Goal: Task Accomplishment & Management: Use online tool/utility

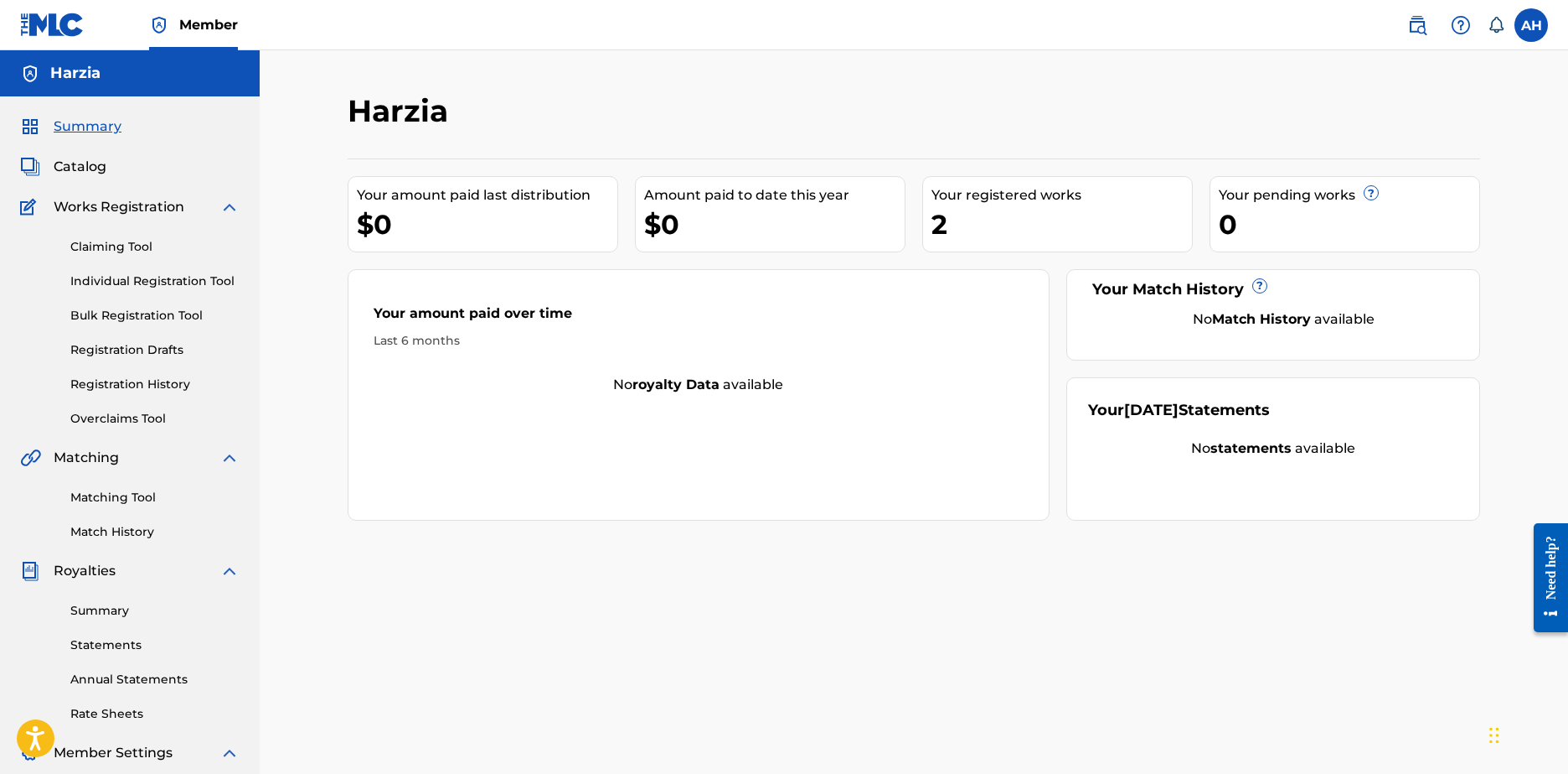
click at [143, 239] on link "Claiming Tool" at bounding box center [155, 246] width 169 height 17
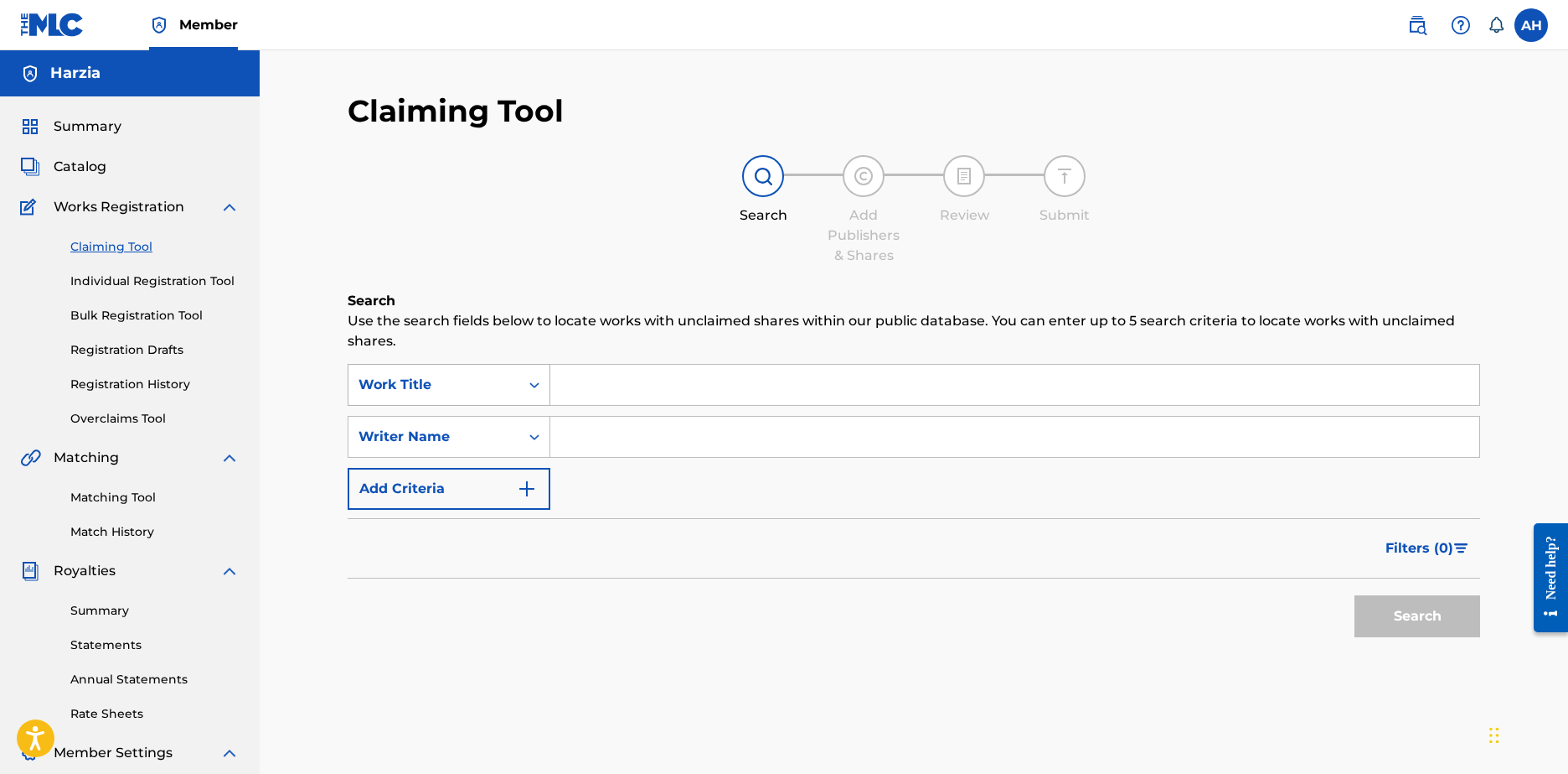
click at [483, 380] on div "Work Title" at bounding box center [435, 385] width 151 height 20
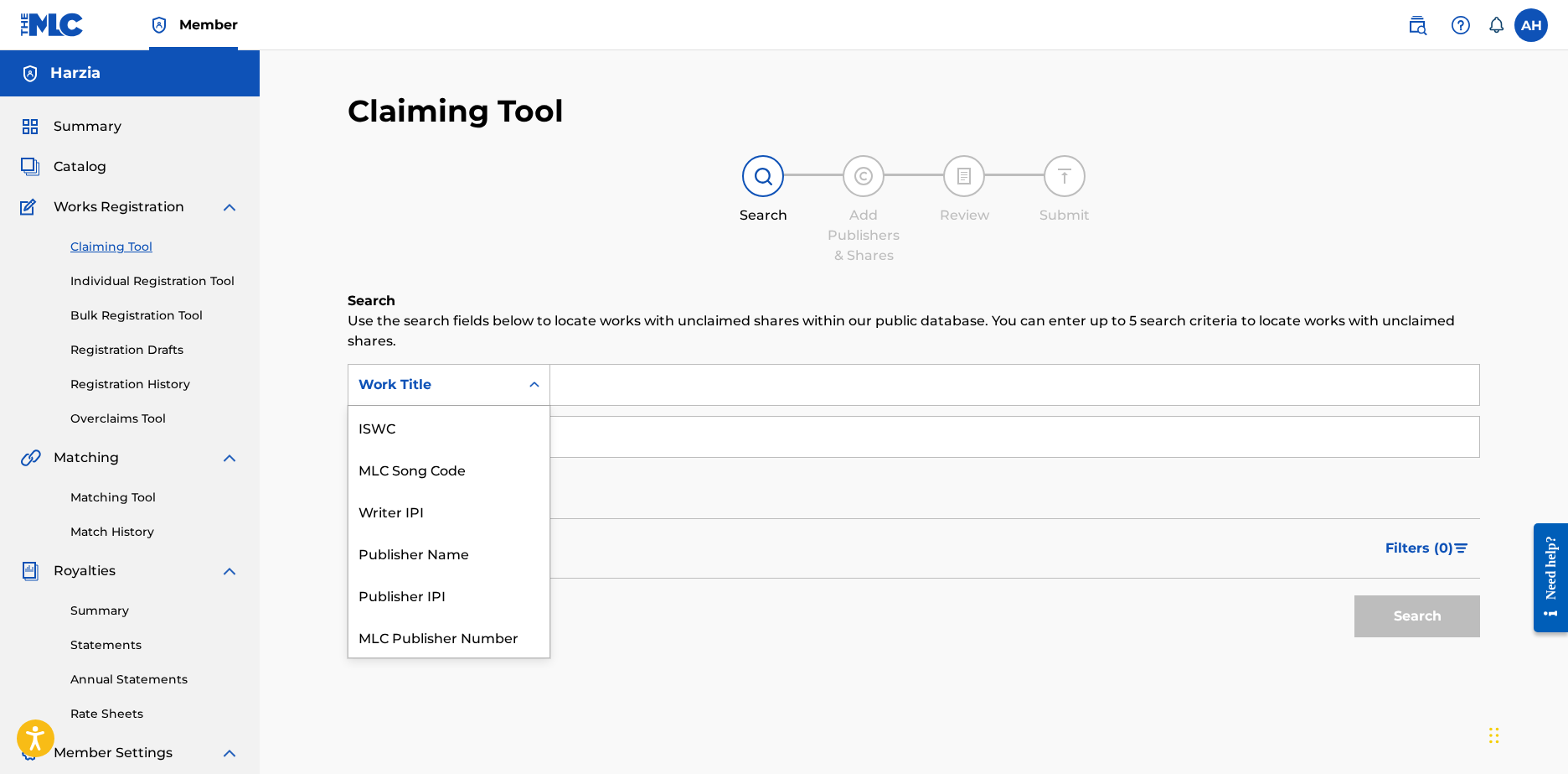
scroll to position [42, 0]
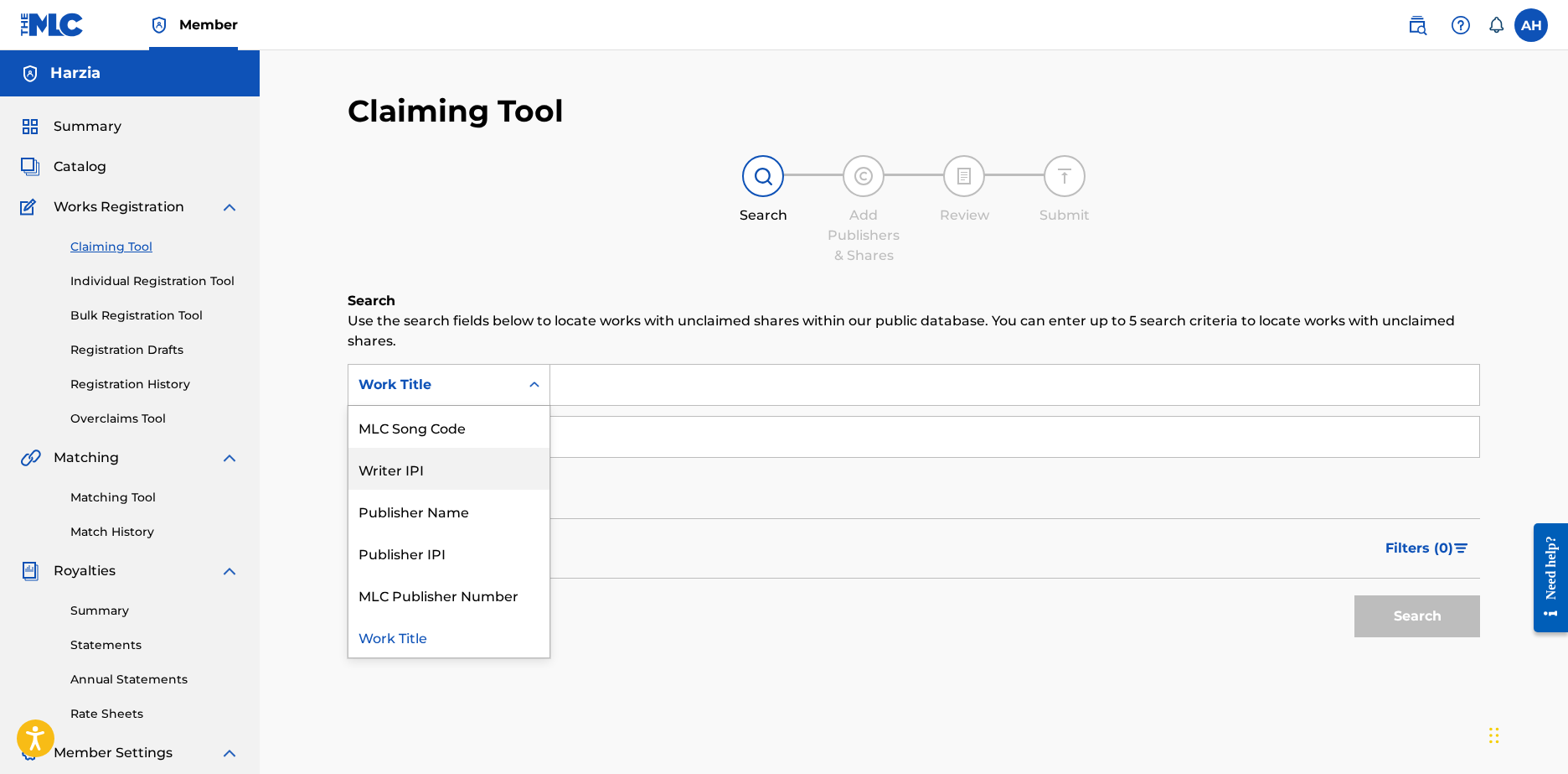
click at [773, 543] on div "Filters ( 0 )" at bounding box center [914, 548] width 1132 height 60
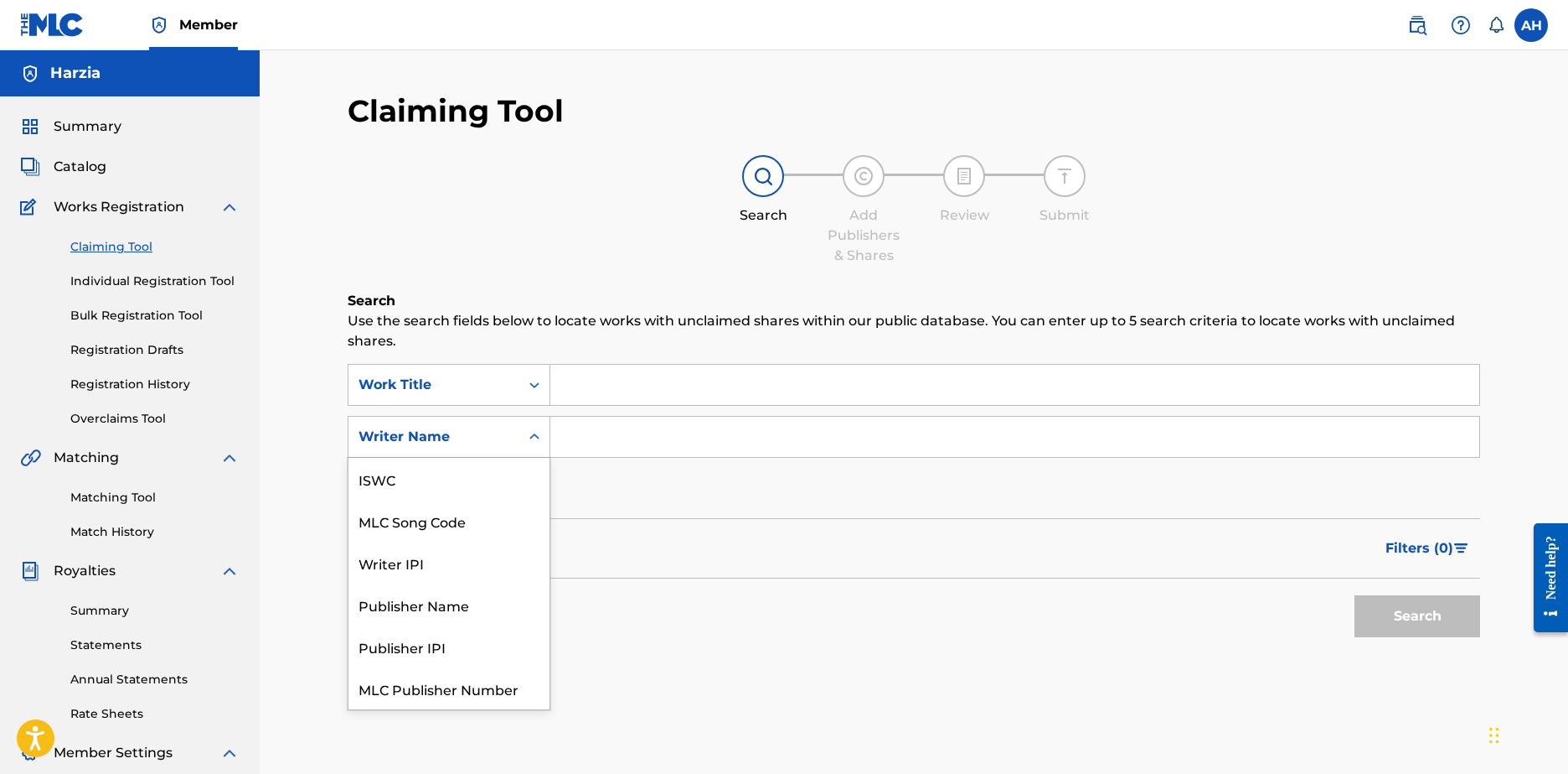
click at [437, 430] on div "Writer Name" at bounding box center [435, 437] width 151 height 20
click at [835, 536] on div "Filters ( 0 )" at bounding box center [914, 548] width 1132 height 60
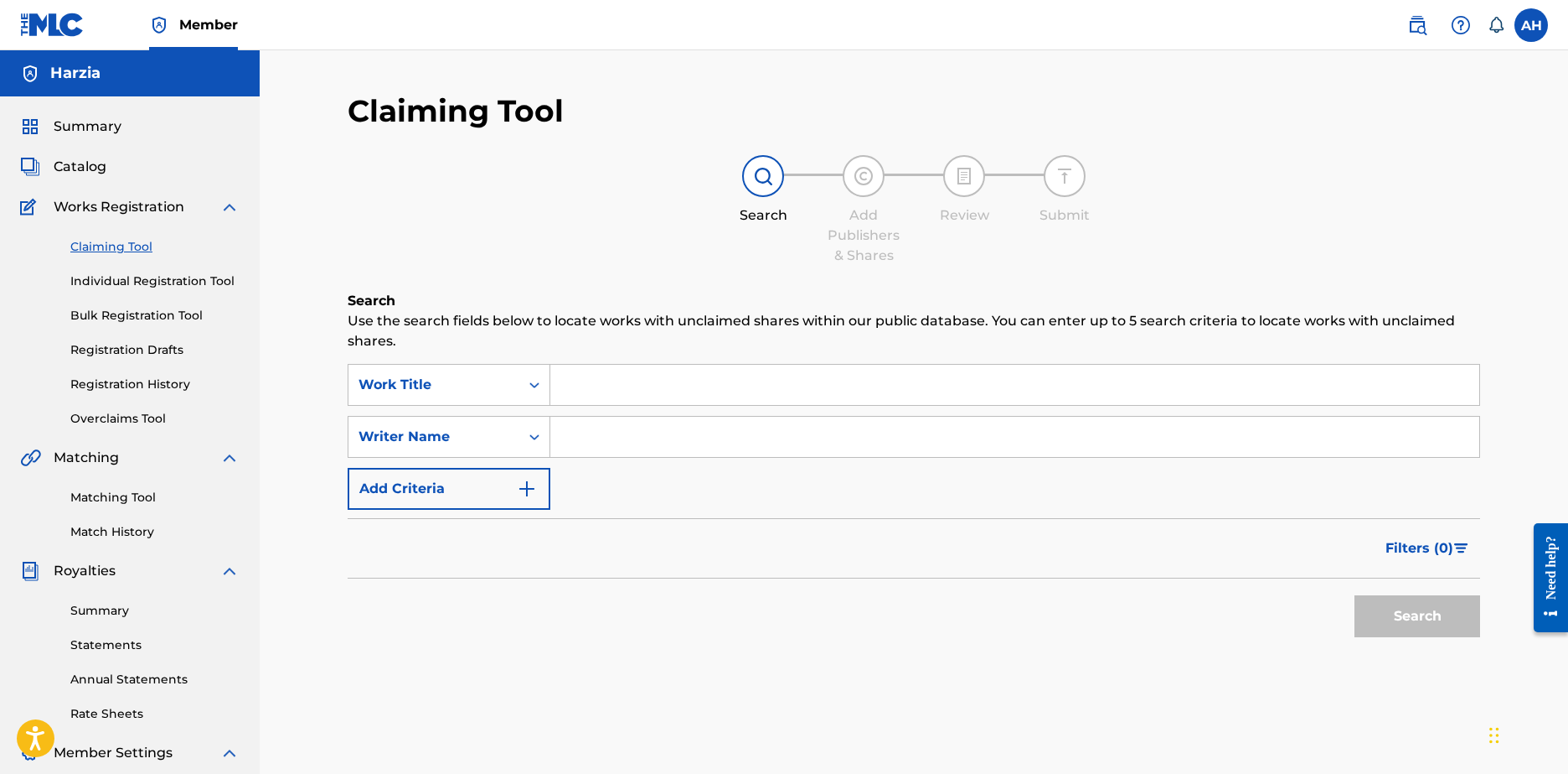
click at [104, 150] on div "Summary Catalog Works Registration Claiming Tool Individual Registration Tool B…" at bounding box center [129, 528] width 260 height 862
click at [109, 157] on div "Catalog" at bounding box center [129, 167] width 220 height 20
click at [101, 495] on link "Matching Tool" at bounding box center [155, 497] width 169 height 17
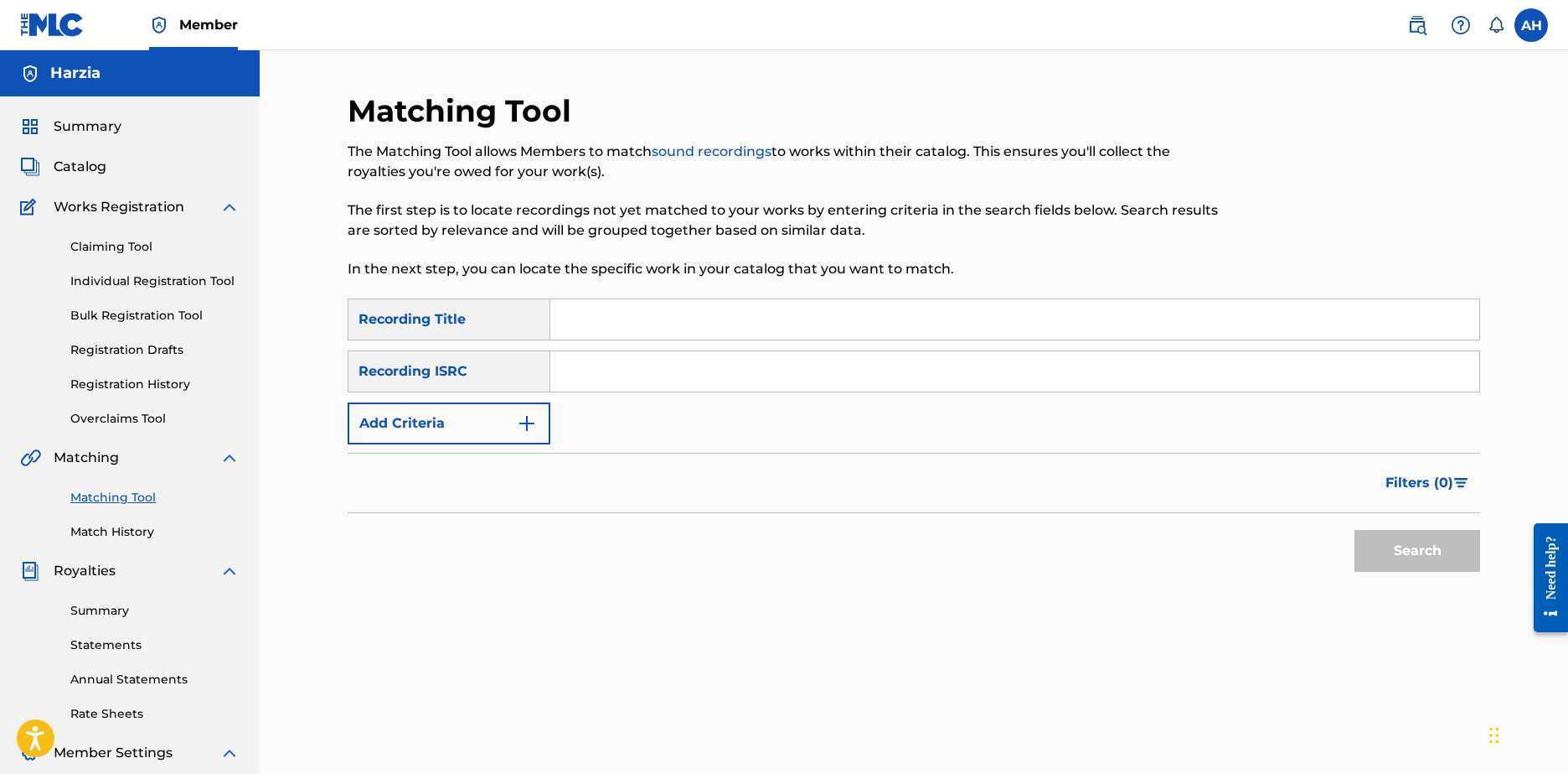
click at [590, 319] on input "Search Form" at bounding box center [1015, 319] width 929 height 40
type input "Tavernity Trinity"
click at [618, 366] on input "Search Form" at bounding box center [1015, 371] width 929 height 40
click at [536, 423] on button "Add Criteria" at bounding box center [449, 423] width 203 height 42
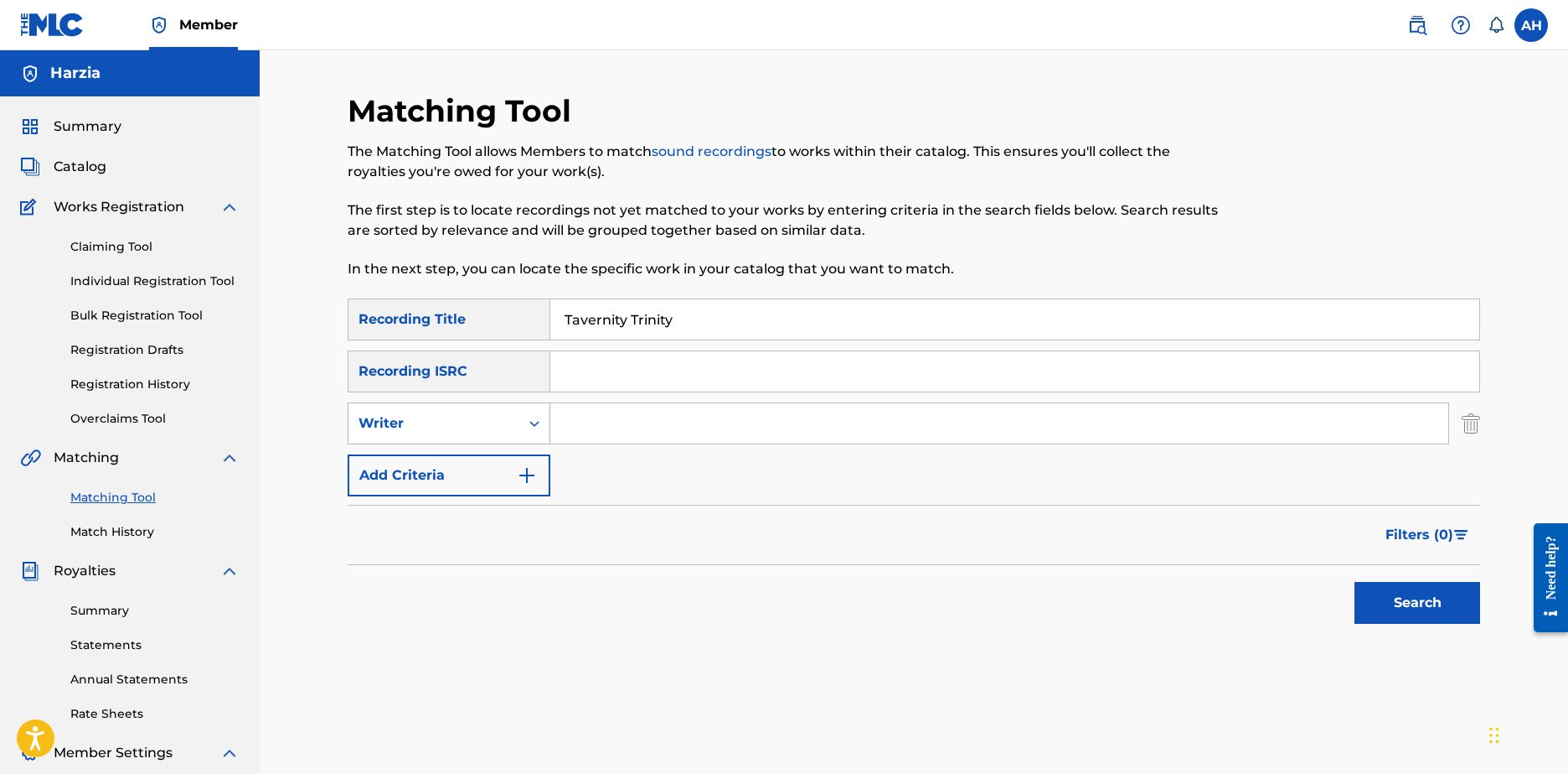
click at [508, 428] on div "Writer" at bounding box center [435, 423] width 151 height 20
click at [487, 459] on div "Recording Artist" at bounding box center [449, 465] width 201 height 42
click at [621, 419] on input "Search Form" at bounding box center [999, 423] width 898 height 40
type input "Ouija Macc"
click at [1435, 619] on button "Search" at bounding box center [1418, 603] width 126 height 42
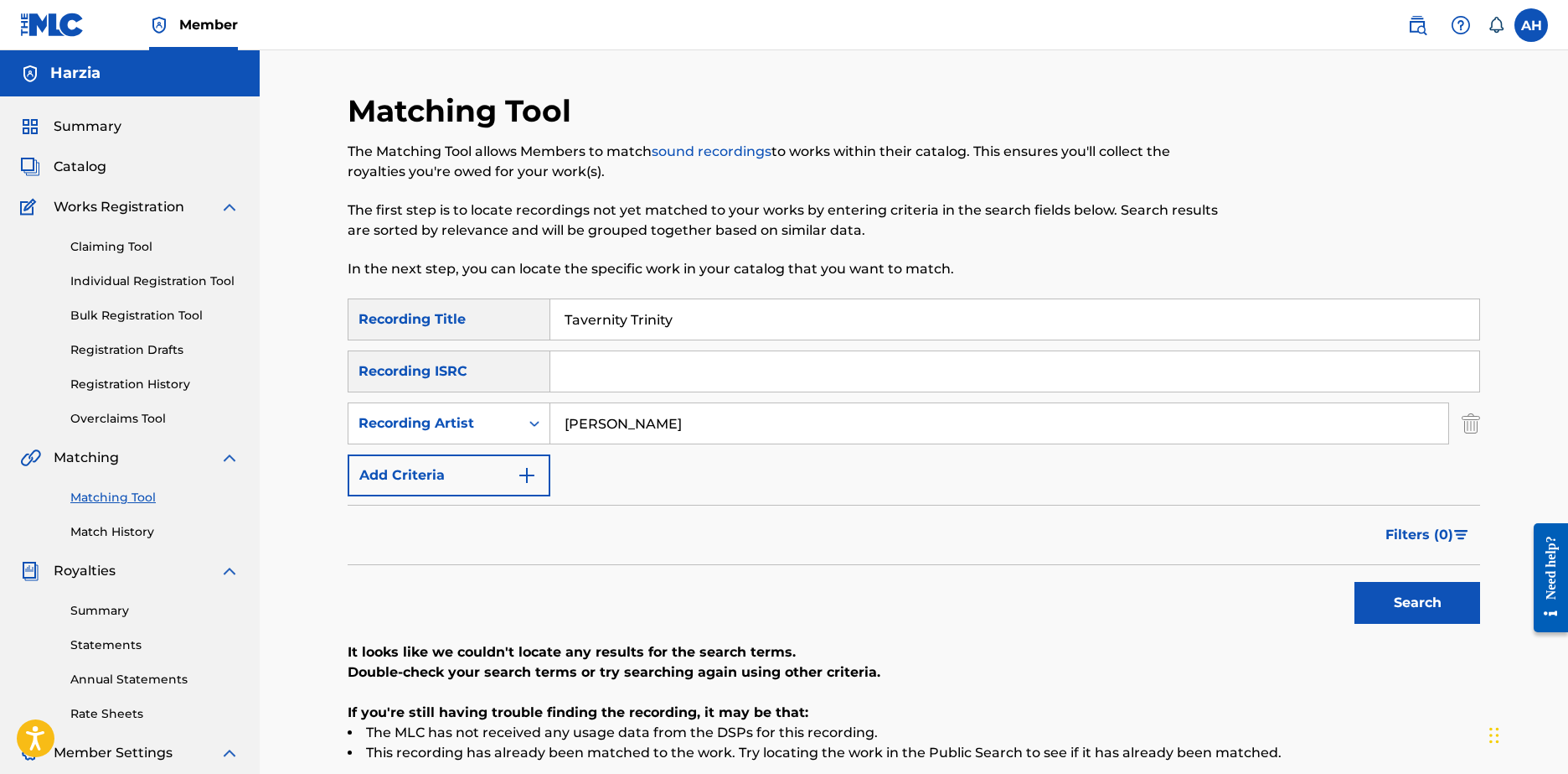
drag, startPoint x: 712, startPoint y: 327, endPoint x: 276, endPoint y: 316, distance: 436.1
click at [348, 303] on div "SearchWithCriteria653e407e-967b-41f1-b257-cb8bac18d551 Recording Title Tavernit…" at bounding box center [914, 319] width 1132 height 42
type input "BURNING FLAGS"
drag, startPoint x: 681, startPoint y: 429, endPoint x: 405, endPoint y: 422, distance: 276.1
click at [406, 422] on div "SearchWithCriteria1a544259-a0d2-4b90-9bf7-643f51d2e9cd Recording Artist Ouija M…" at bounding box center [914, 423] width 1132 height 42
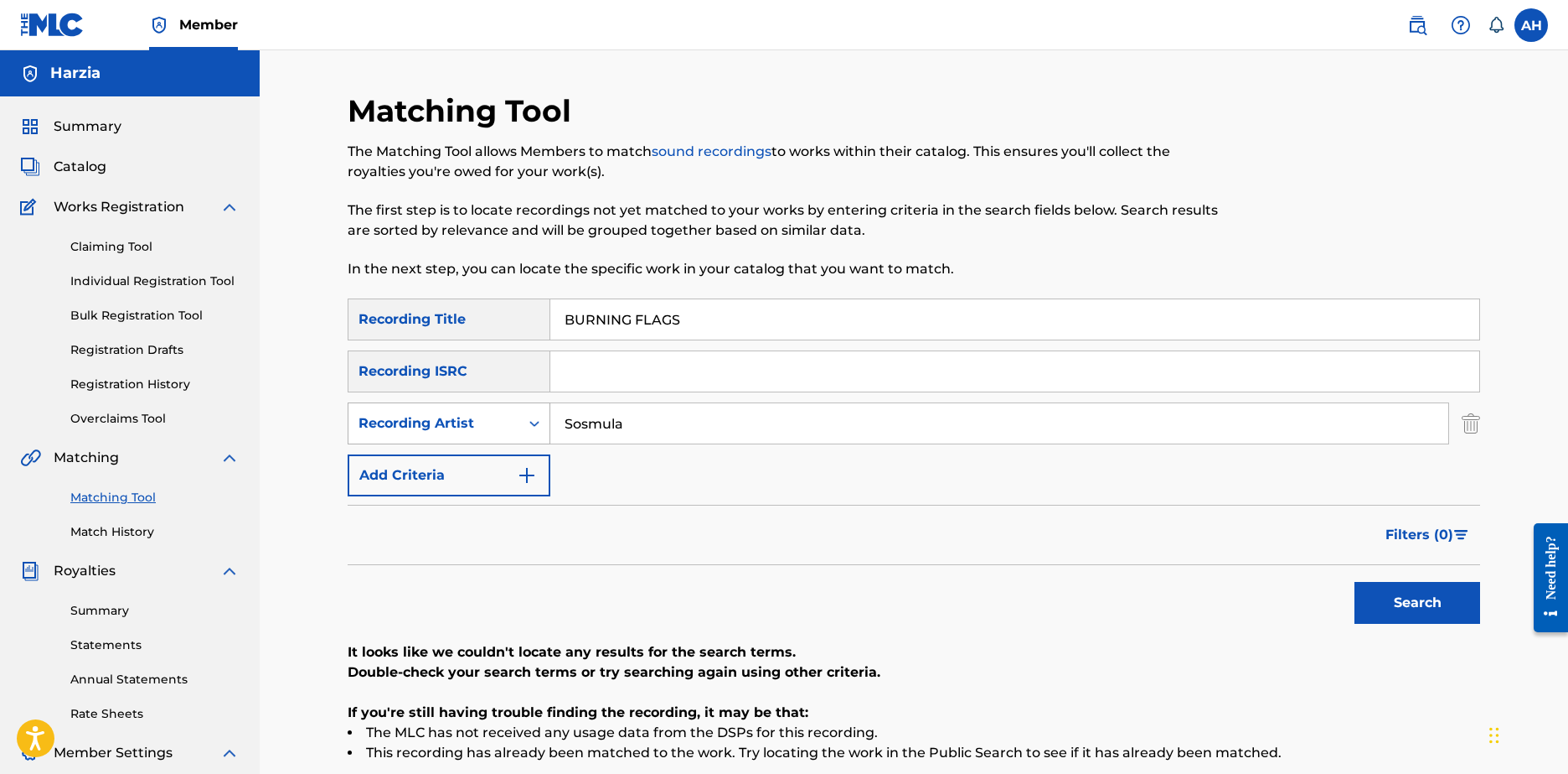
type input "Sosmula"
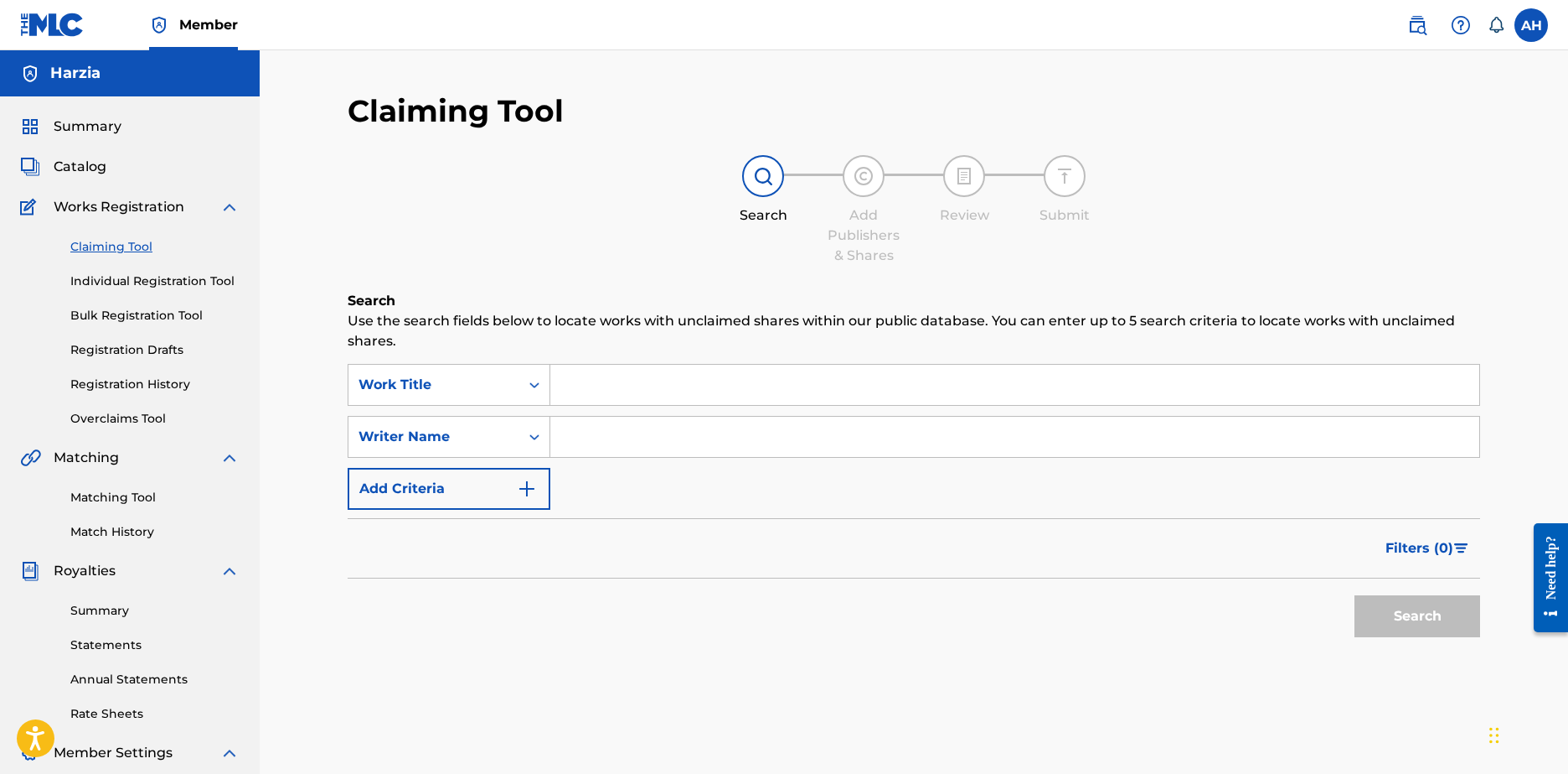
click at [119, 499] on link "Matching Tool" at bounding box center [155, 497] width 169 height 17
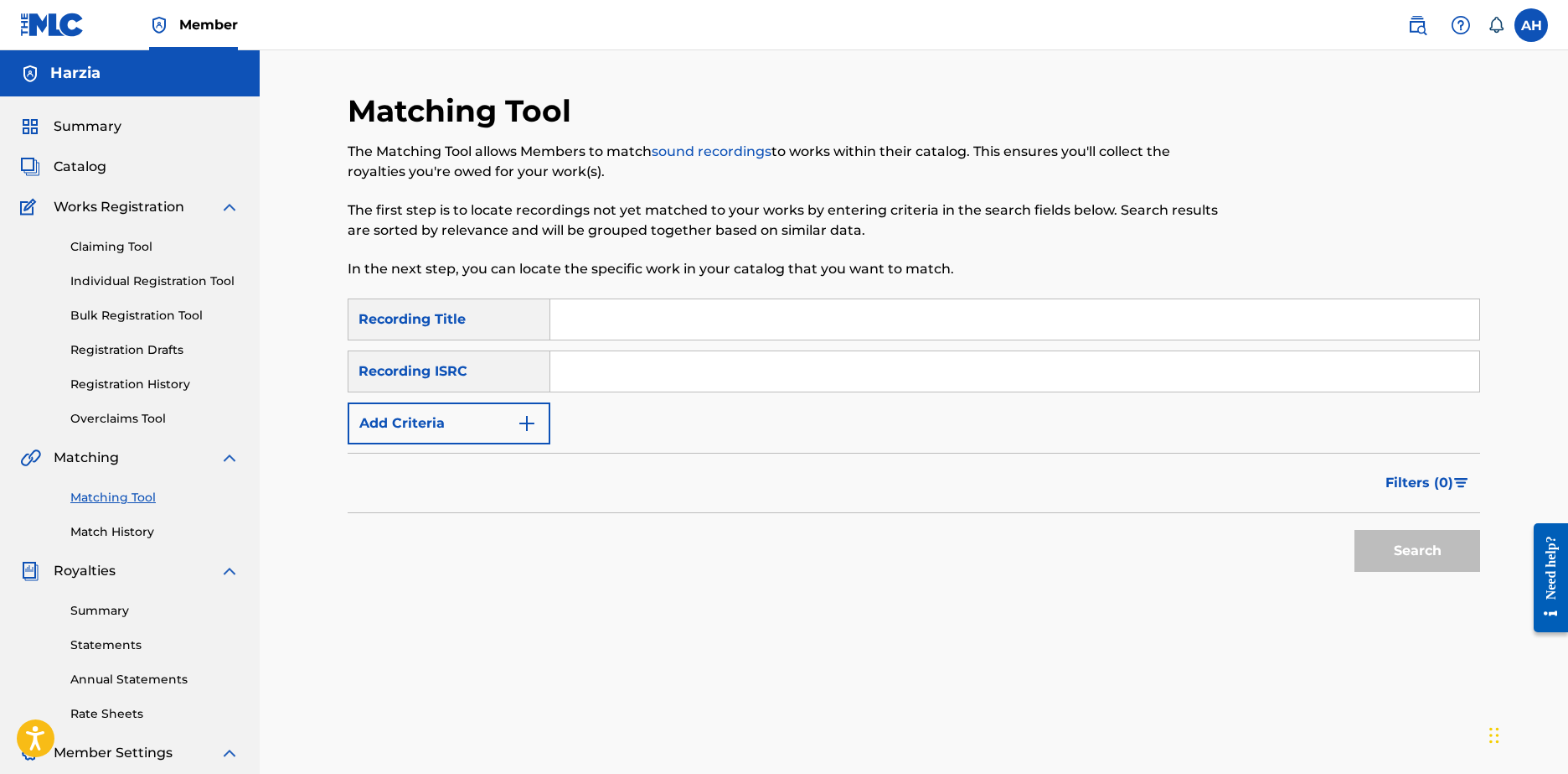
click at [587, 317] on input "Search Form" at bounding box center [1015, 319] width 929 height 40
click at [468, 422] on button "Add Criteria" at bounding box center [449, 423] width 203 height 42
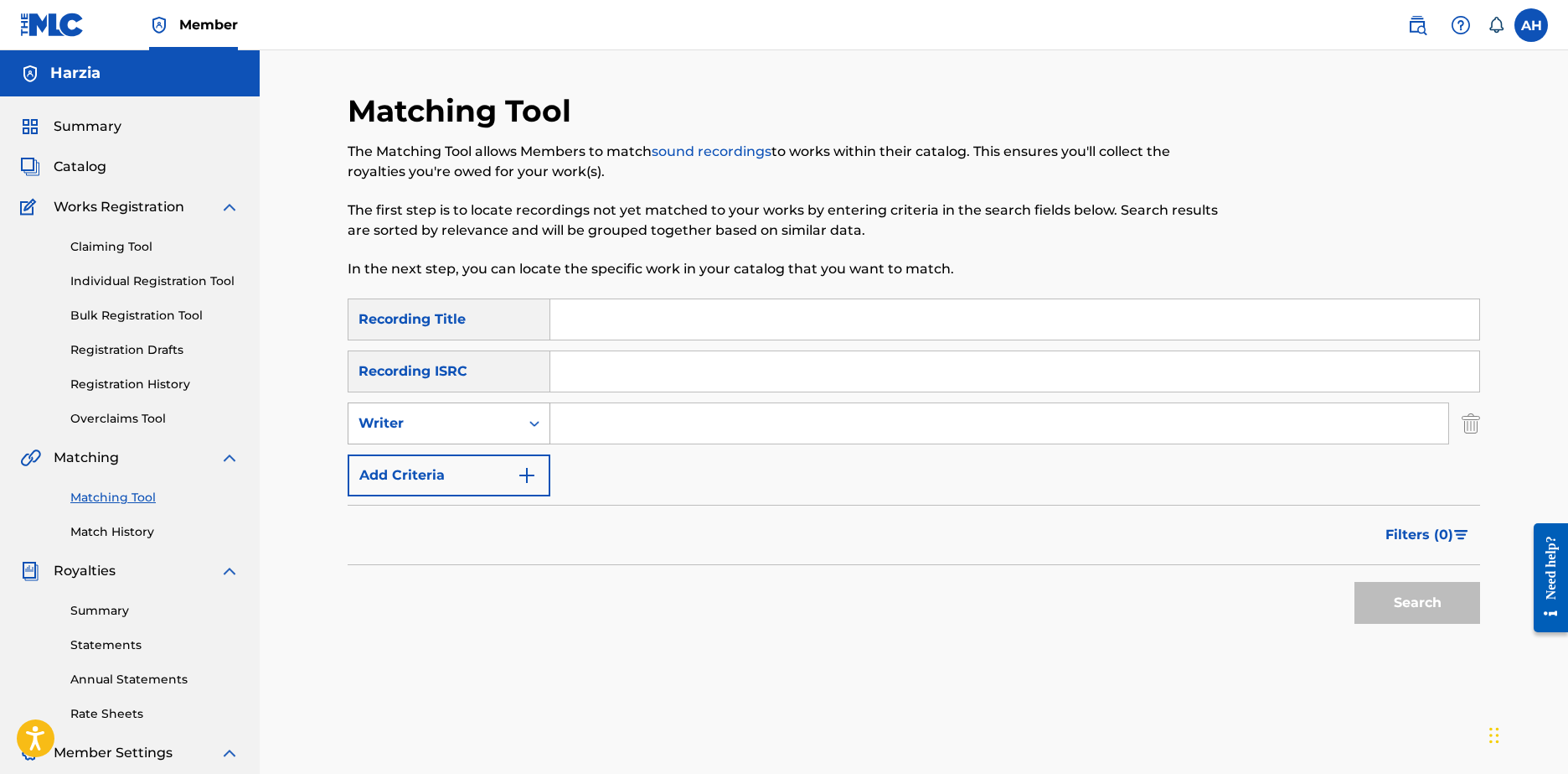
drag, startPoint x: 441, startPoint y: 418, endPoint x: 505, endPoint y: 440, distance: 67.7
click at [442, 418] on div "Writer" at bounding box center [435, 423] width 151 height 20
click at [489, 463] on div "Recording Artist" at bounding box center [449, 465] width 201 height 42
click at [630, 416] on input "Search Form" at bounding box center [999, 423] width 898 height 40
type input "Sosmula"
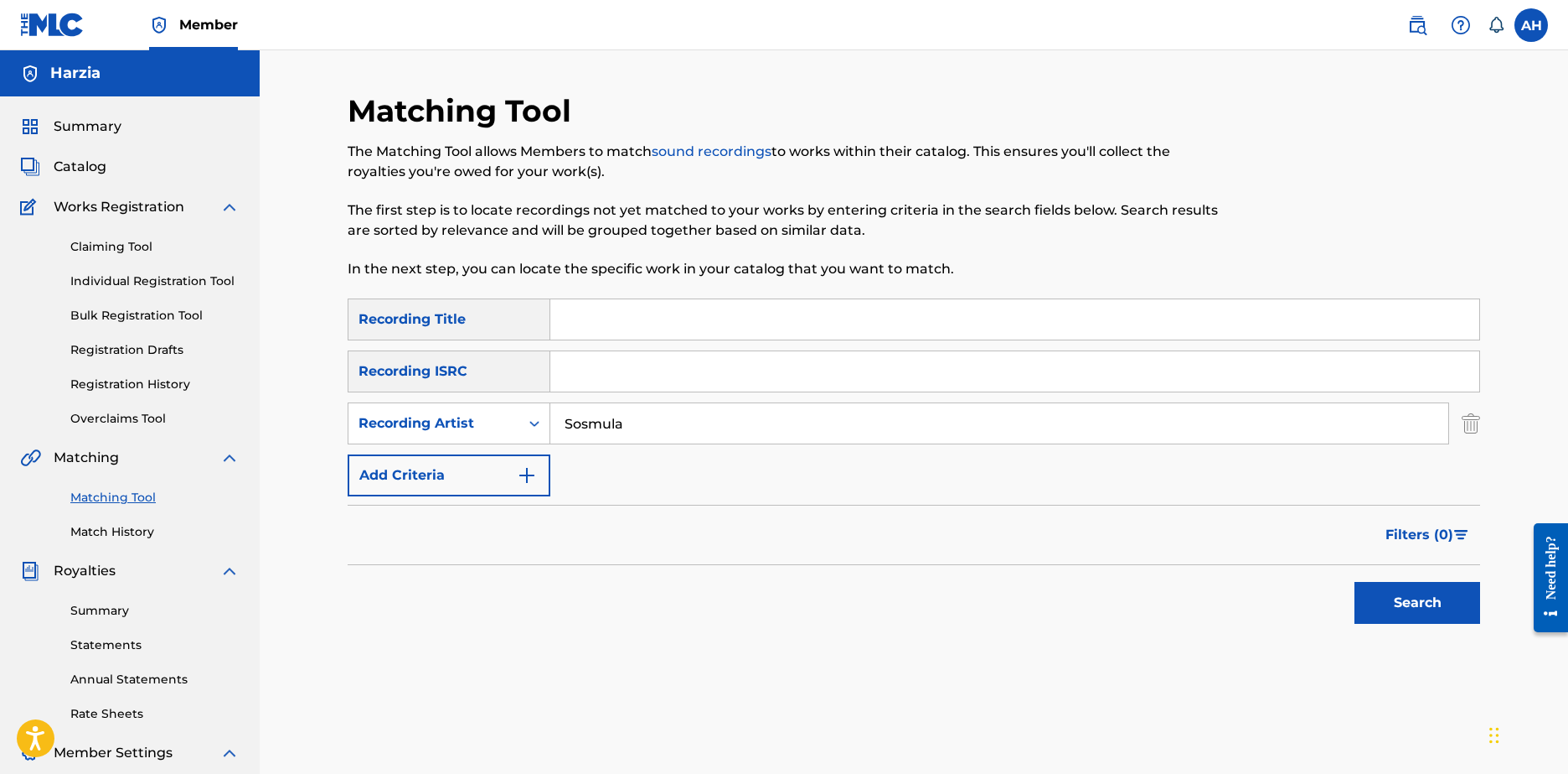
click at [599, 334] on input "Search Form" at bounding box center [1015, 319] width 929 height 40
type input "BURNING FLAGS"
click at [1368, 564] on div "Filters ( 0 )" at bounding box center [914, 535] width 1132 height 60
click at [1387, 596] on button "Search" at bounding box center [1418, 603] width 126 height 42
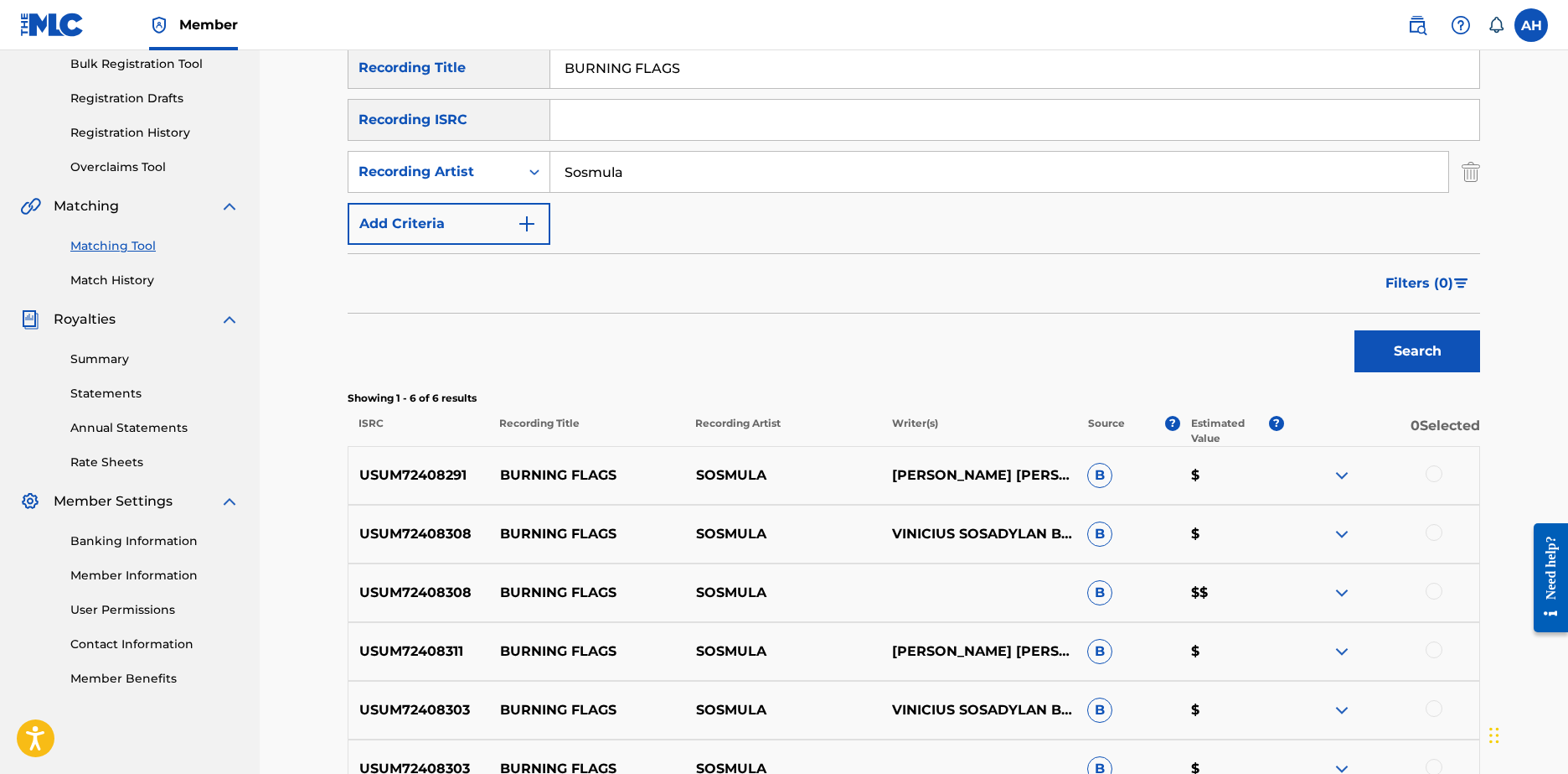
scroll to position [335, 0]
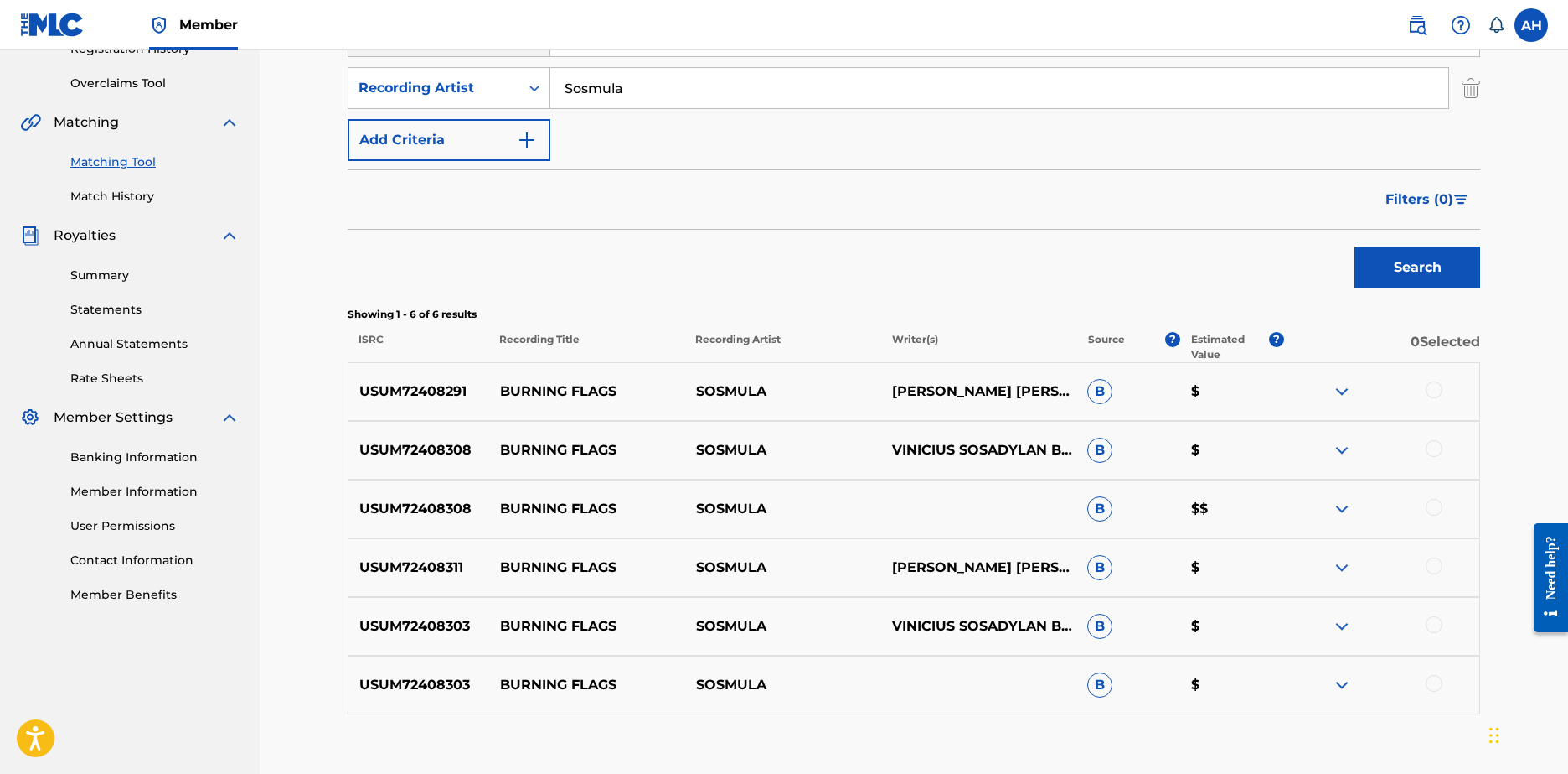
click at [1433, 396] on div at bounding box center [1434, 389] width 16 height 16
click at [1431, 453] on div at bounding box center [1434, 449] width 16 height 16
click at [1429, 508] on div at bounding box center [1434, 507] width 16 height 16
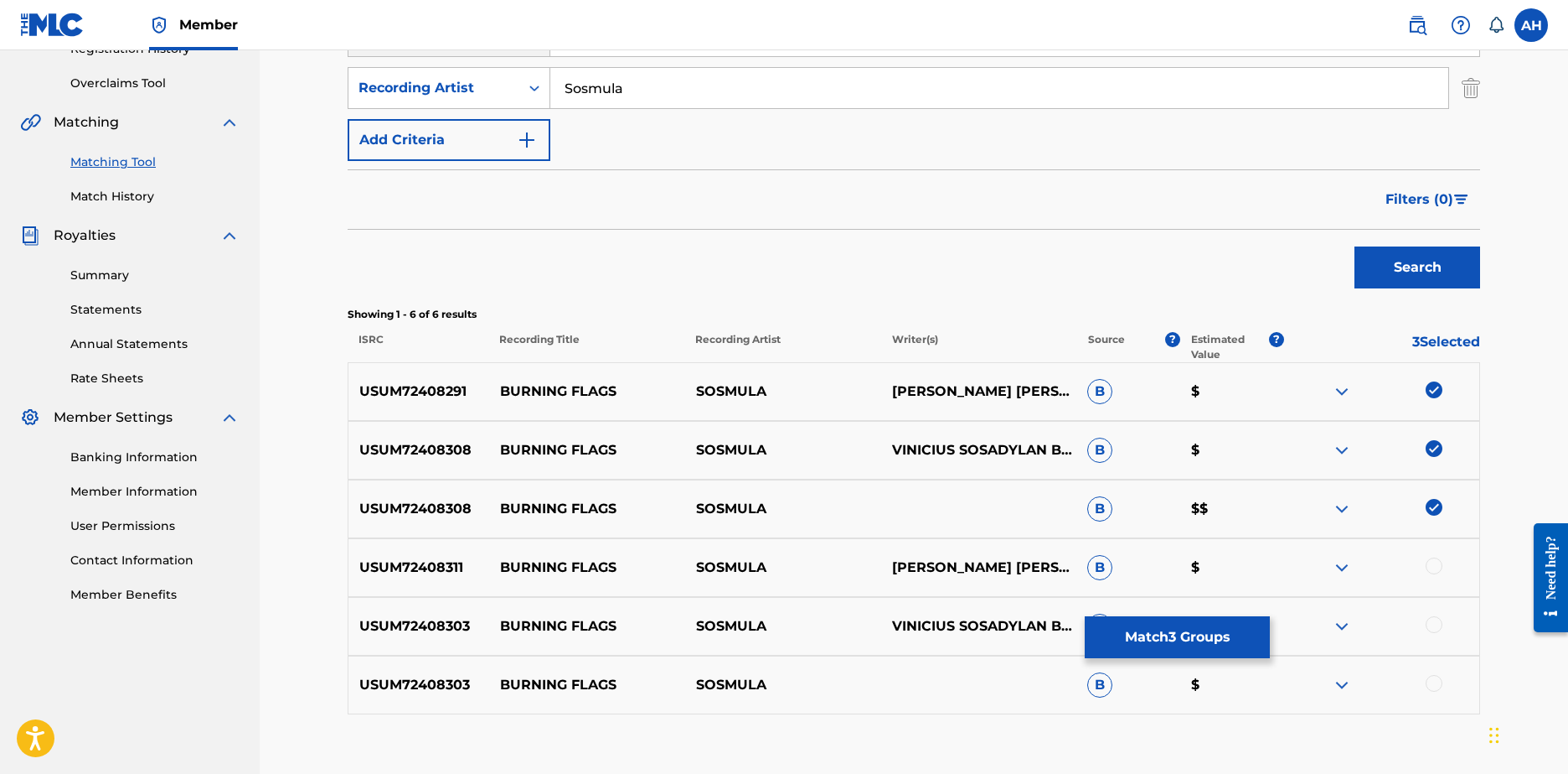
scroll to position [419, 0]
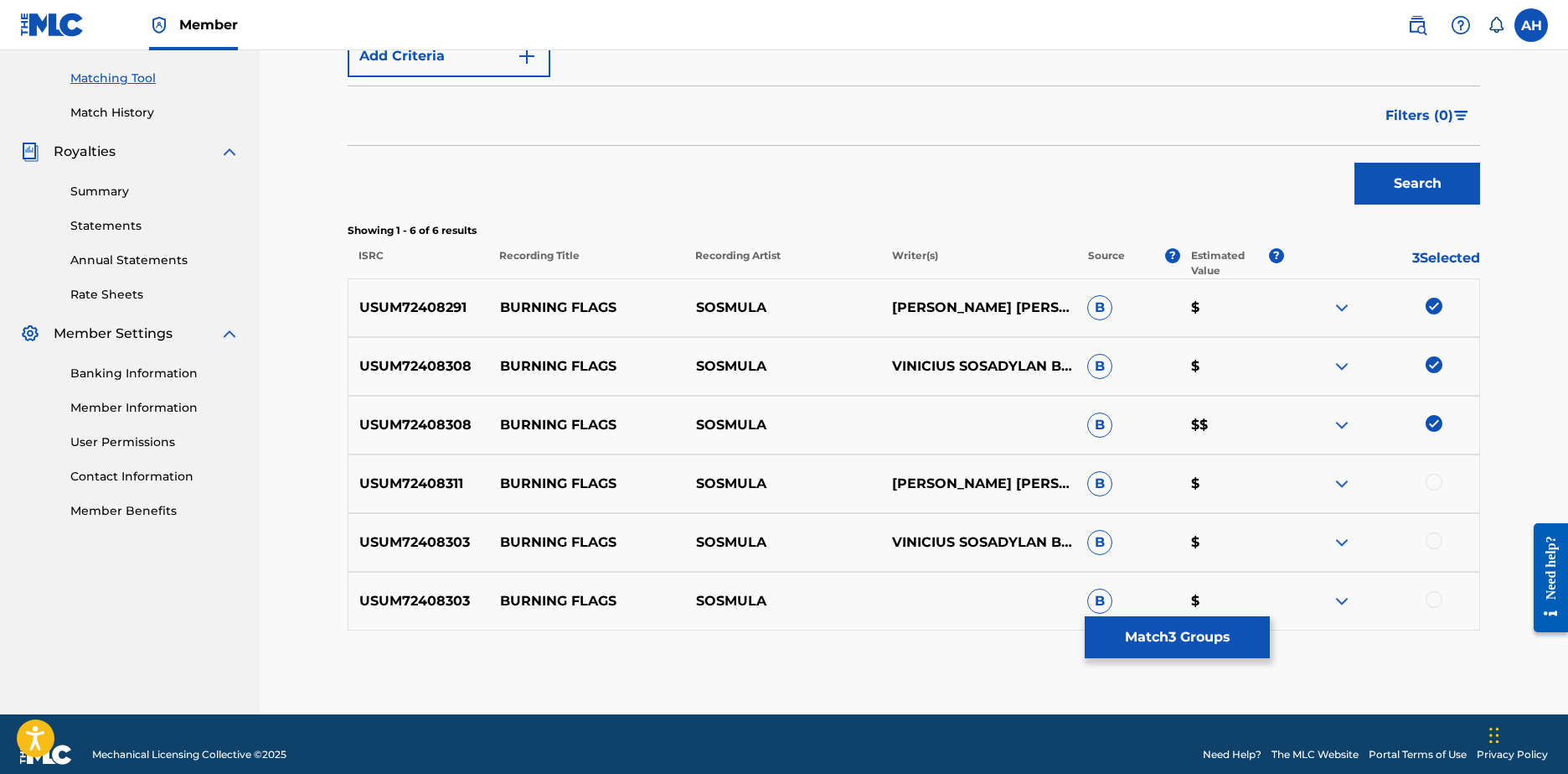
click at [1425, 486] on div at bounding box center [1381, 484] width 196 height 20
click at [1431, 491] on div at bounding box center [1381, 484] width 196 height 20
click at [1435, 479] on div at bounding box center [1434, 482] width 16 height 16
click at [1437, 542] on div at bounding box center [1434, 541] width 16 height 16
click at [1429, 594] on div at bounding box center [1434, 599] width 16 height 16
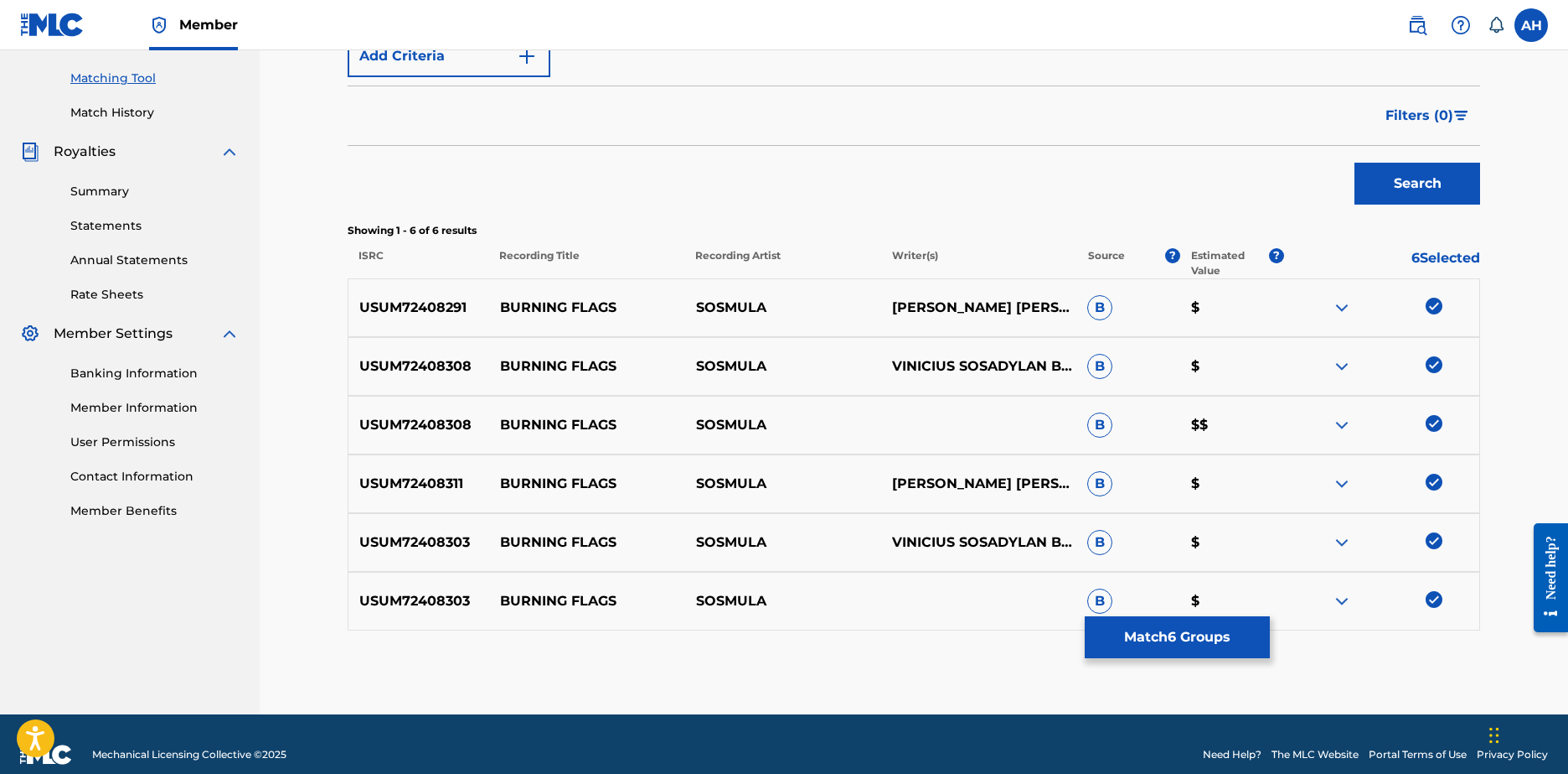
click at [1170, 639] on button "Match 6 Groups" at bounding box center [1177, 637] width 185 height 42
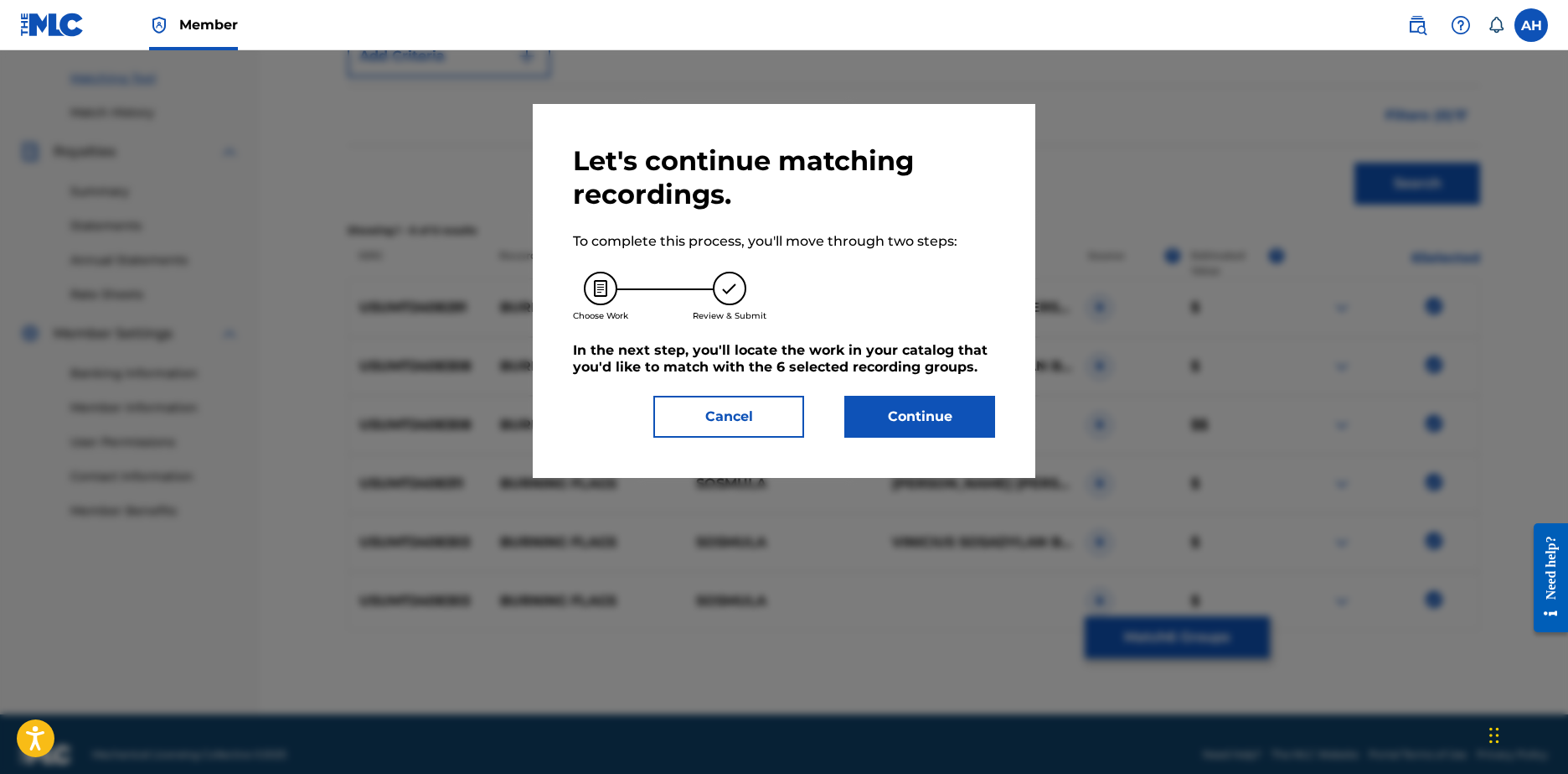
click at [942, 416] on button "Continue" at bounding box center [920, 417] width 151 height 42
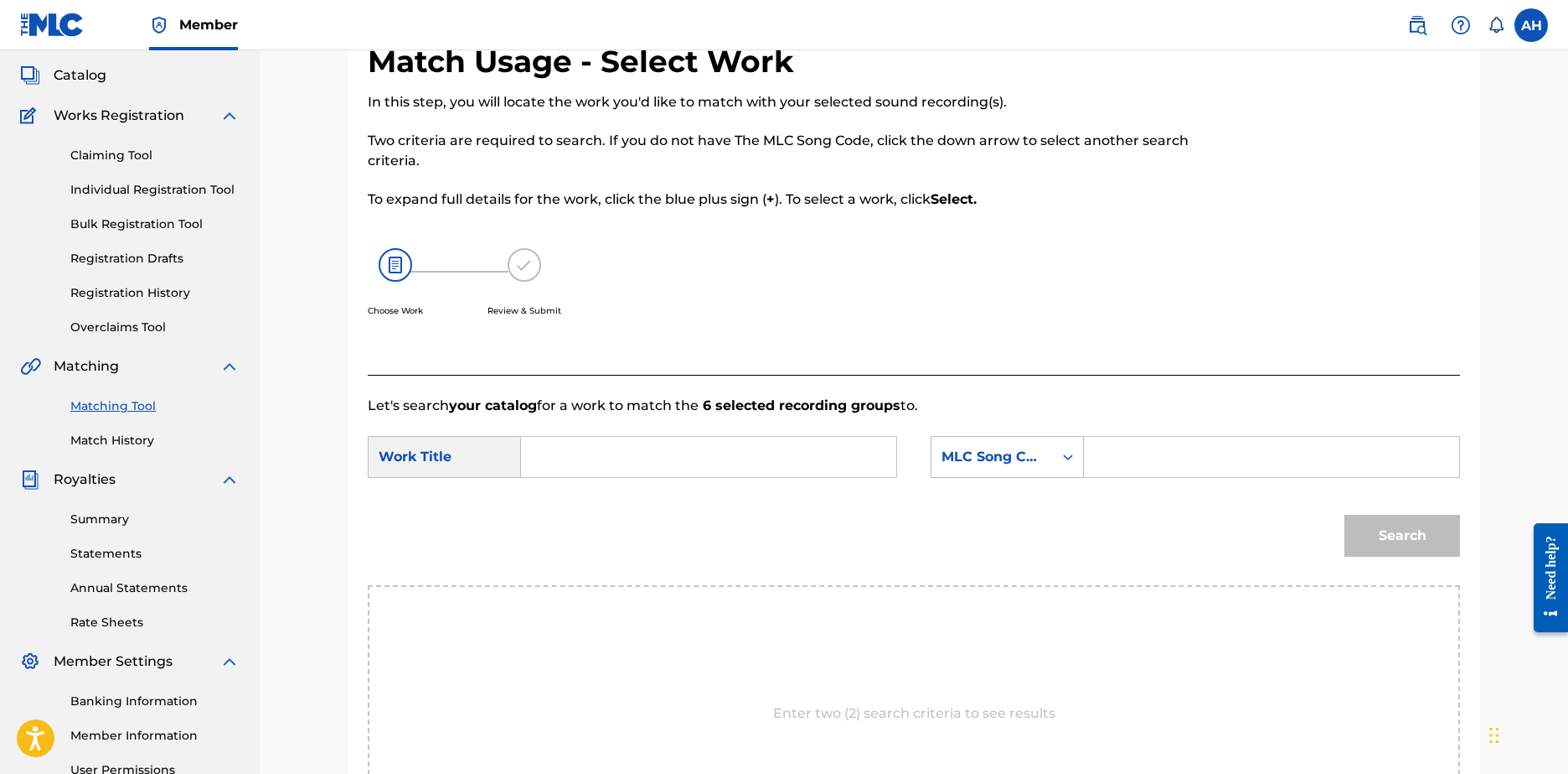
scroll to position [7, 0]
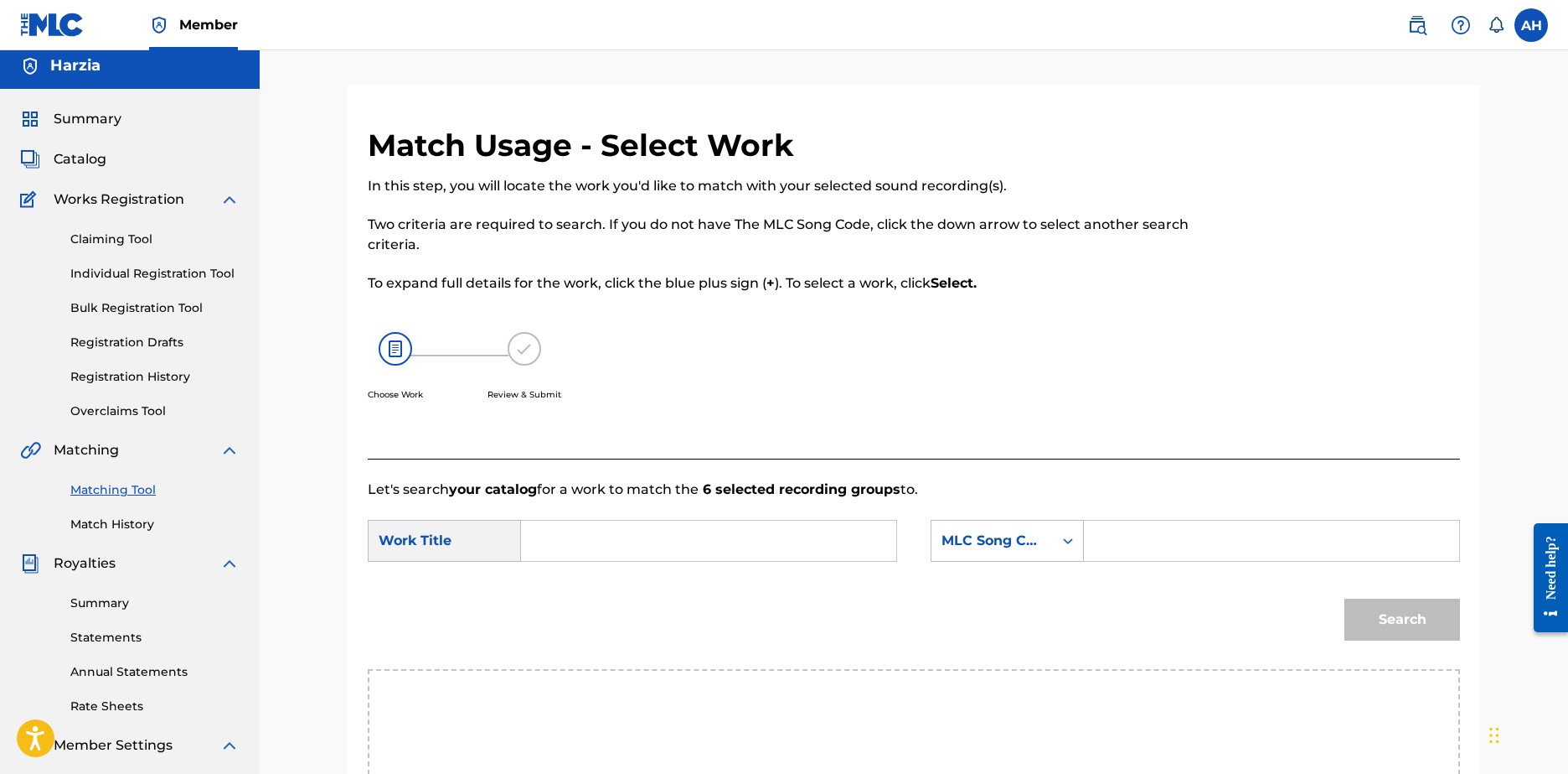
click at [671, 540] on input "Search Form" at bounding box center [709, 541] width 347 height 40
type input "BURNING FLAGS"
click at [1079, 562] on div "SearchWithCriteriadbc4d44d-7a99-46dc-8a6a-6ce00172520c Work Title BURNING FLAGS…" at bounding box center [914, 545] width 1092 height 52
click at [1069, 547] on div "MLC Song Code" at bounding box center [1008, 541] width 153 height 42
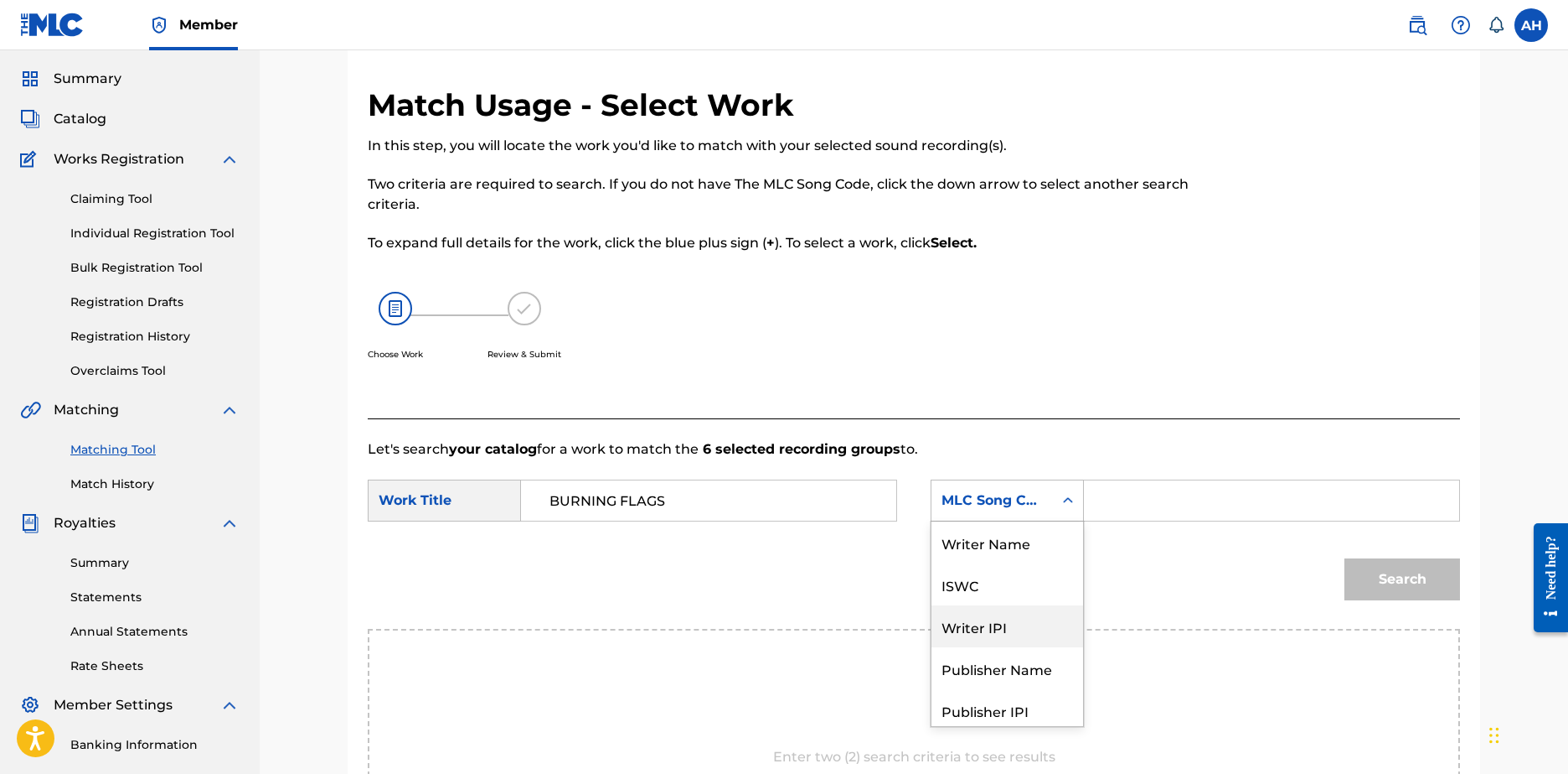
scroll to position [62, 0]
click at [1056, 501] on div "Search Form" at bounding box center [1068, 500] width 30 height 30
click at [1140, 492] on input "Search Form" at bounding box center [1271, 501] width 347 height 40
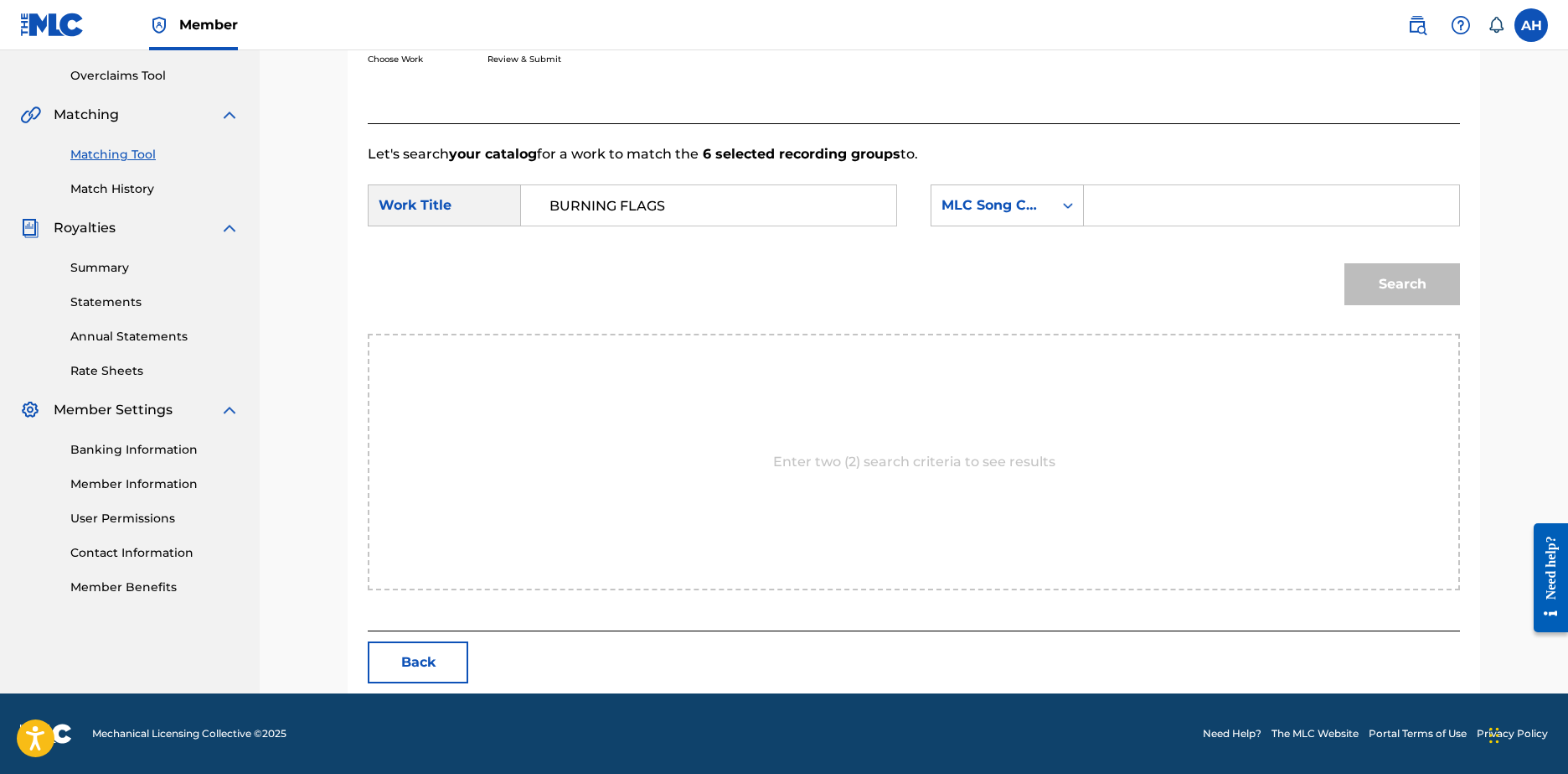
click at [865, 507] on div "Enter two (2) search criteria to see results" at bounding box center [914, 461] width 1092 height 256
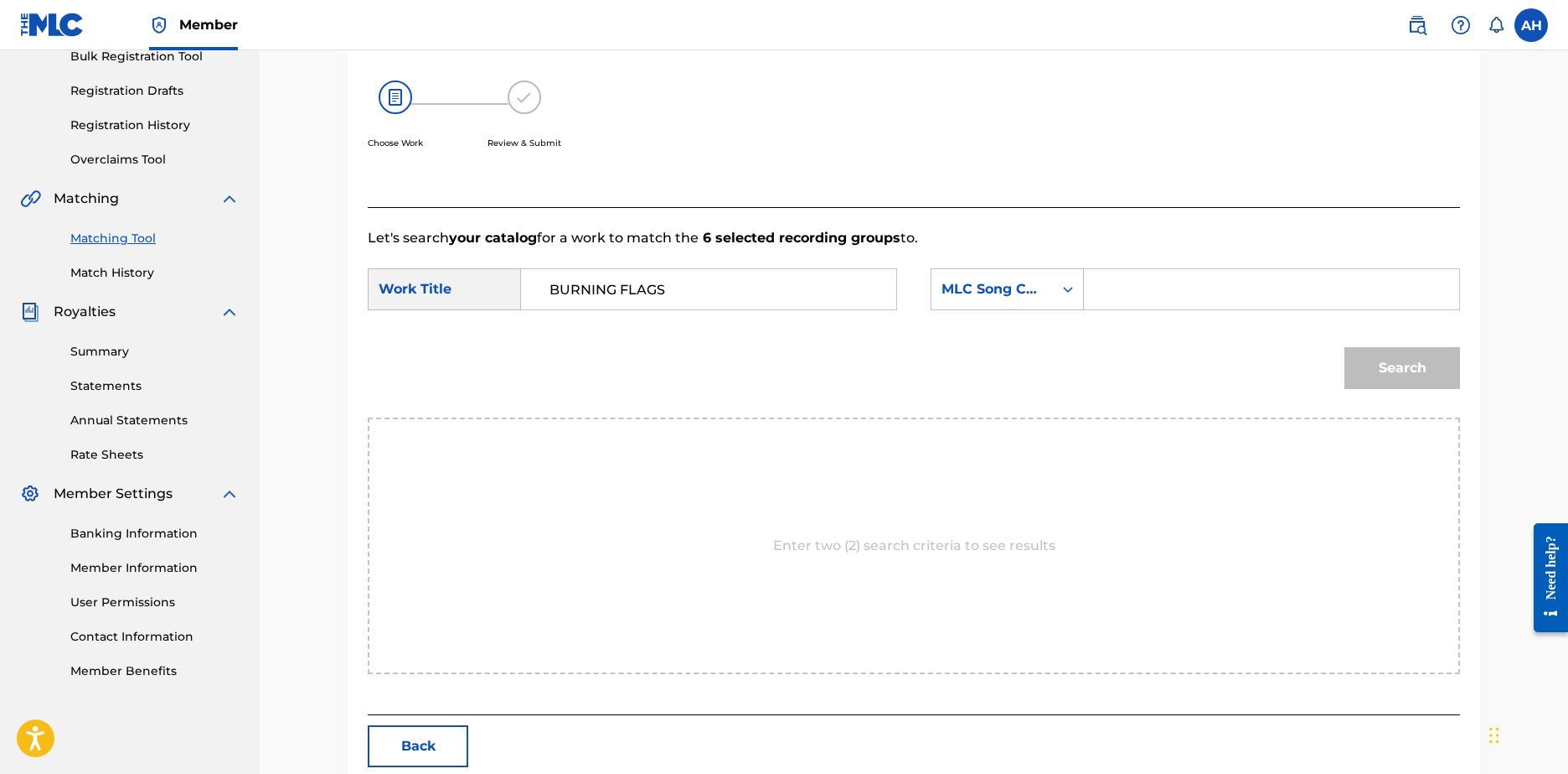
click at [1124, 270] on input "Search Form" at bounding box center [1271, 289] width 347 height 40
click at [1062, 292] on icon "Search Form" at bounding box center [1068, 289] width 16 height 16
click at [638, 391] on div "Search" at bounding box center [914, 374] width 1092 height 88
click at [1016, 291] on div "MLC Song Code" at bounding box center [992, 289] width 101 height 20
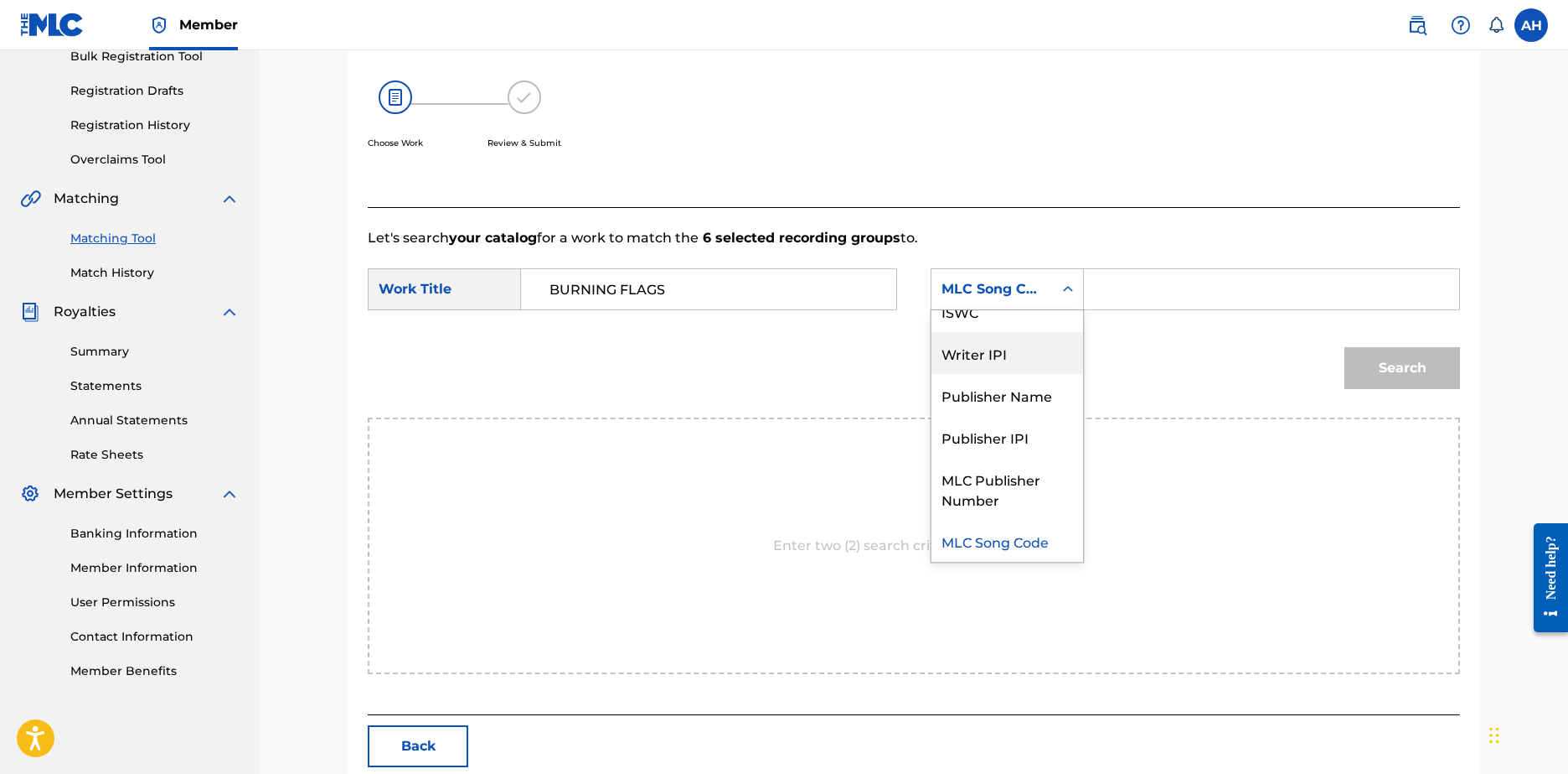
scroll to position [0, 0]
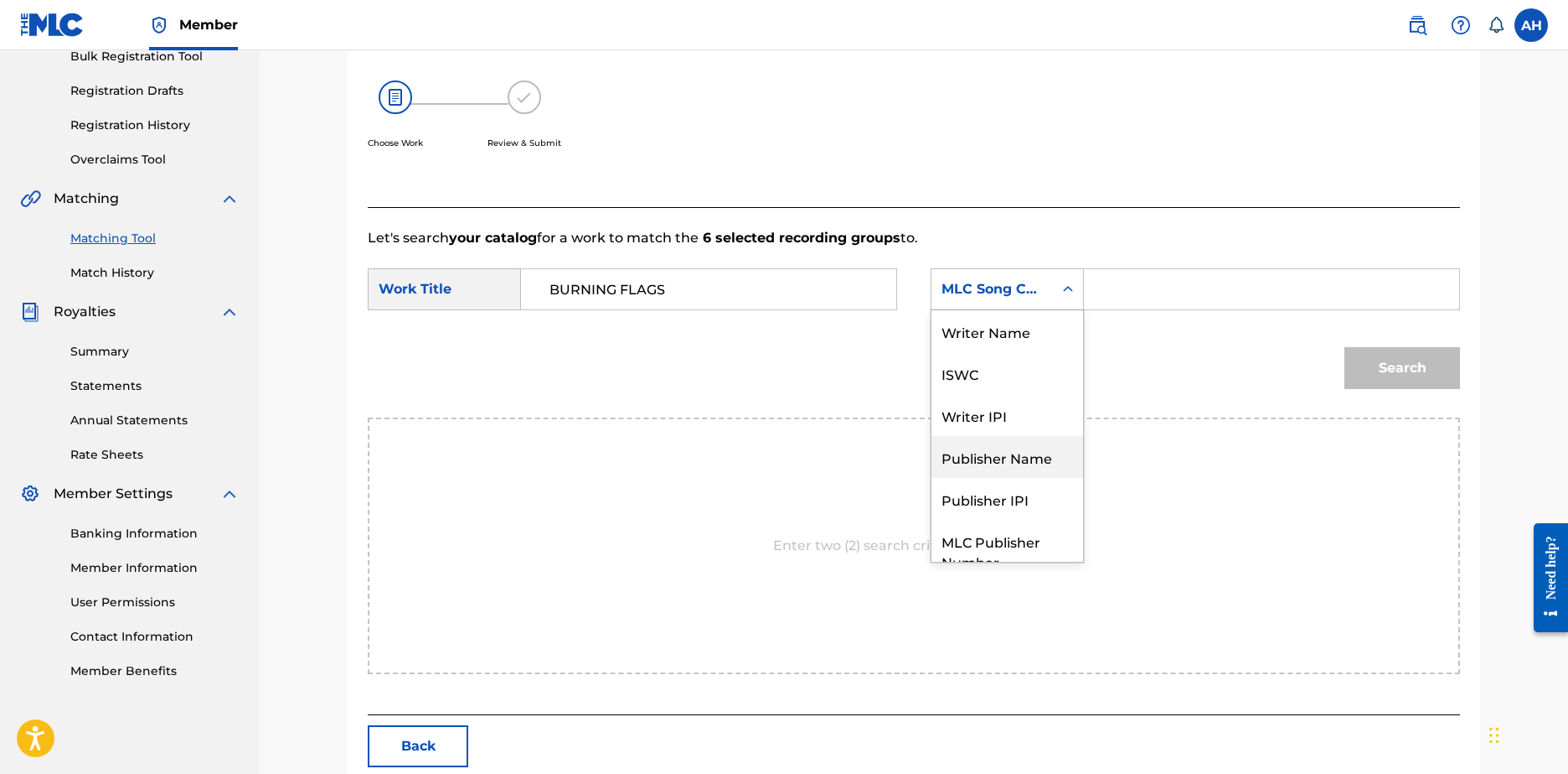
click at [1016, 450] on div "Publisher Name" at bounding box center [1007, 457] width 151 height 42
click at [1156, 286] on input "Search Form" at bounding box center [1271, 289] width 347 height 40
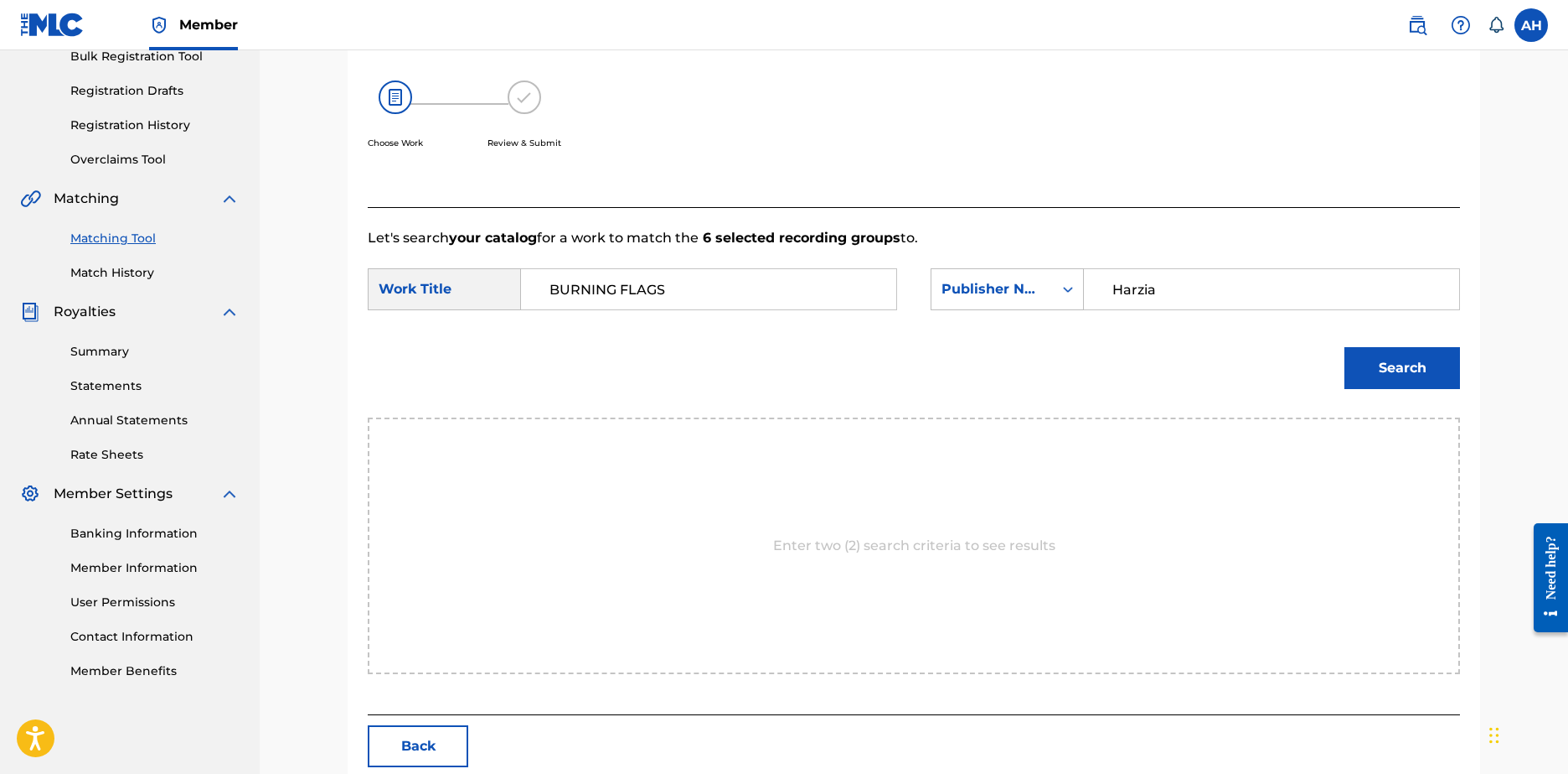
type input "Harzia"
click at [1386, 342] on div "Search" at bounding box center [1399, 364] width 124 height 67
drag, startPoint x: 1386, startPoint y: 342, endPoint x: 1386, endPoint y: 359, distance: 17.0
click at [1386, 342] on div "Search" at bounding box center [1399, 364] width 124 height 67
click at [1386, 363] on button "Search" at bounding box center [1402, 368] width 116 height 42
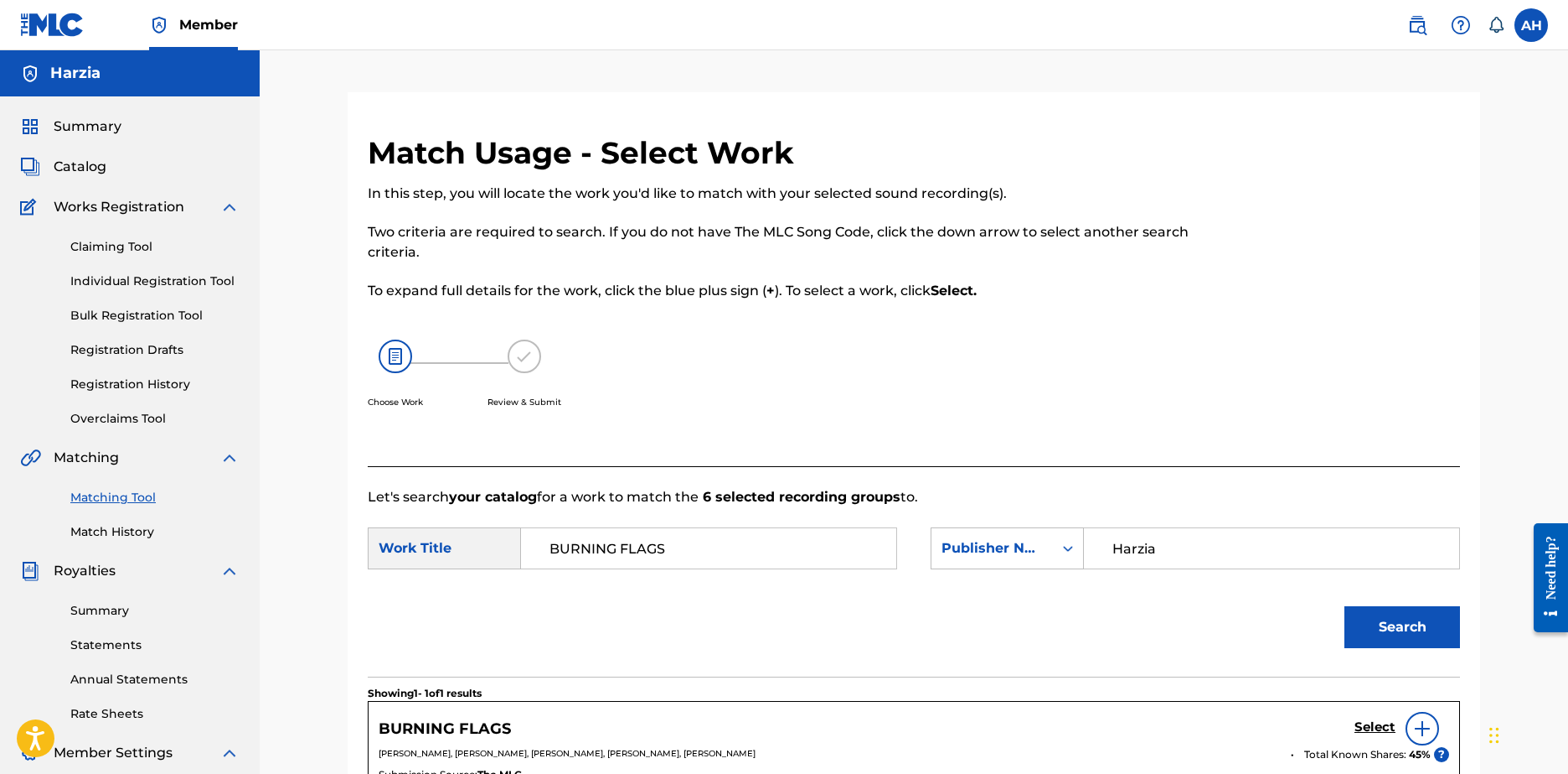
drag, startPoint x: 1091, startPoint y: 547, endPoint x: 1032, endPoint y: 544, distance: 59.1
click at [1086, 547] on div "Harzia" at bounding box center [1272, 548] width 376 height 42
click at [1069, 546] on div "SearchWithCriteria99a7417a-b01d-46da-b4ff-4a96af2b6a1e Publisher Name Harzia" at bounding box center [1195, 548] width 529 height 42
drag, startPoint x: 1229, startPoint y: 541, endPoint x: 1094, endPoint y: 552, distance: 135.4
click at [1098, 552] on input "Harzia" at bounding box center [1271, 548] width 347 height 40
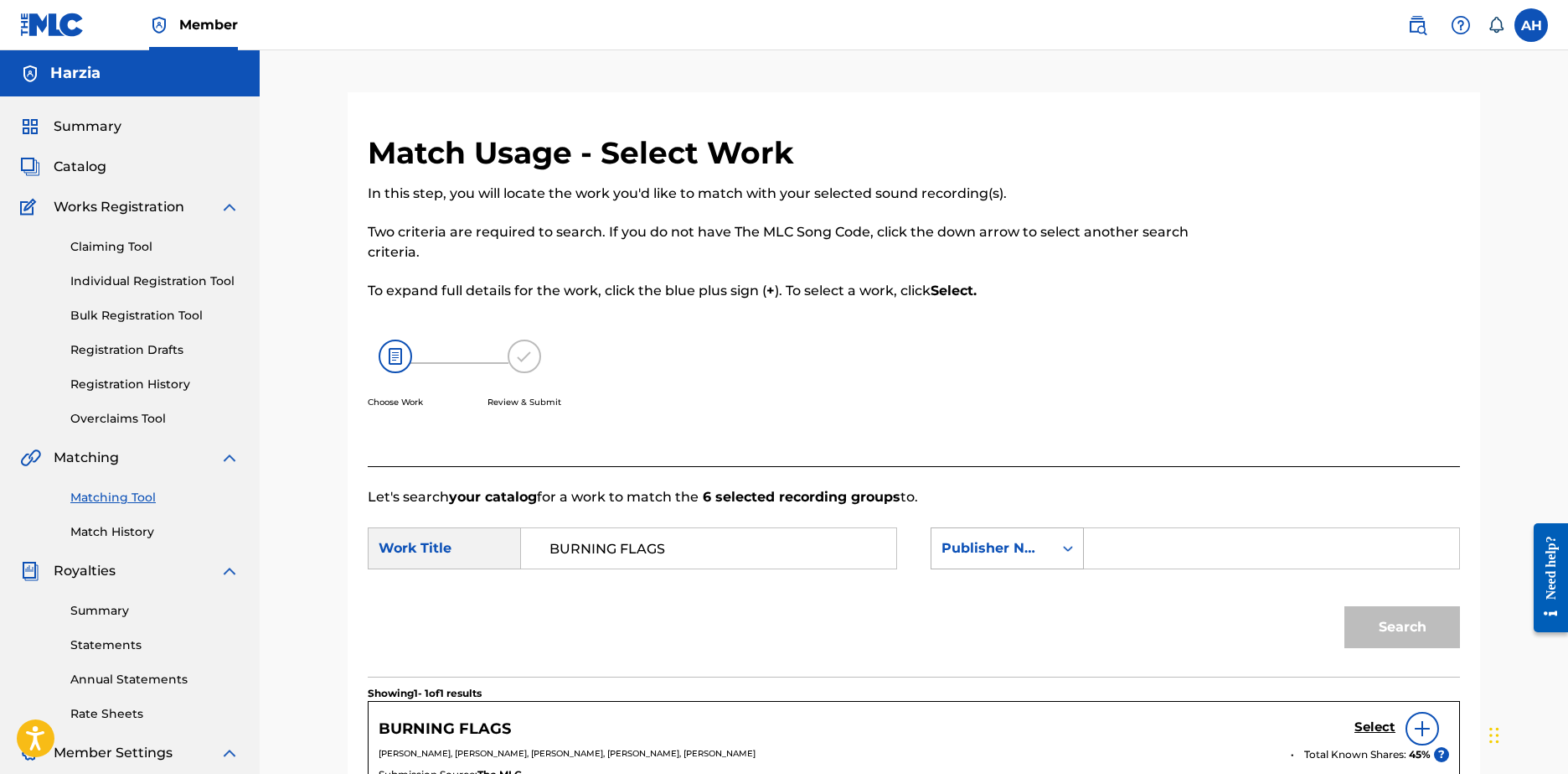
click at [1031, 543] on div "Publisher Name" at bounding box center [1008, 548] width 153 height 42
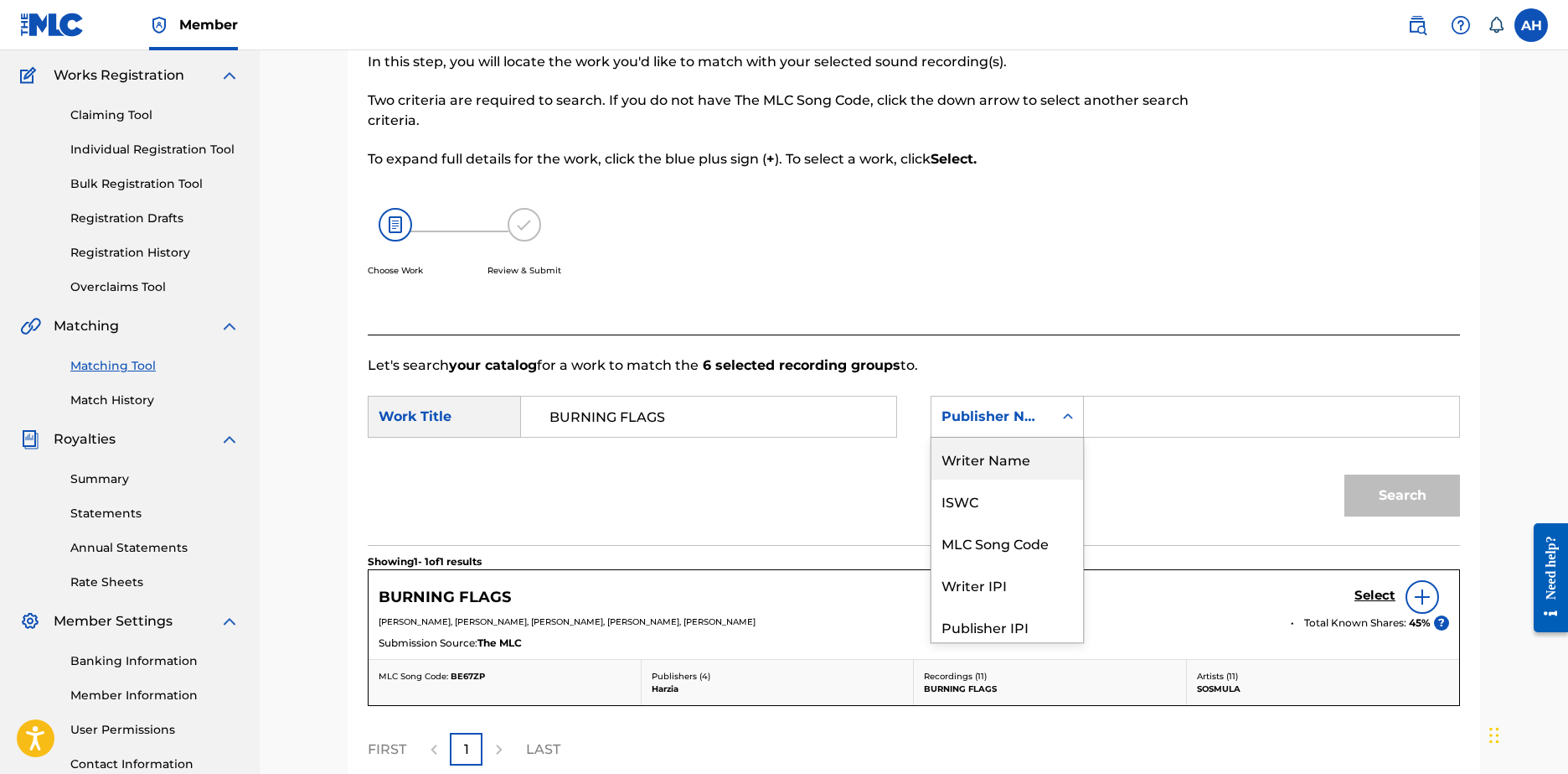
click at [1016, 469] on div "Writer Name" at bounding box center [1007, 459] width 151 height 42
click at [1183, 431] on input "Search Form" at bounding box center [1271, 417] width 347 height 40
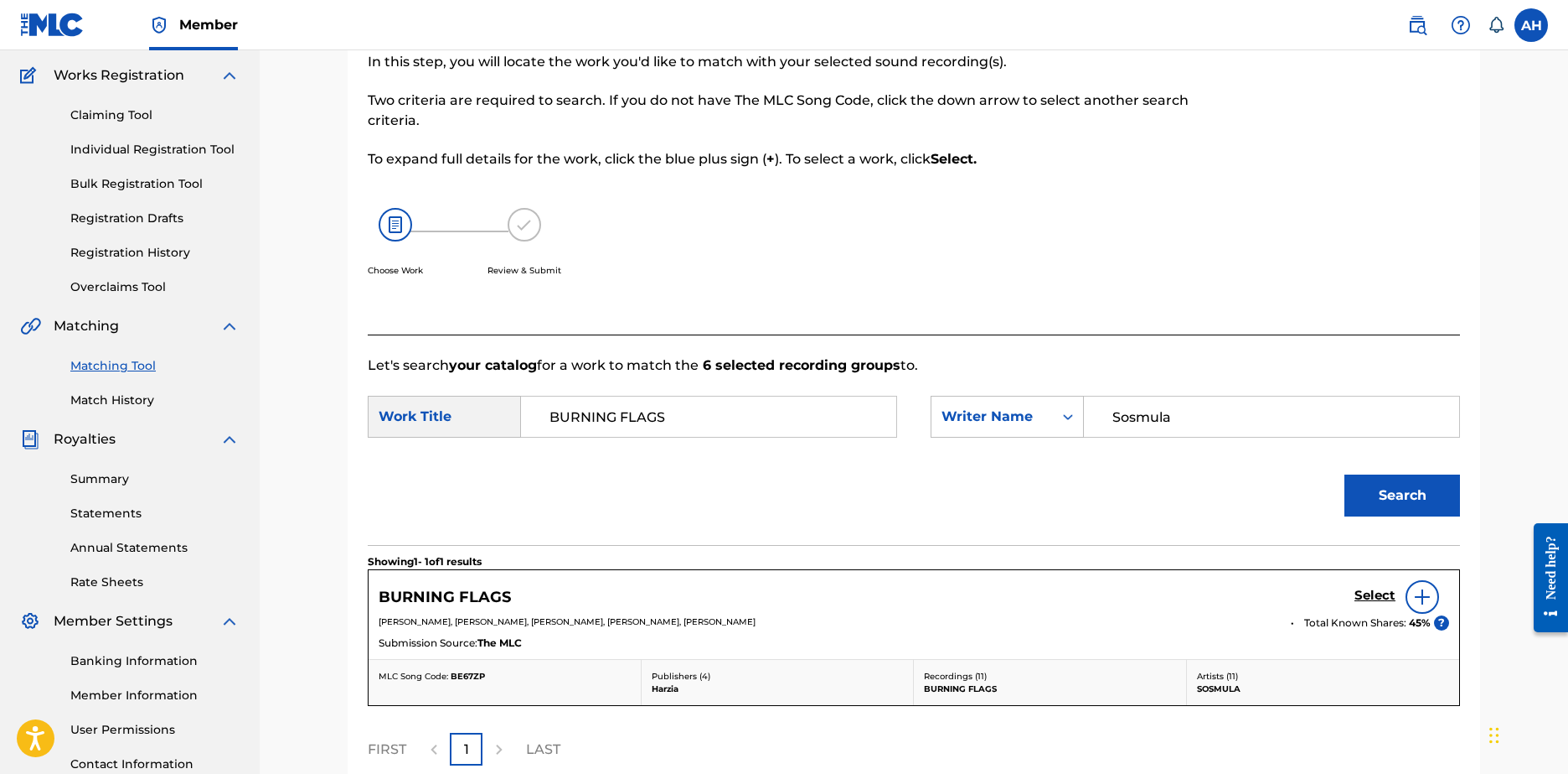
type input "Sosmula"
click at [1358, 497] on button "Search" at bounding box center [1402, 495] width 116 height 42
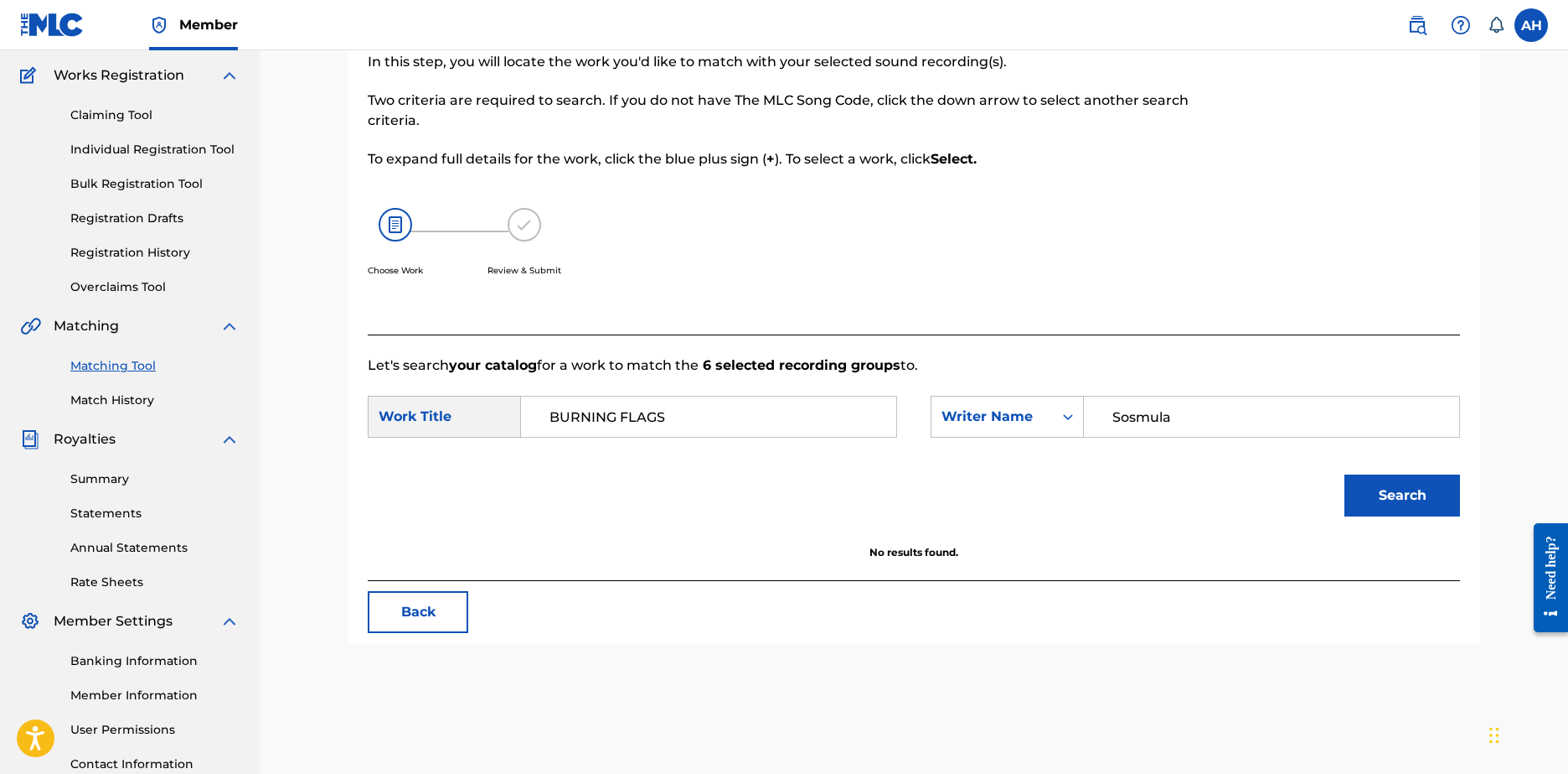
scroll to position [215, 0]
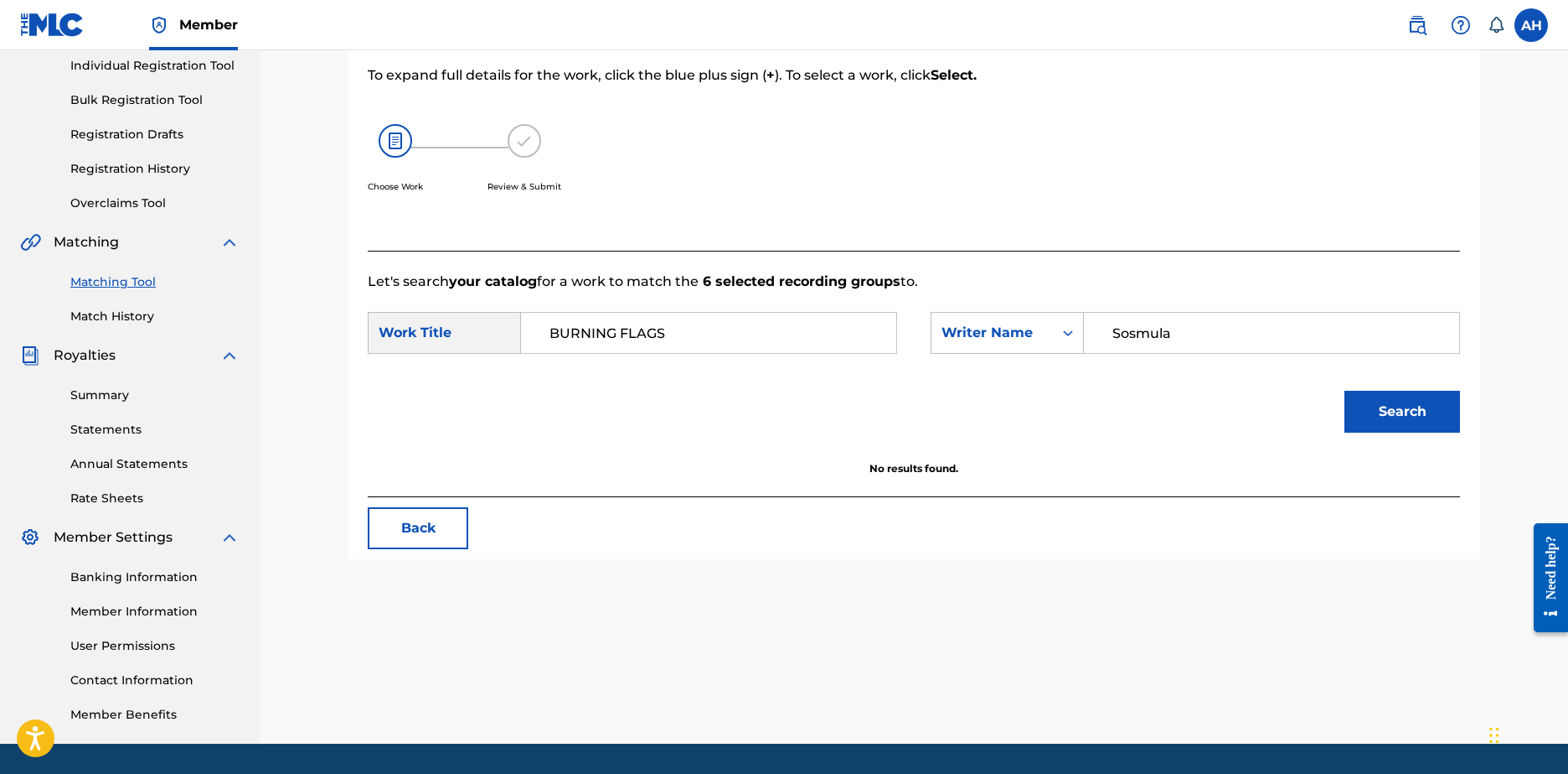
drag, startPoint x: 1204, startPoint y: 323, endPoint x: 820, endPoint y: 299, distance: 384.7
click at [823, 299] on form "SearchWithCriteriadbc4d44d-7a99-46dc-8a6a-6ce00172520c Work Title BURNING FLAGS…" at bounding box center [914, 377] width 1092 height 170
type input "Harzia"
click at [1345, 390] on button "Search" at bounding box center [1402, 411] width 116 height 42
click at [1072, 336] on icon "Search Form" at bounding box center [1068, 333] width 16 height 16
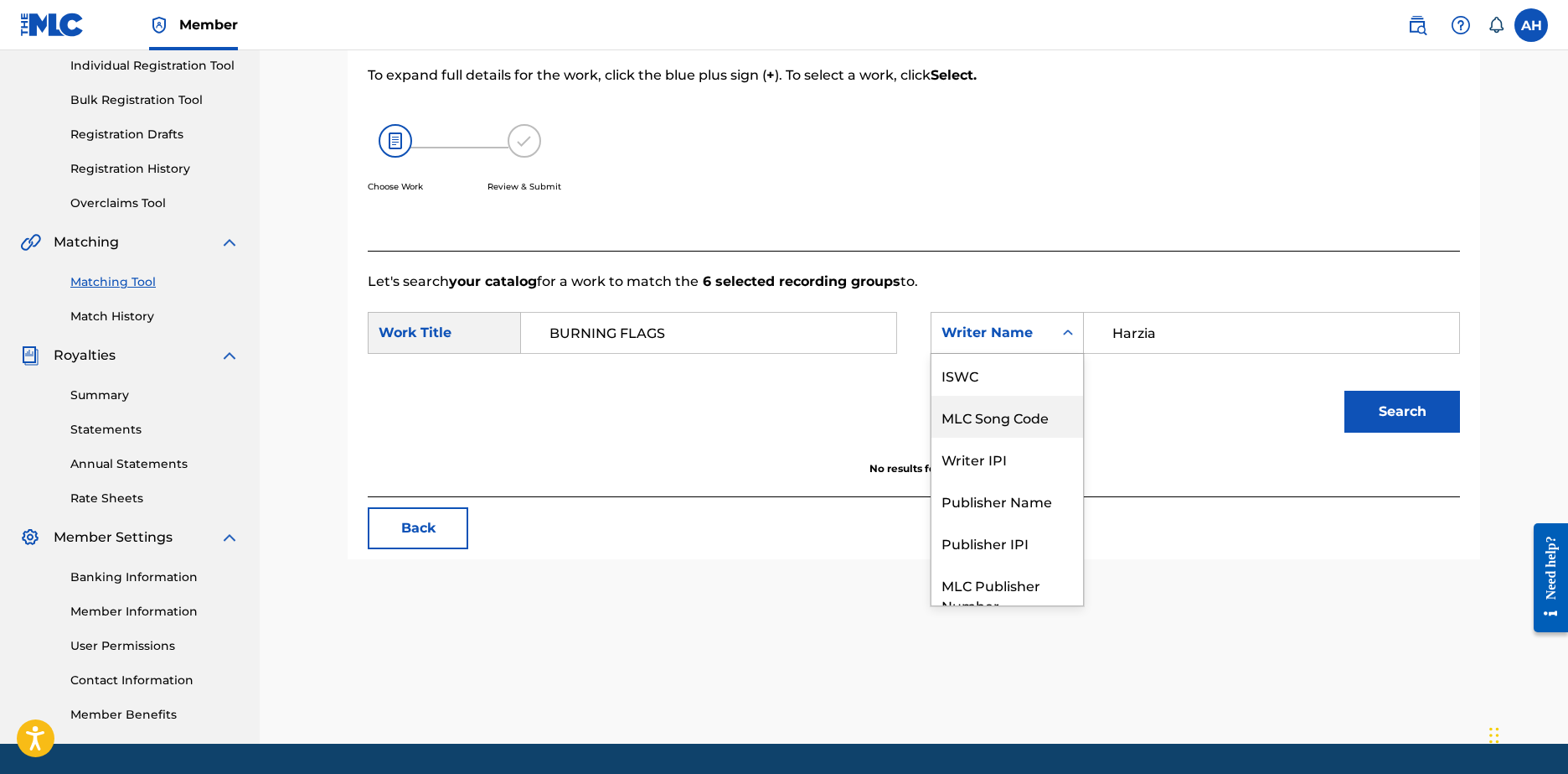
scroll to position [62, 0]
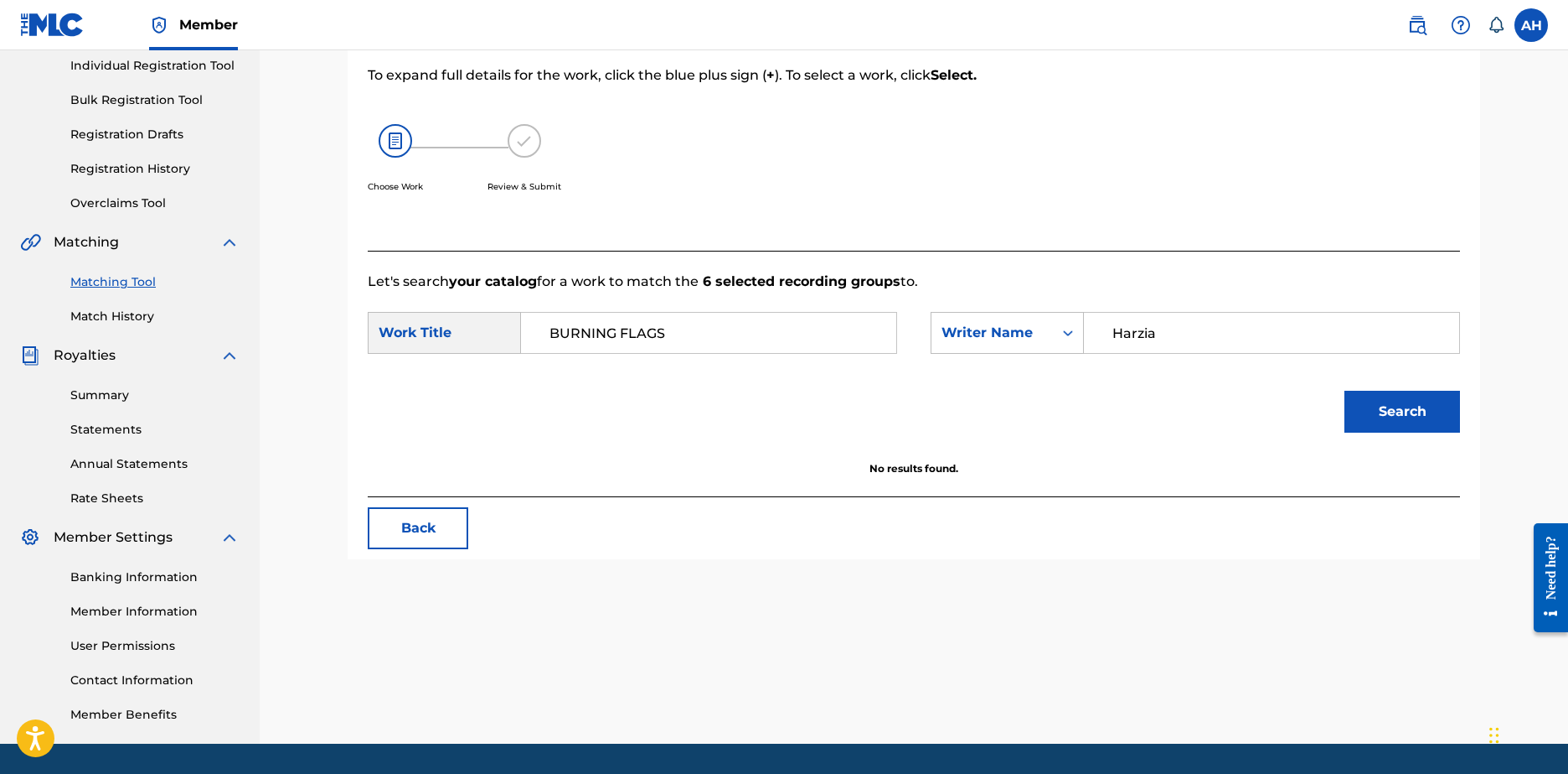
click at [1197, 339] on input "Harzia" at bounding box center [1271, 333] width 347 height 40
click at [1118, 335] on input "Harzia" at bounding box center [1271, 333] width 347 height 40
click at [1413, 402] on button "Search" at bounding box center [1402, 411] width 116 height 42
drag, startPoint x: 1211, startPoint y: 332, endPoint x: 952, endPoint y: 315, distance: 259.6
click at [952, 315] on div "SearchWithCriteria3413f44e-7bf2-4e49-9838-f75cb974c966 Writer Name Harzia" at bounding box center [1195, 333] width 529 height 42
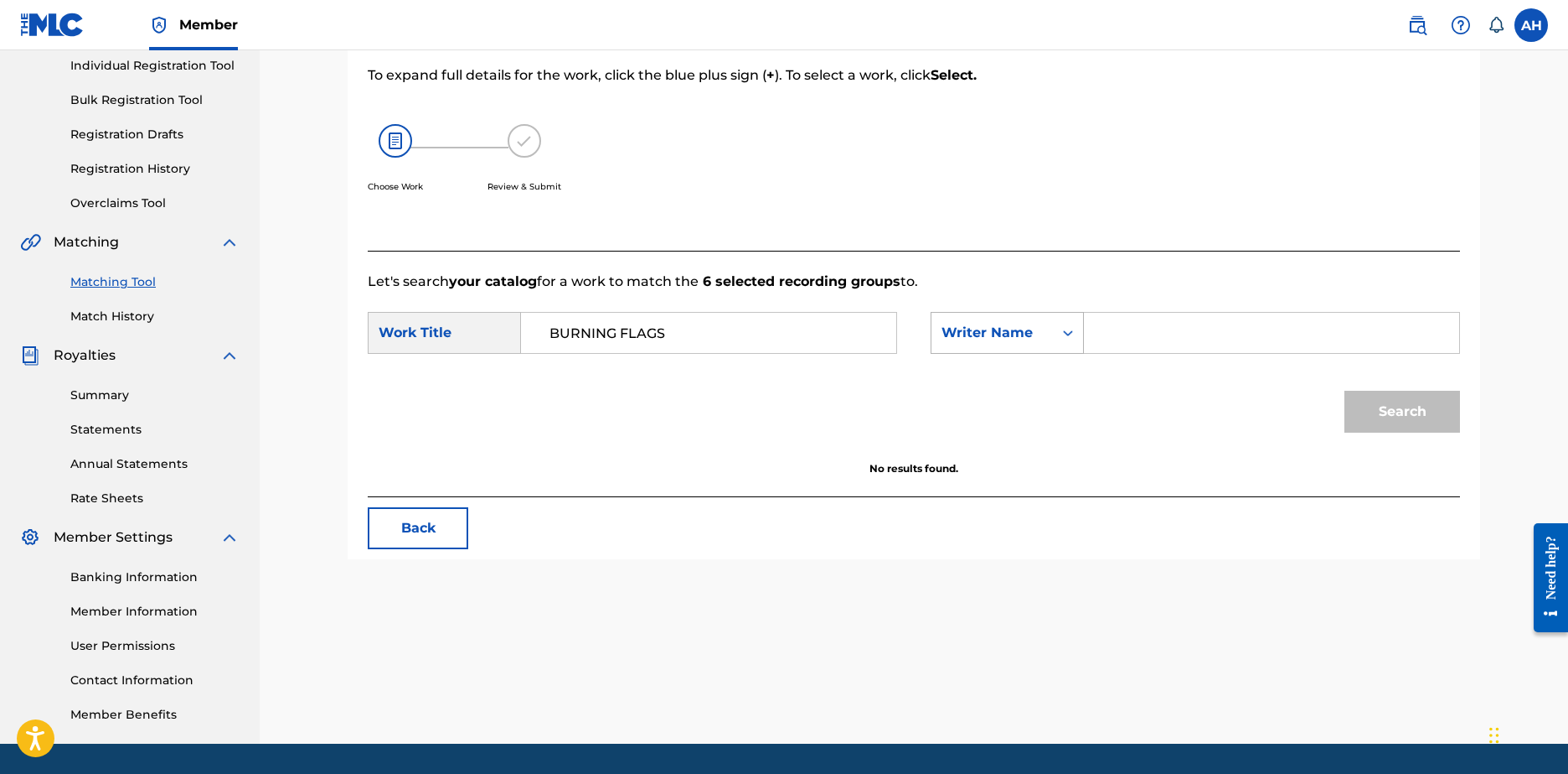
click at [1048, 335] on div "Writer Name" at bounding box center [991, 333] width 121 height 32
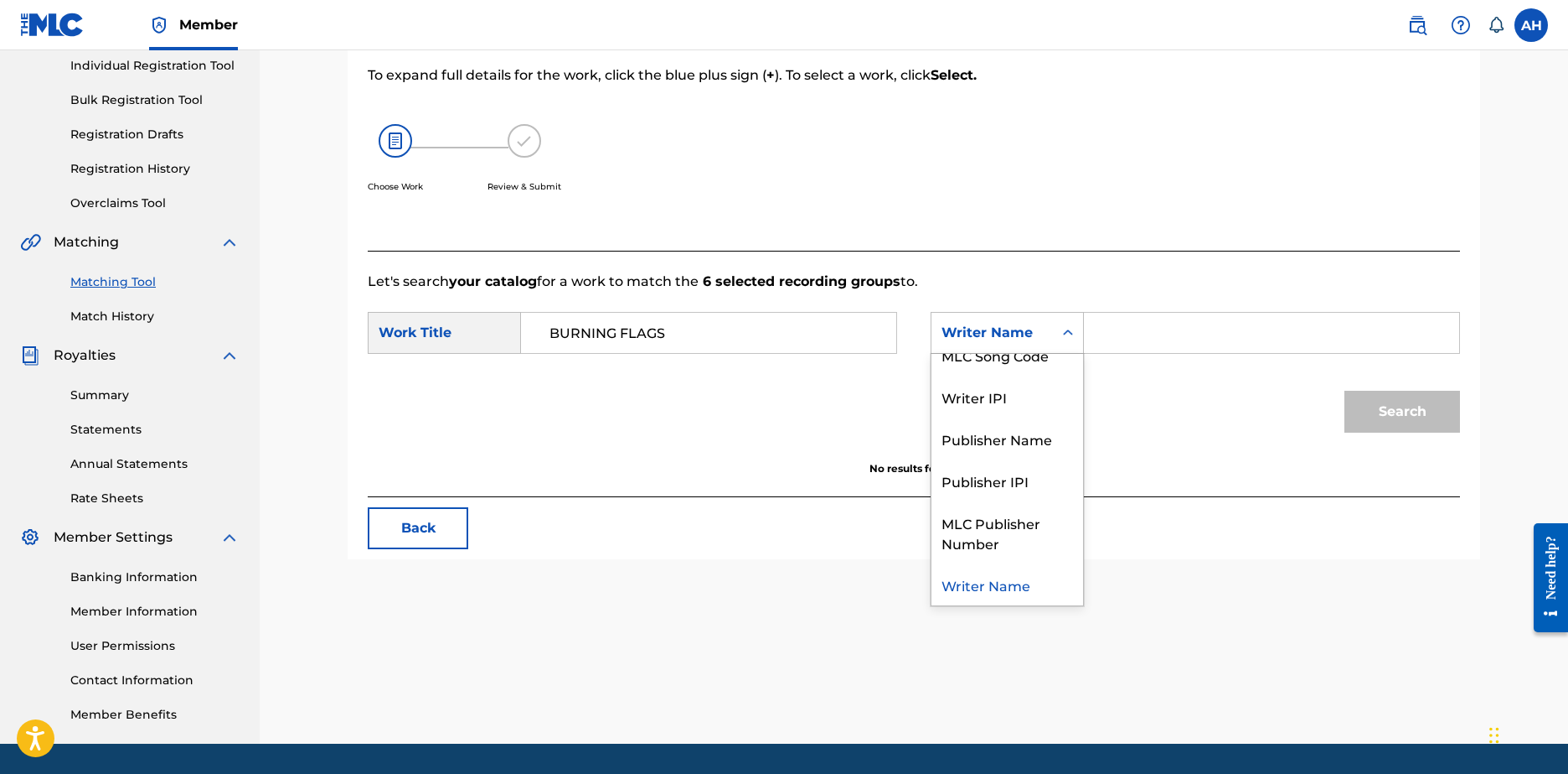
click at [1009, 574] on div "Writer Name" at bounding box center [1007, 584] width 151 height 42
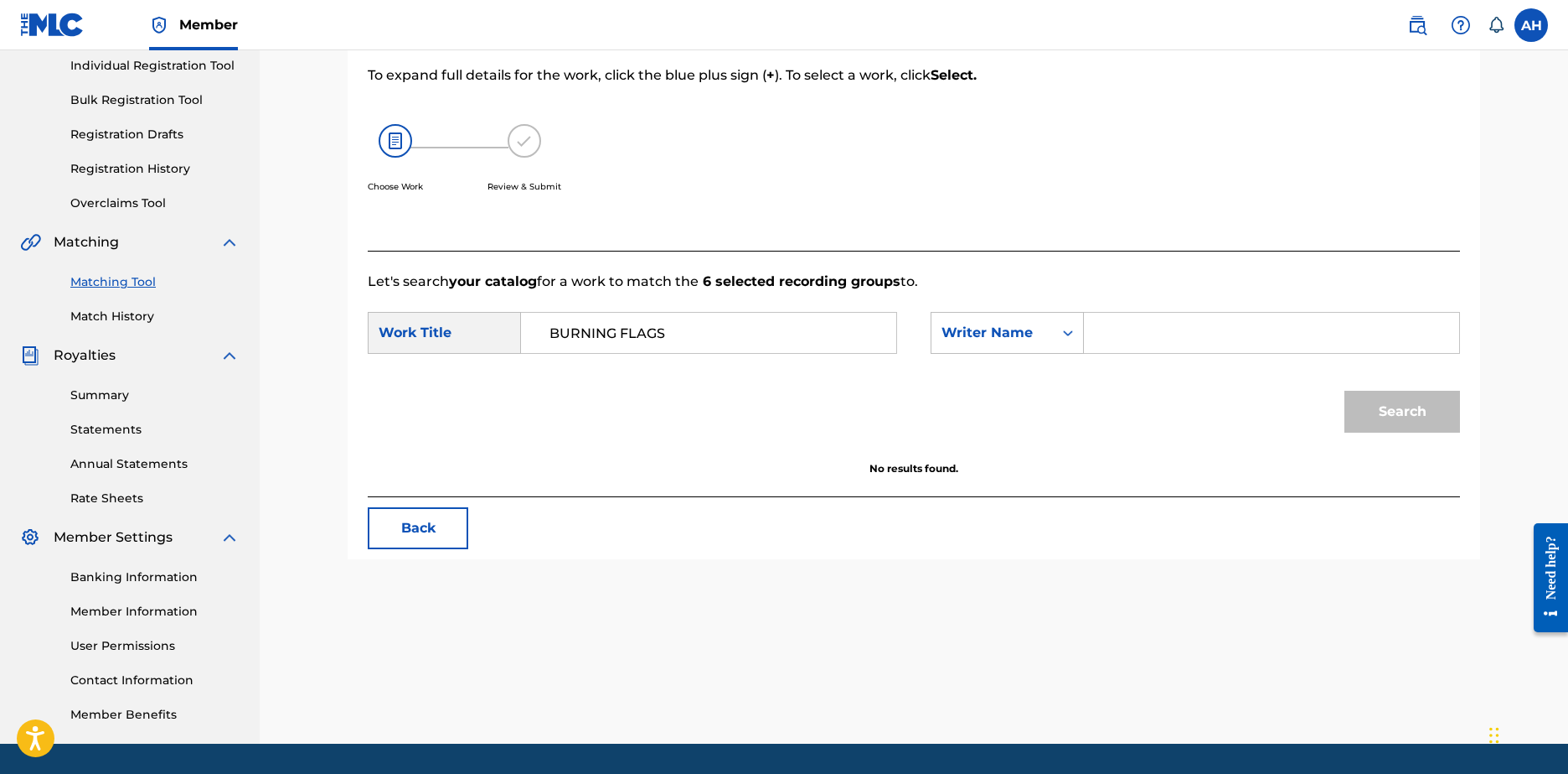
click at [1141, 338] on input "Search Form" at bounding box center [1271, 333] width 347 height 40
type input "Harzia"
click at [1345, 390] on button "Search" at bounding box center [1402, 411] width 116 height 42
drag, startPoint x: 1211, startPoint y: 340, endPoint x: 990, endPoint y: 337, distance: 221.0
click at [991, 337] on div "SearchWithCriteriadf616710-ea61-43a8-8c13-95500dcf9b7f Writer Name Harzia" at bounding box center [1195, 333] width 529 height 42
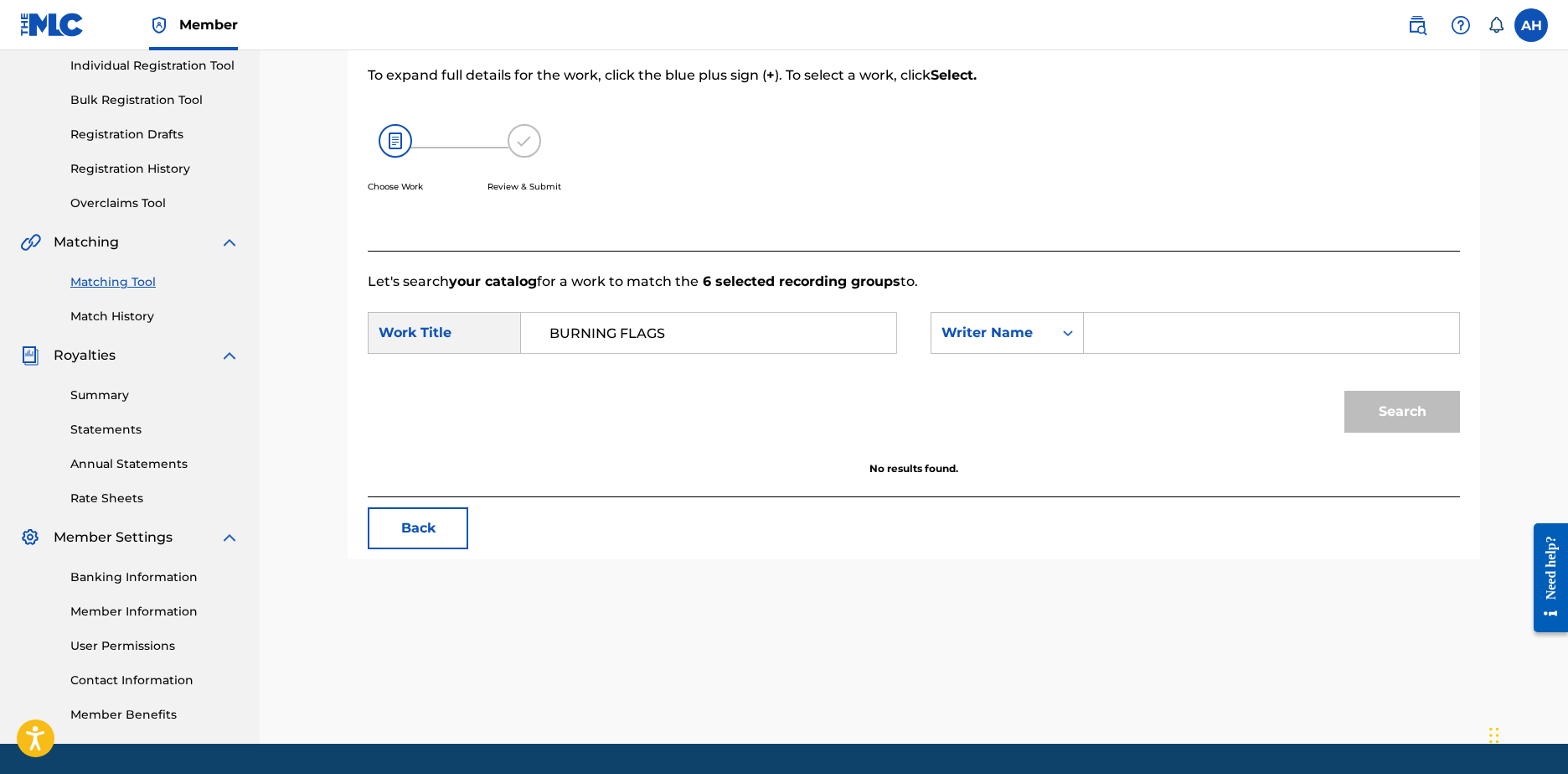
scroll to position [0, 0]
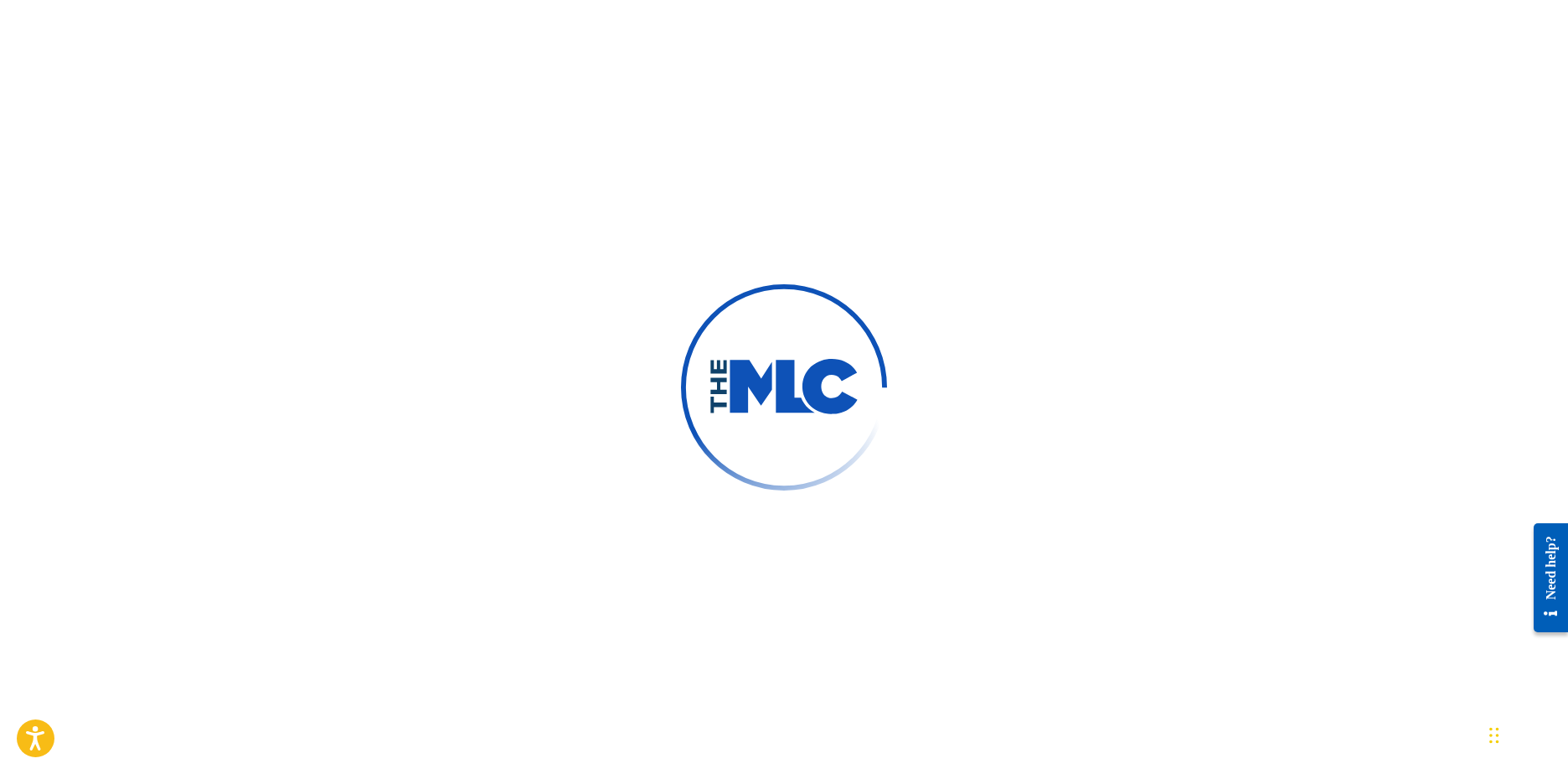
click at [745, 222] on div at bounding box center [784, 387] width 1568 height 774
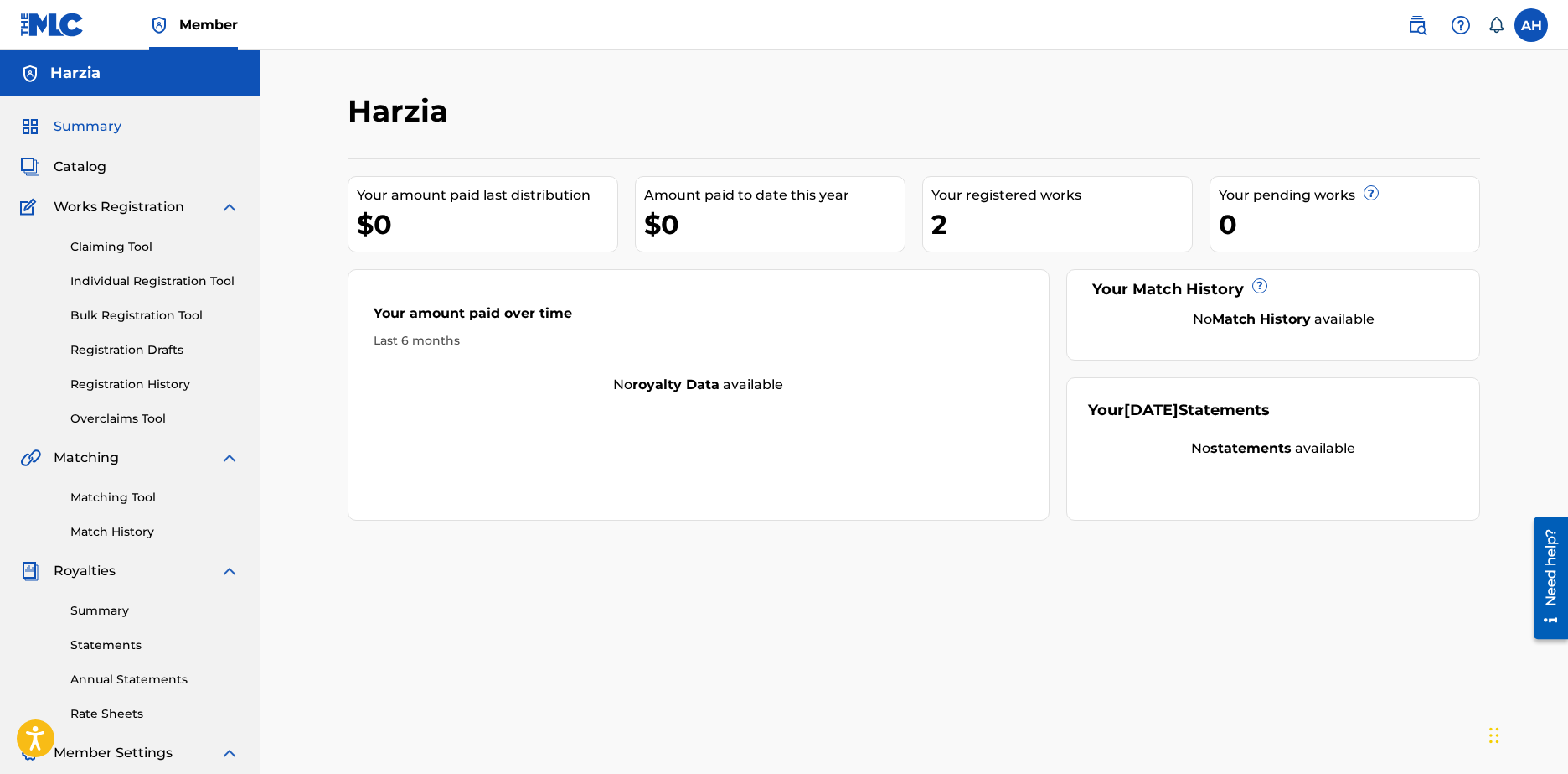
click at [118, 494] on link "Matching Tool" at bounding box center [155, 497] width 169 height 17
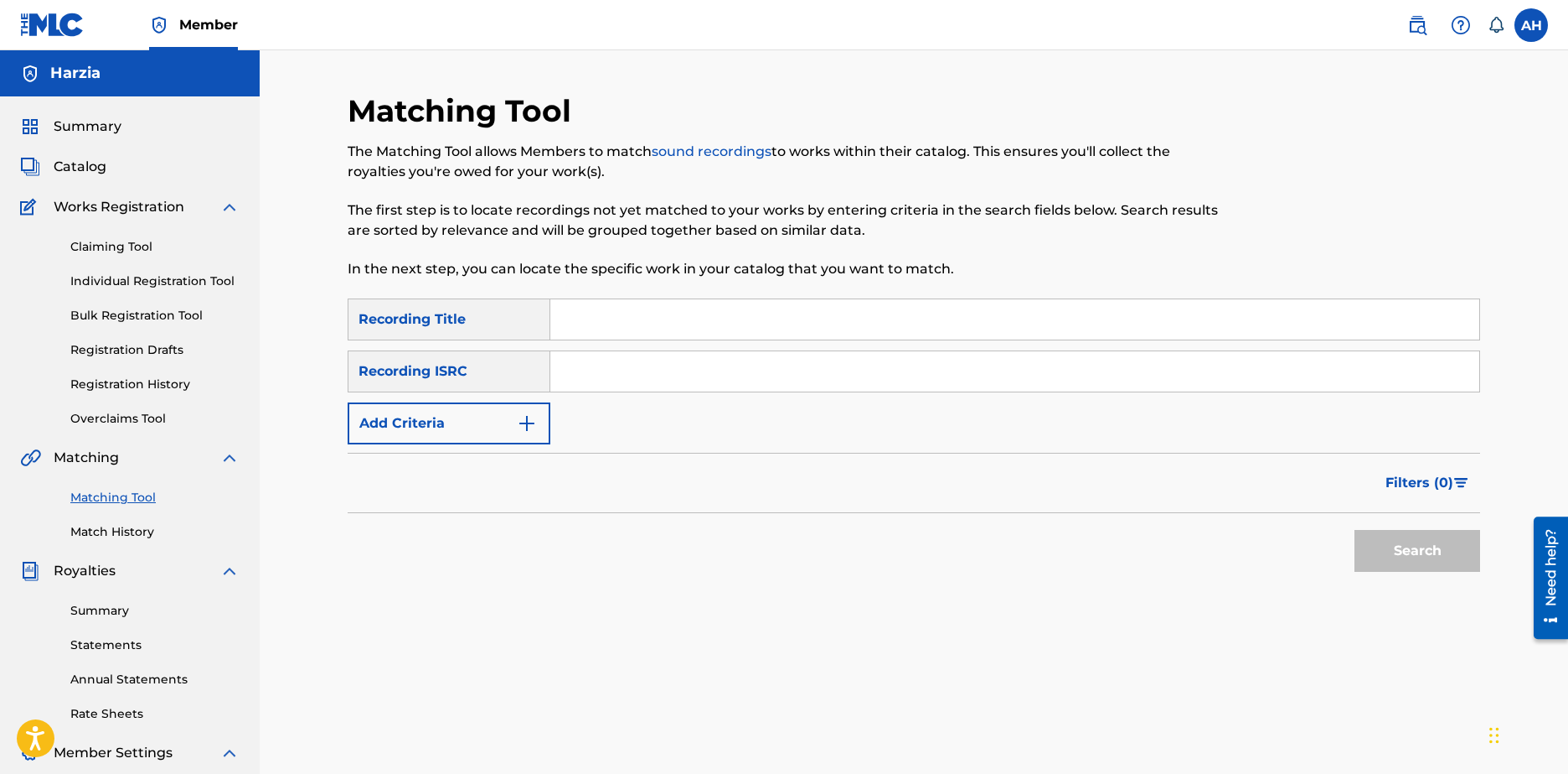
click at [651, 320] on input "Search Form" at bounding box center [1015, 319] width 929 height 40
type input "BURNING FLAGS"
click at [523, 418] on img "Search Form" at bounding box center [527, 423] width 20 height 20
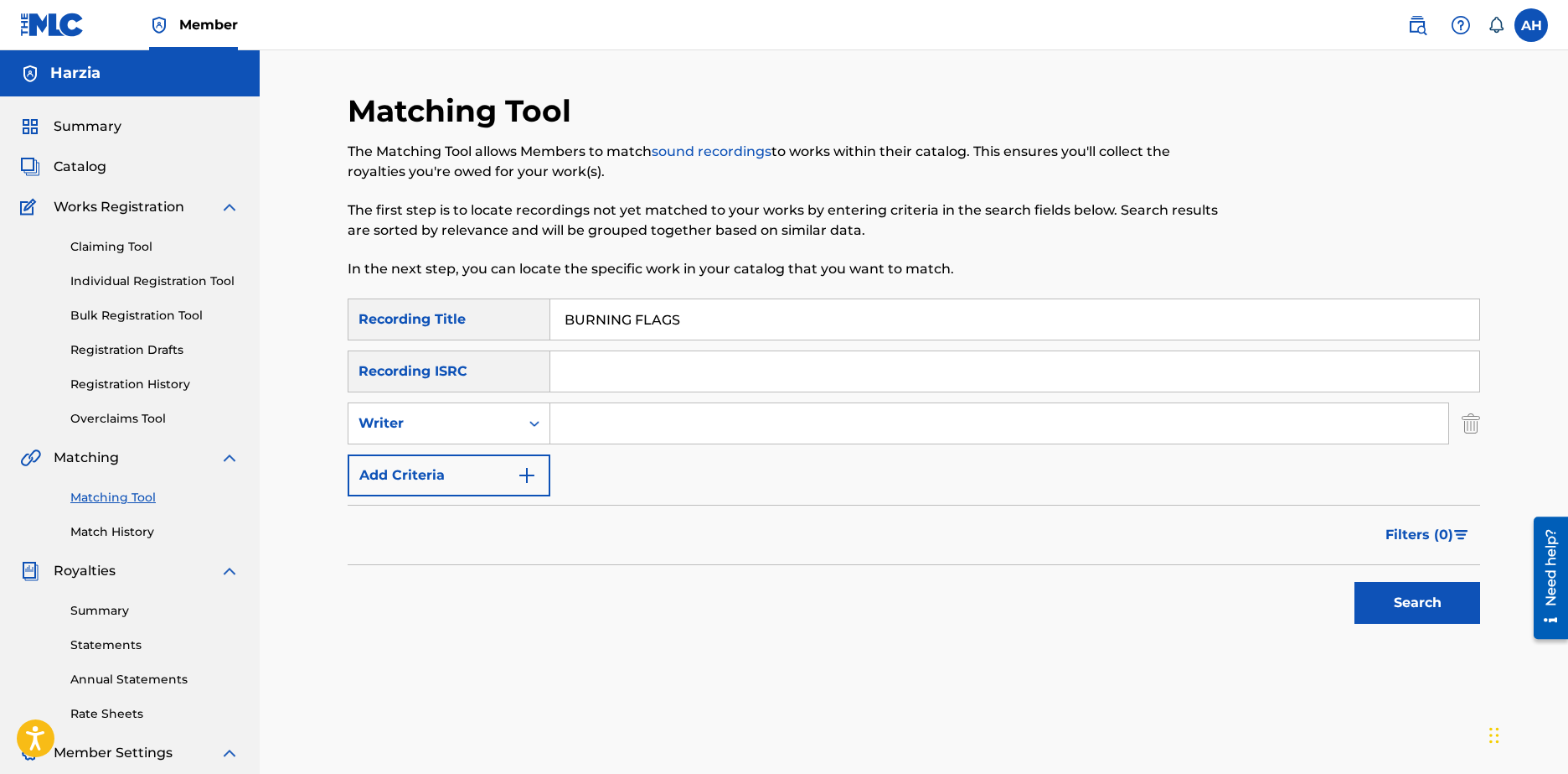
click at [589, 421] on input "Search Form" at bounding box center [999, 423] width 898 height 40
click at [1450, 608] on button "Search" at bounding box center [1418, 603] width 126 height 42
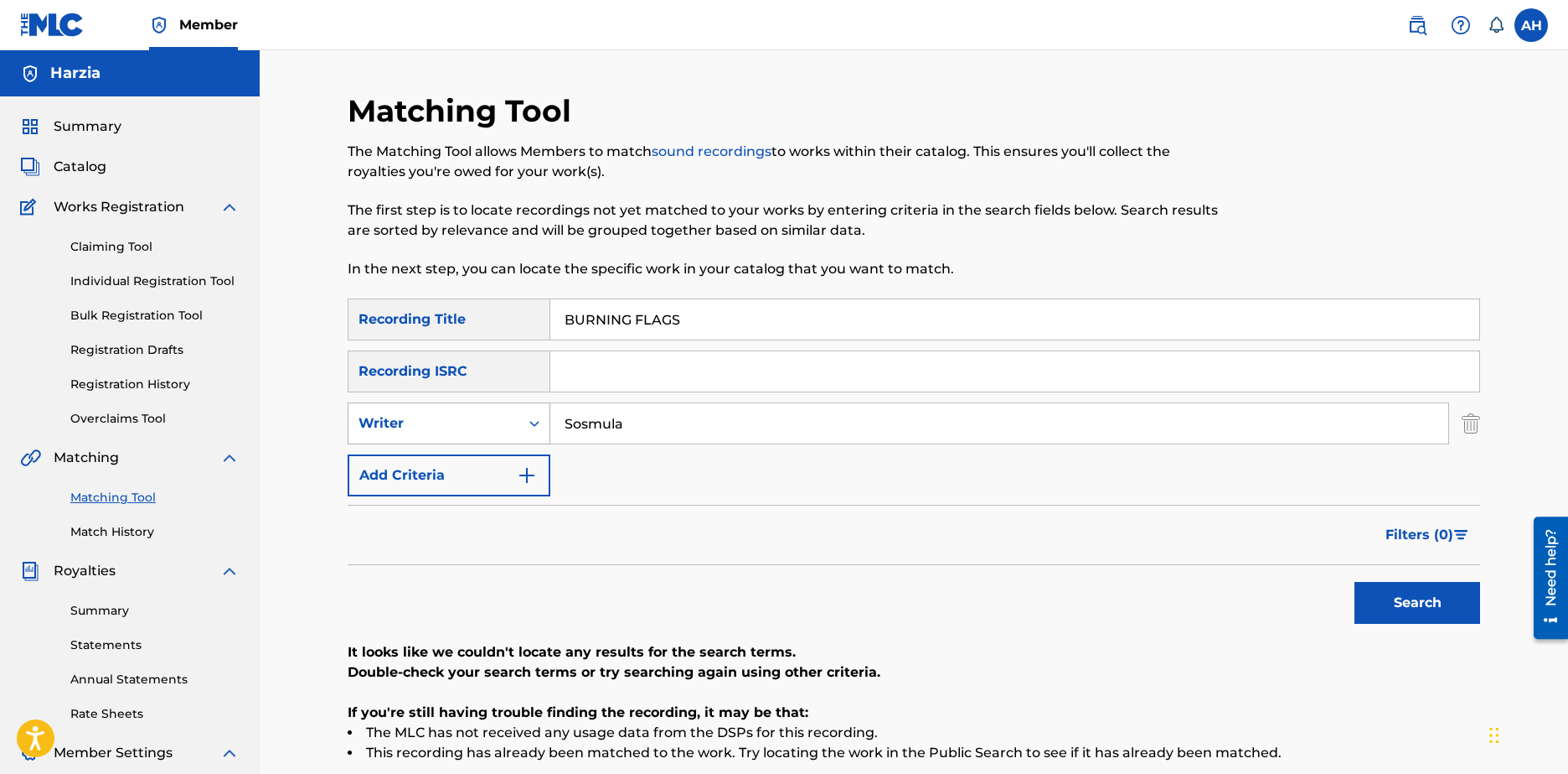
drag, startPoint x: 661, startPoint y: 423, endPoint x: 505, endPoint y: 410, distance: 156.5
click at [505, 410] on div "SearchWithCriteria31bcc4ac-4578-431b-b086-ab1a28729e87 Writer Sosmula" at bounding box center [914, 423] width 1132 height 42
click at [505, 410] on div "Writer" at bounding box center [435, 423] width 171 height 32
drag, startPoint x: 702, startPoint y: 427, endPoint x: 550, endPoint y: 420, distance: 152.2
click at [550, 420] on input "Sosmula" at bounding box center [999, 423] width 898 height 40
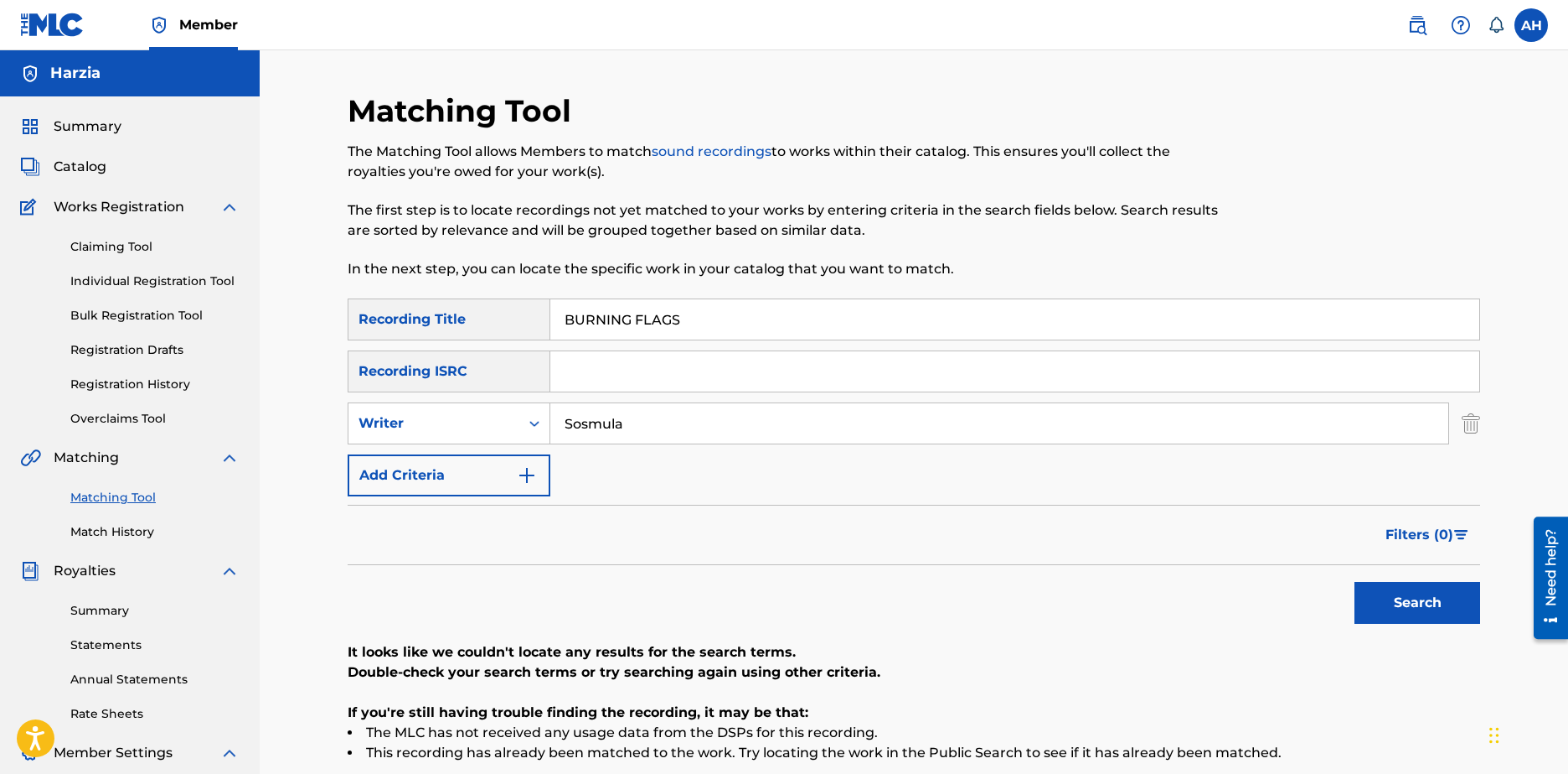
click at [550, 420] on input "Sosmula" at bounding box center [999, 423] width 898 height 40
drag, startPoint x: 654, startPoint y: 420, endPoint x: 579, endPoint y: 419, distance: 75.0
click at [600, 420] on input "Sosmula" at bounding box center [999, 423] width 898 height 40
type input "Sulaosm"
click at [661, 420] on input "Sulaosm" at bounding box center [999, 423] width 898 height 40
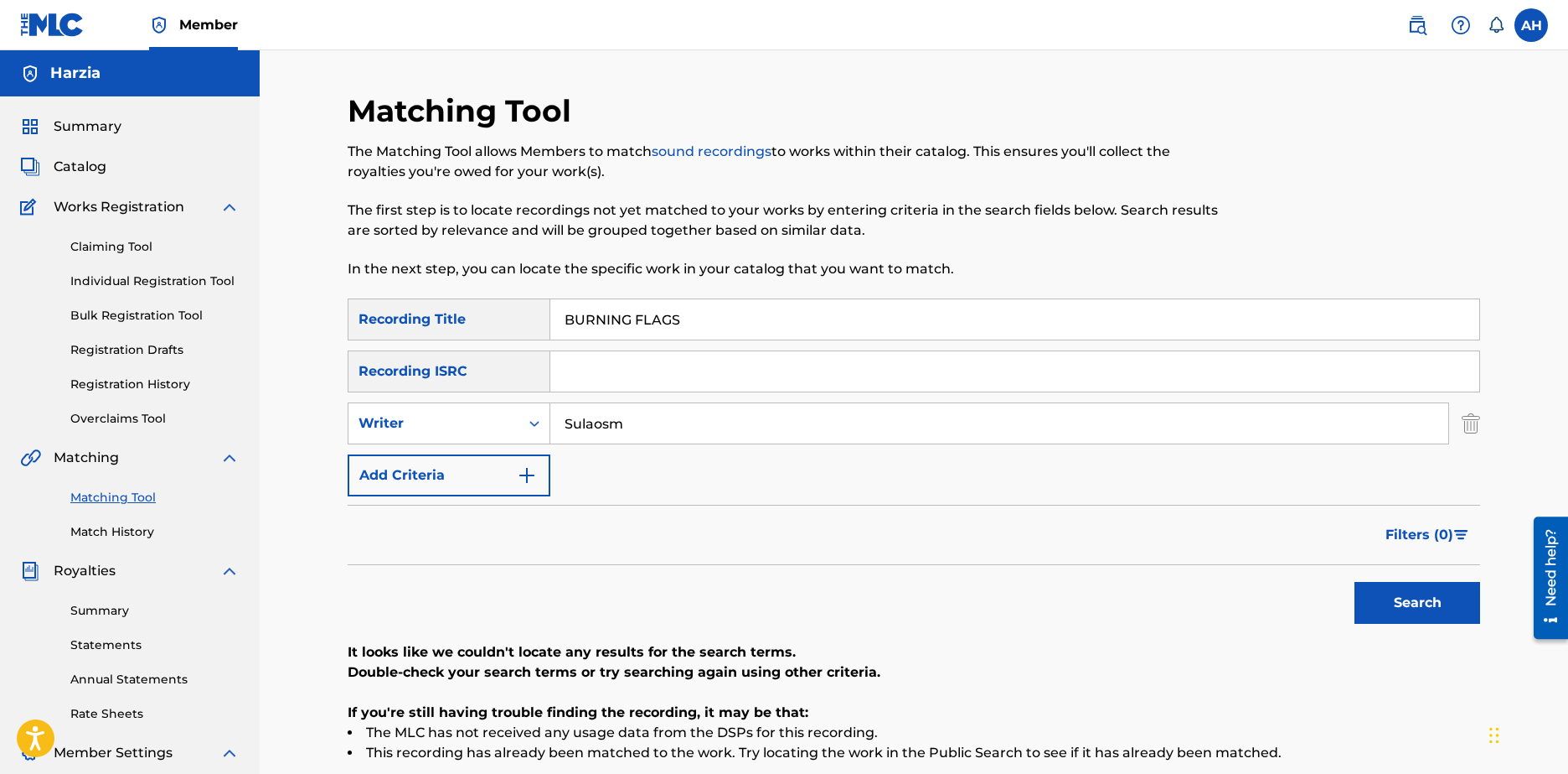
drag, startPoint x: 645, startPoint y: 422, endPoint x: 557, endPoint y: 421, distance: 88.0
click at [557, 421] on input "Sulaosm" at bounding box center [999, 423] width 898 height 40
type input "SOSMULA"
click at [1355, 582] on button "Search" at bounding box center [1418, 603] width 126 height 42
click at [118, 496] on link "Matching Tool" at bounding box center [155, 497] width 169 height 17
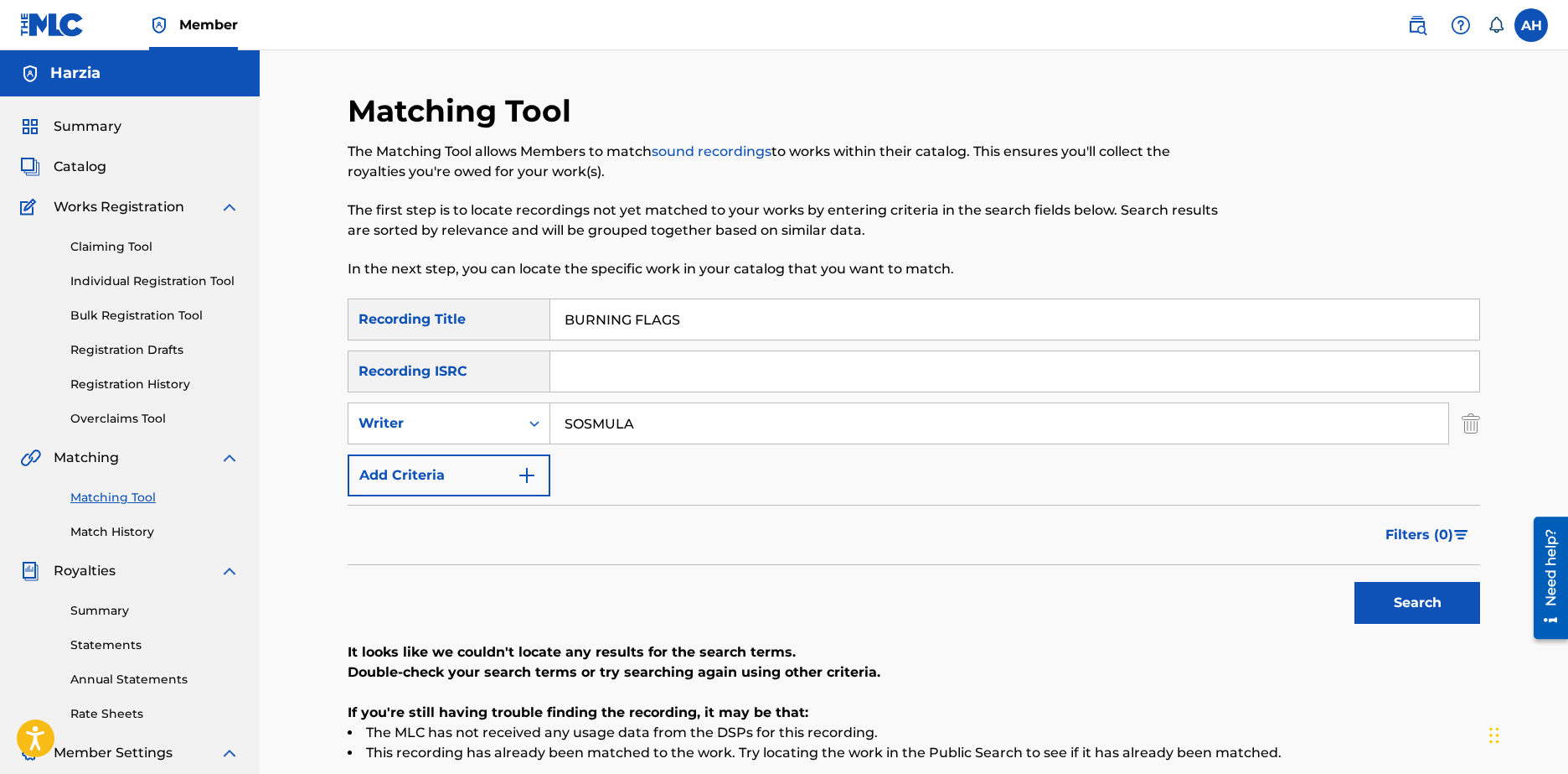
click at [118, 535] on link "Match History" at bounding box center [155, 531] width 169 height 17
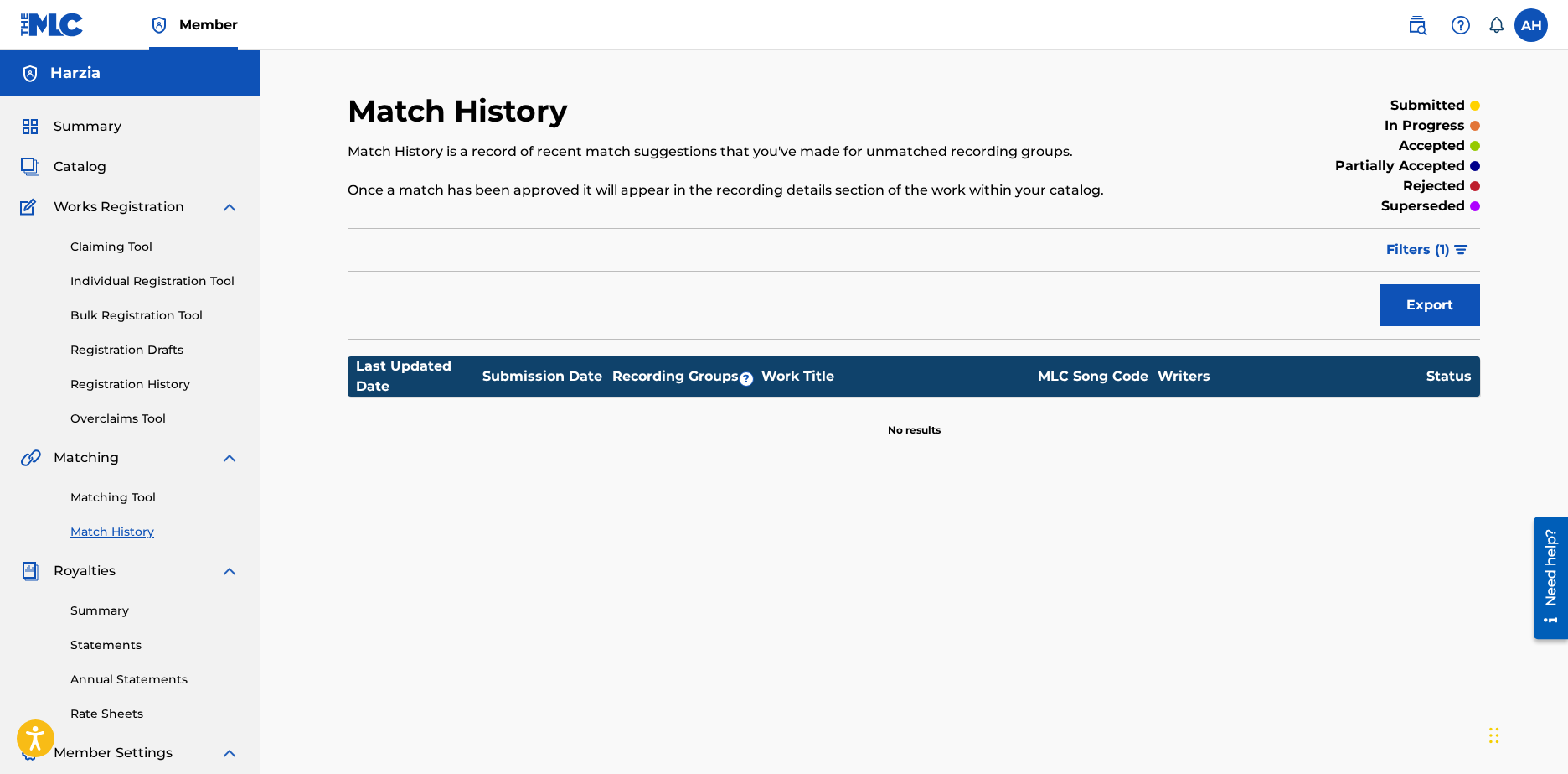
click at [108, 492] on link "Matching Tool" at bounding box center [155, 497] width 169 height 17
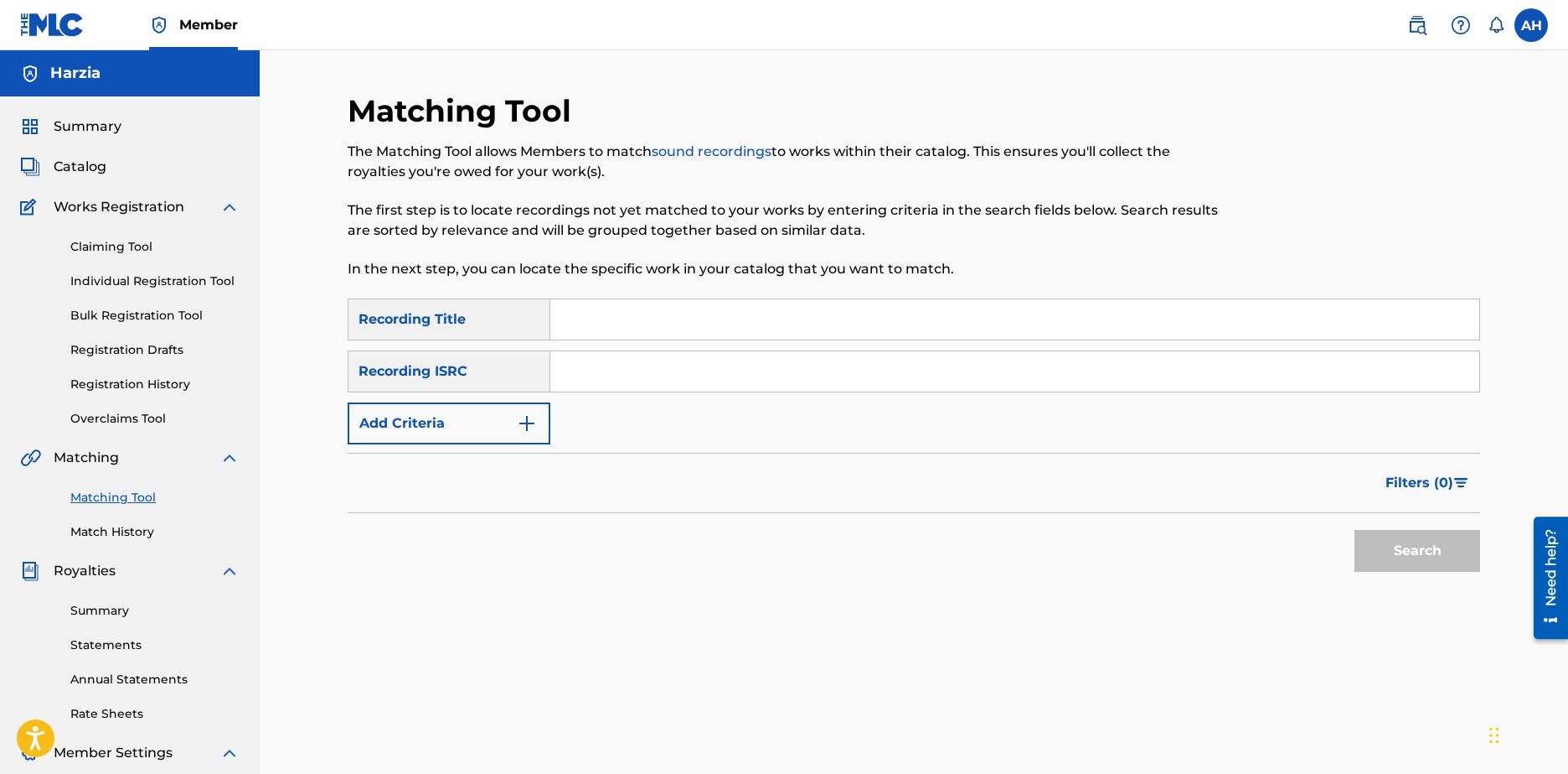
click at [759, 320] on input "Search Form" at bounding box center [1015, 319] width 929 height 40
type input "BURNING FLAGS"
click at [493, 420] on button "Add Criteria" at bounding box center [449, 423] width 203 height 42
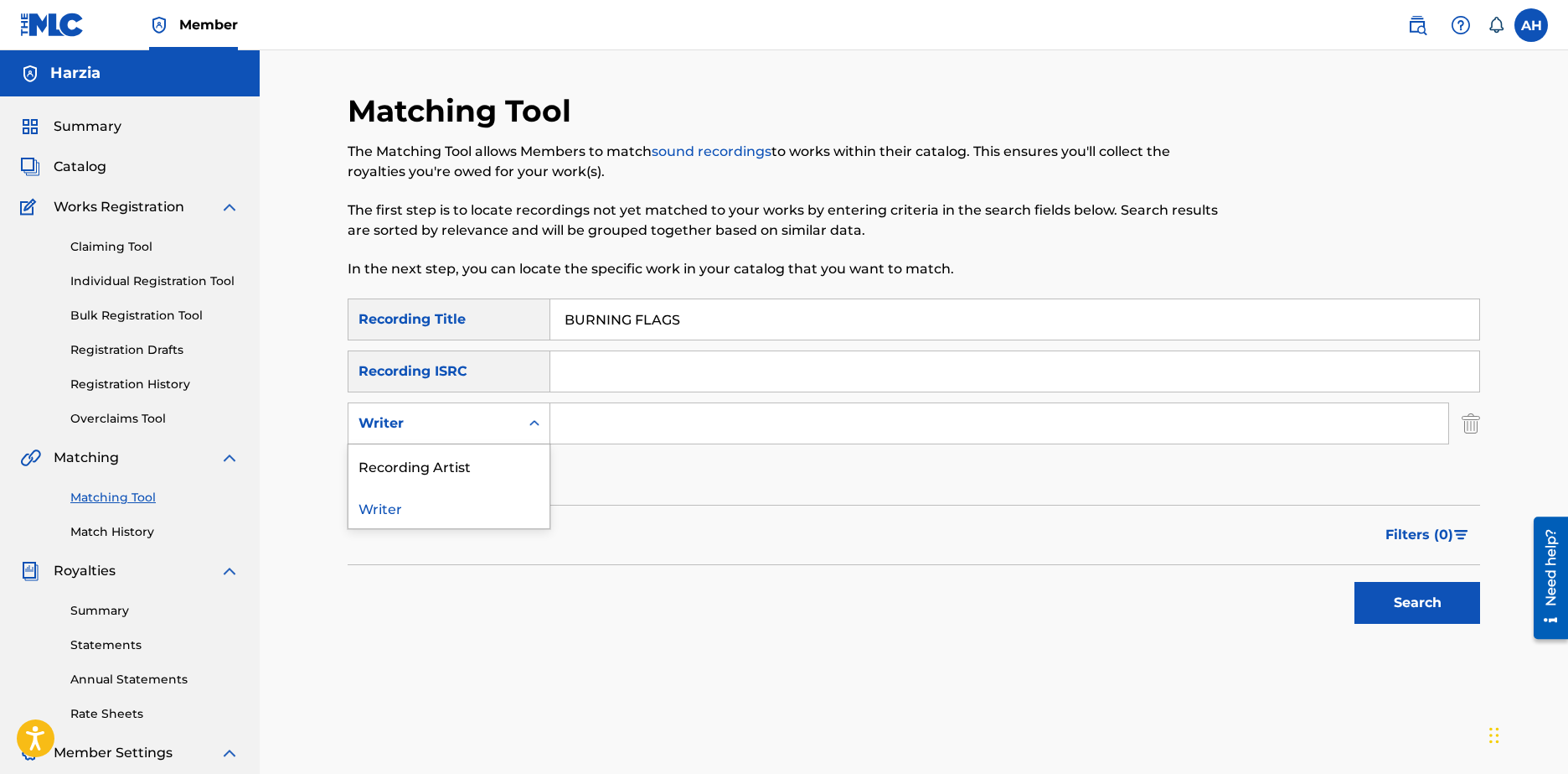
click at [518, 432] on div "Writer" at bounding box center [435, 423] width 171 height 32
click at [482, 460] on div "Recording Artist" at bounding box center [449, 465] width 201 height 42
drag, startPoint x: 516, startPoint y: 452, endPoint x: 664, endPoint y: 406, distance: 155.0
click at [664, 405] on input "Search Form" at bounding box center [999, 423] width 898 height 40
type input "Sosmula"
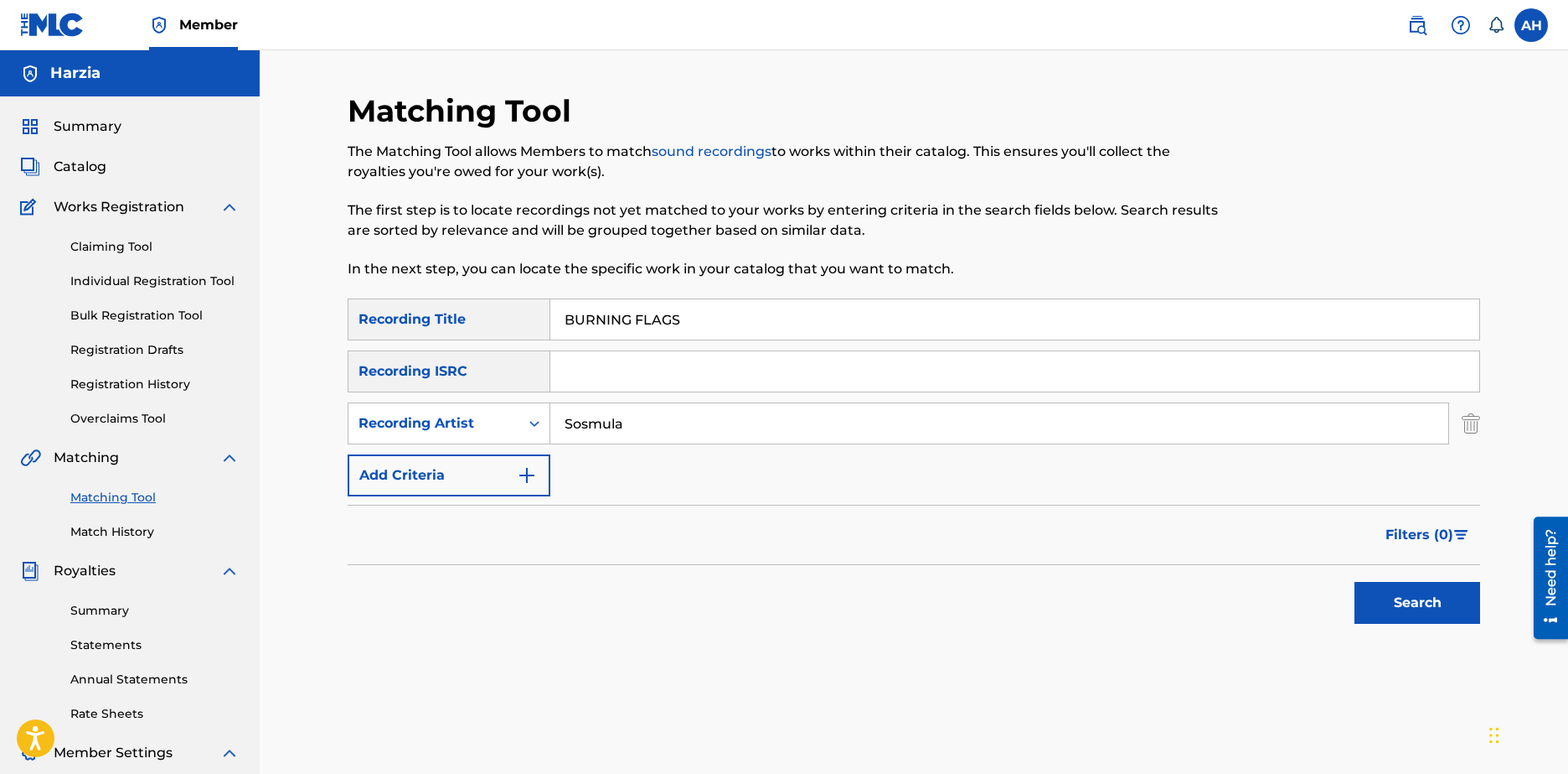
click at [1450, 607] on button "Search" at bounding box center [1418, 603] width 126 height 42
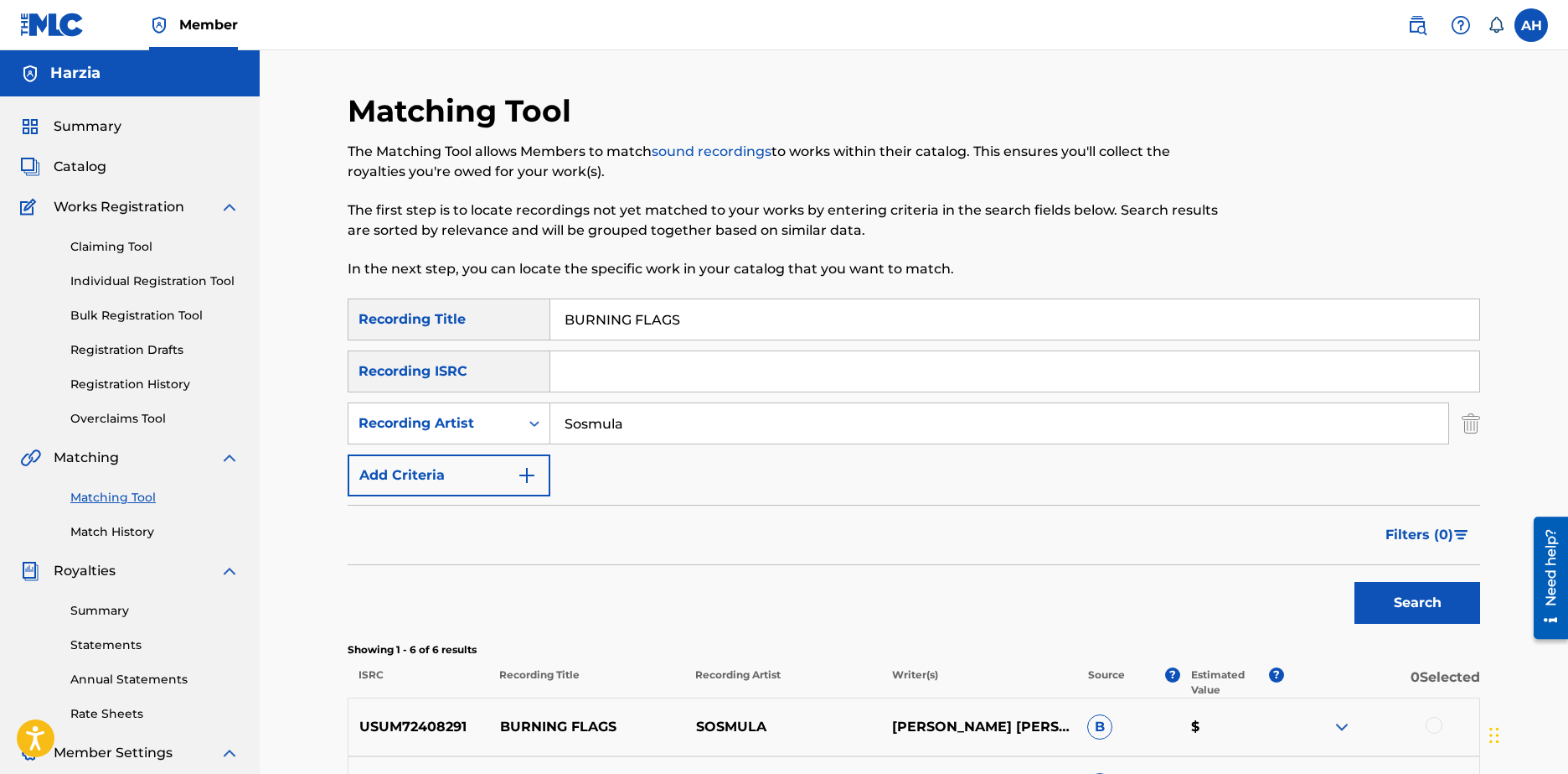
scroll to position [419, 0]
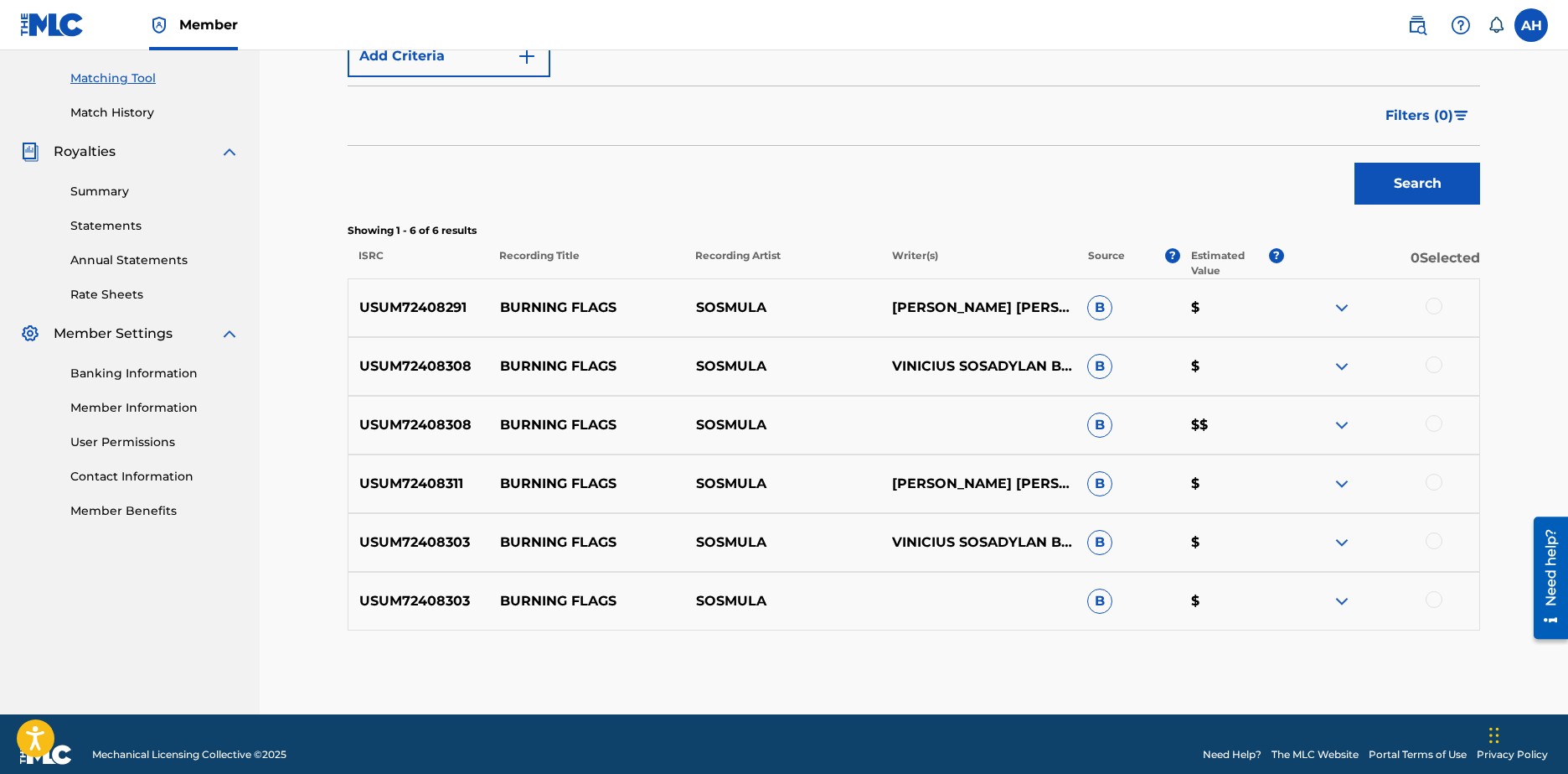
click at [1447, 308] on div at bounding box center [1381, 307] width 196 height 20
click at [1439, 305] on div at bounding box center [1434, 305] width 16 height 16
click at [1430, 358] on div at bounding box center [1434, 365] width 16 height 16
click at [1427, 401] on div "USUM72408308 BURNING FLAGS SOSMULA B $$" at bounding box center [914, 425] width 1132 height 58
click at [1429, 432] on div at bounding box center [1381, 425] width 196 height 20
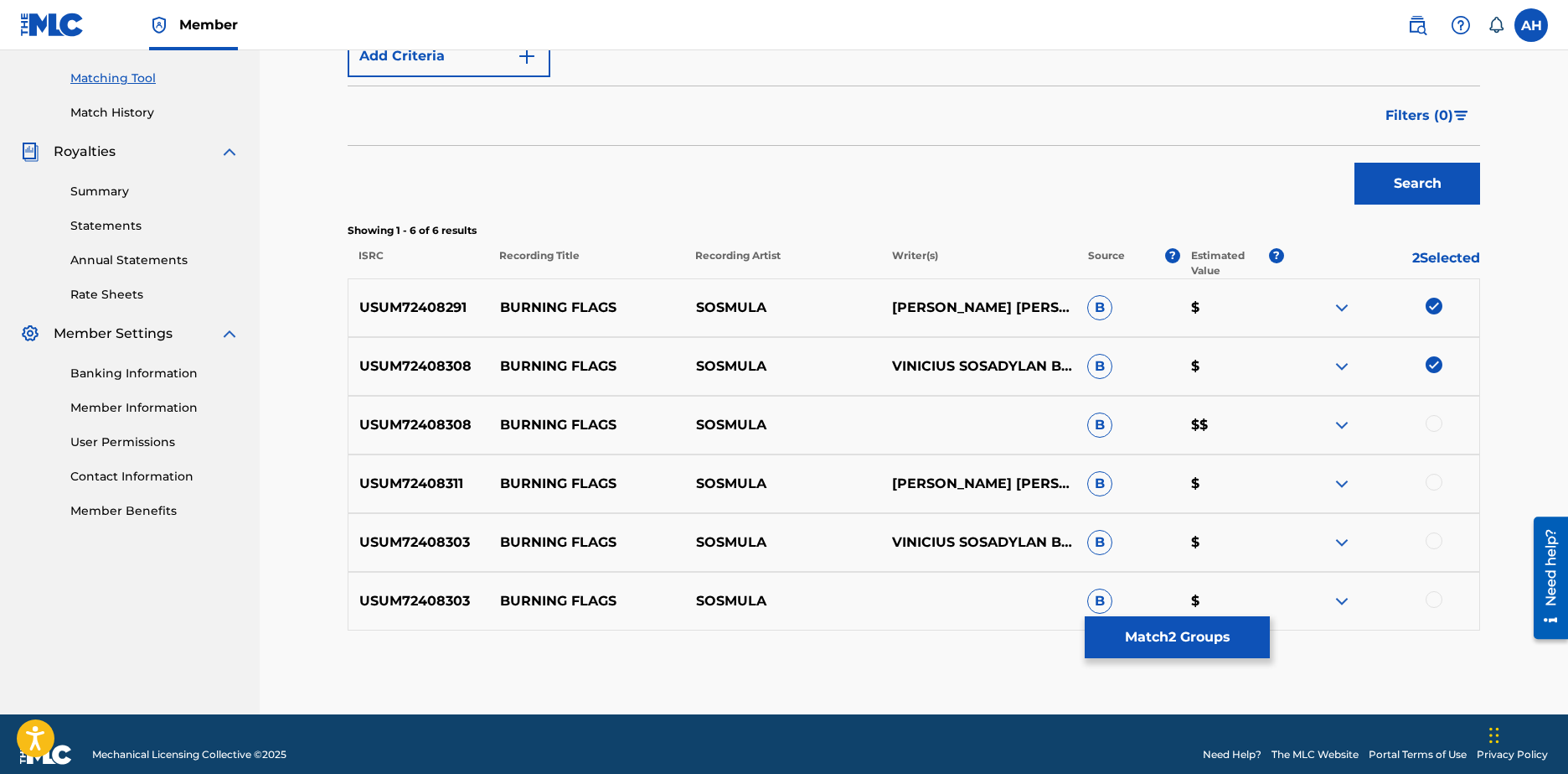
click at [1435, 416] on div at bounding box center [1434, 423] width 16 height 16
click at [1433, 456] on div "USUM72408311 BURNING FLAGS SOSMULA [PERSON_NAME] [PERSON_NAME] SOSAJUAN [PERSON…" at bounding box center [914, 483] width 1132 height 58
click at [1431, 481] on div at bounding box center [1434, 482] width 16 height 16
click at [1429, 537] on div at bounding box center [1434, 541] width 16 height 16
click at [1425, 609] on div at bounding box center [1381, 601] width 196 height 20
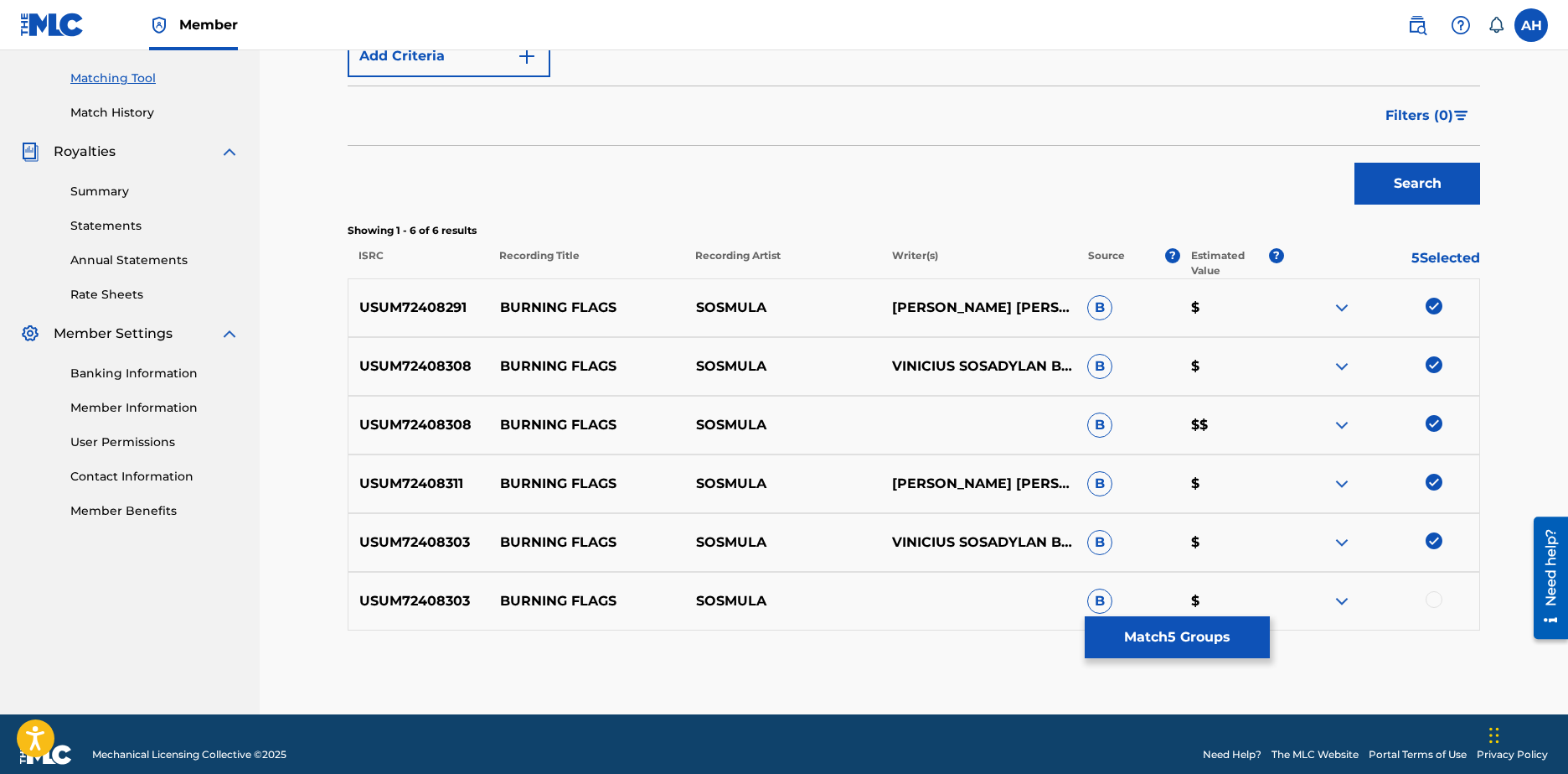
click at [1427, 609] on div at bounding box center [1381, 601] width 196 height 20
click at [1430, 604] on div at bounding box center [1434, 599] width 16 height 16
click at [1214, 637] on button "Match 6 Groups" at bounding box center [1177, 637] width 185 height 42
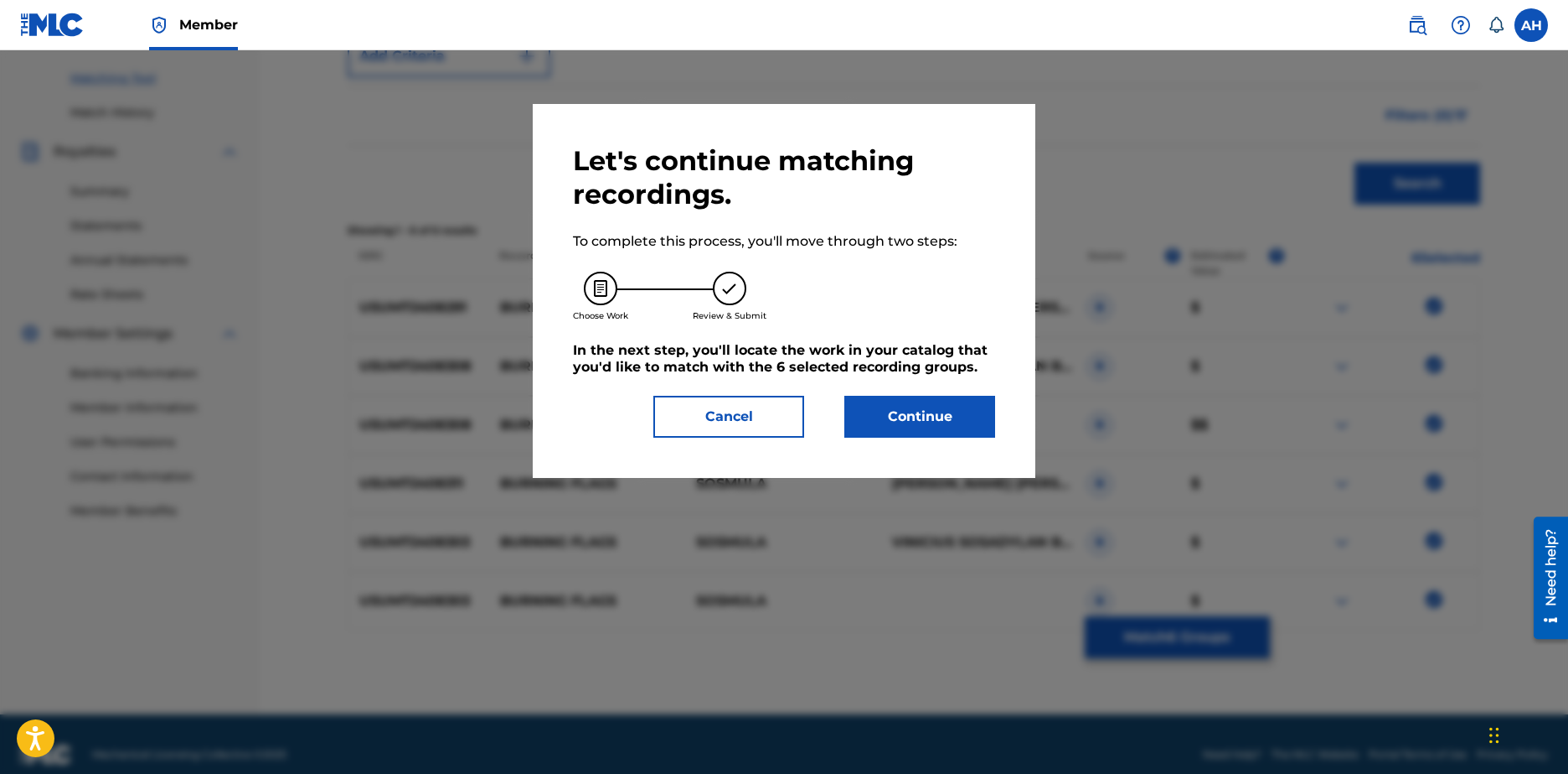
click at [939, 411] on button "Continue" at bounding box center [920, 417] width 151 height 42
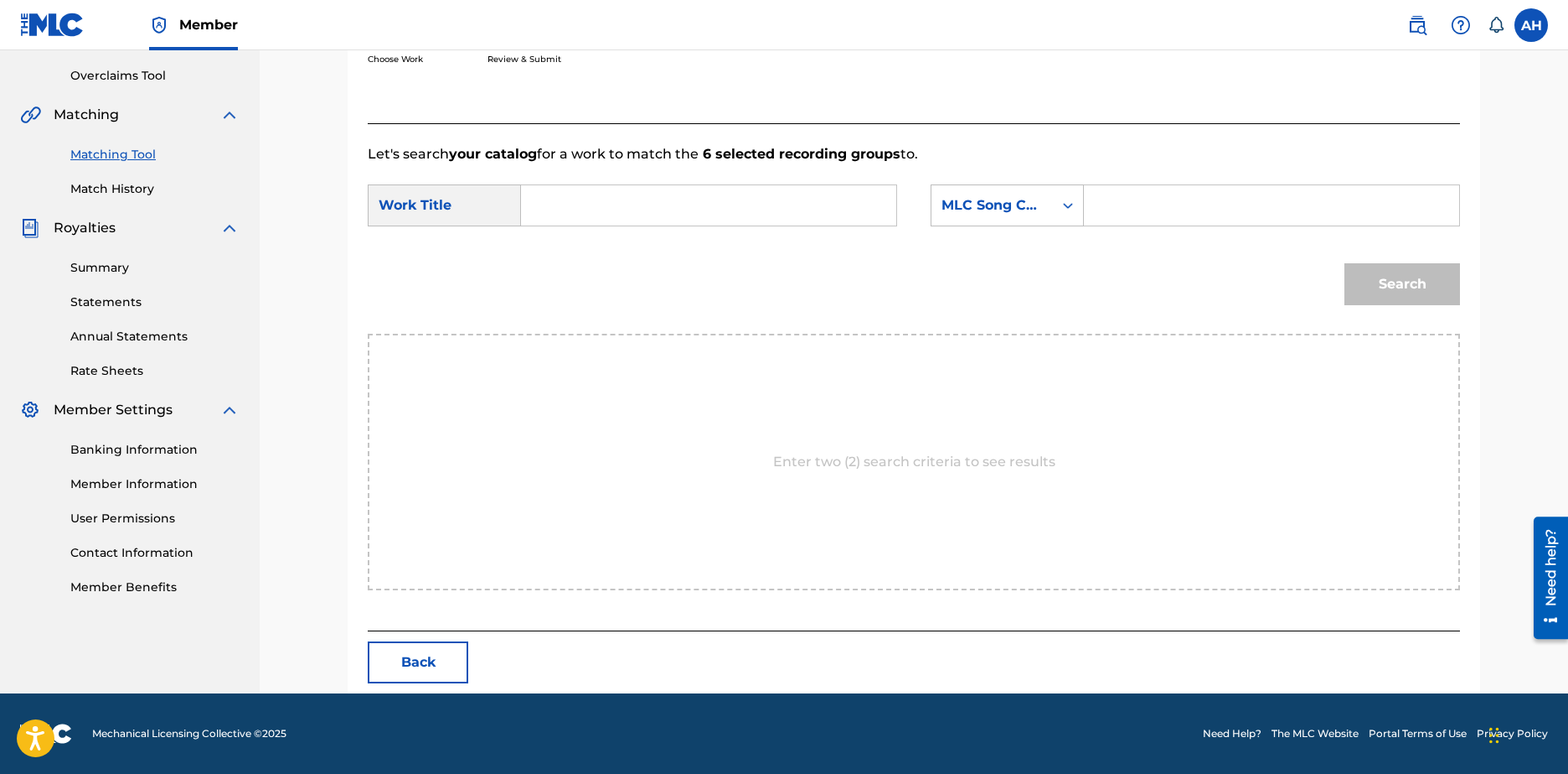
scroll to position [259, 0]
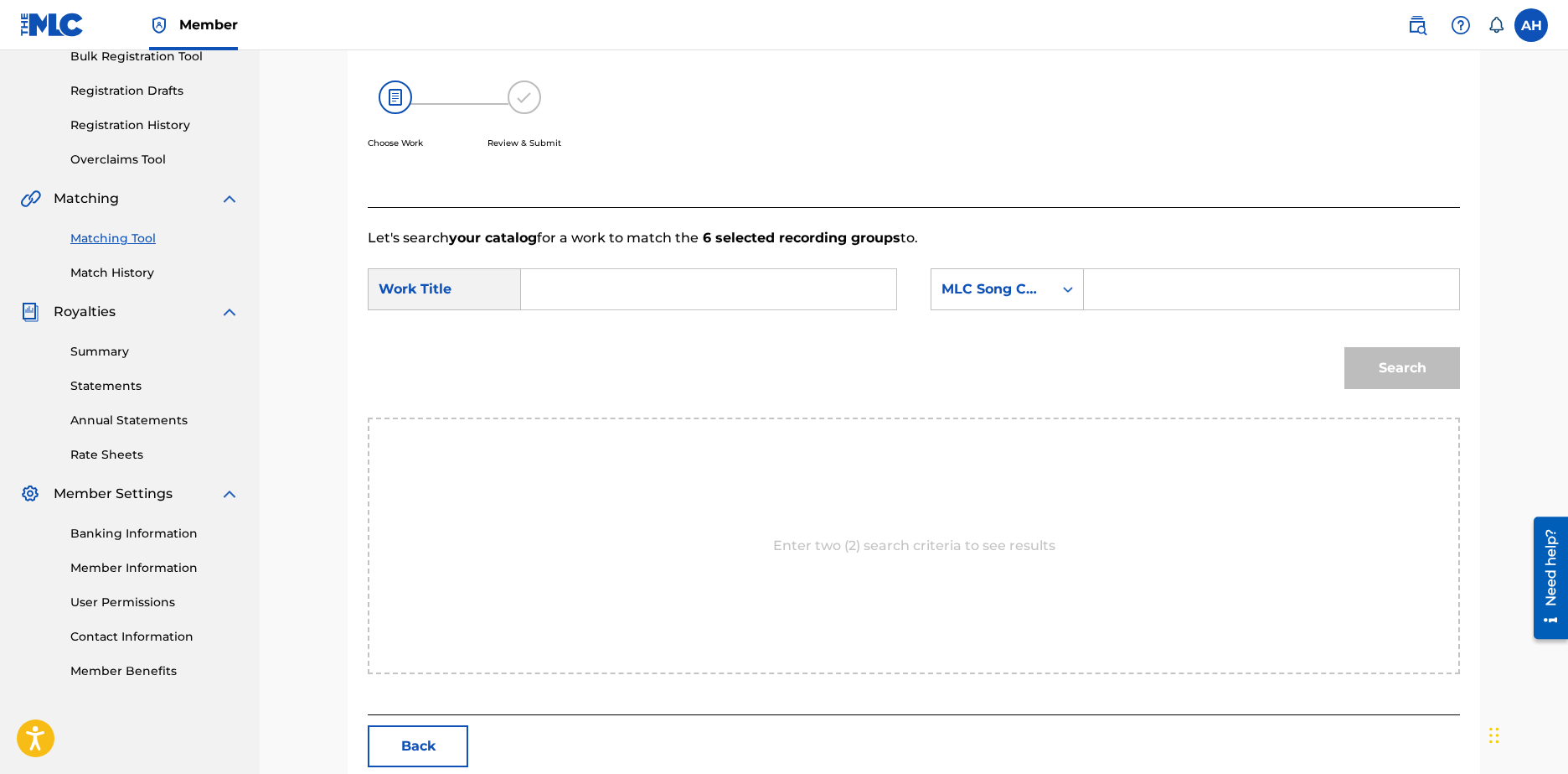
click at [651, 287] on input "Search Form" at bounding box center [709, 289] width 347 height 40
click at [600, 335] on div "burning flags" at bounding box center [583, 326] width 95 height 30
type input "burning flags"
click at [1056, 302] on div "Search Form" at bounding box center [1068, 289] width 30 height 30
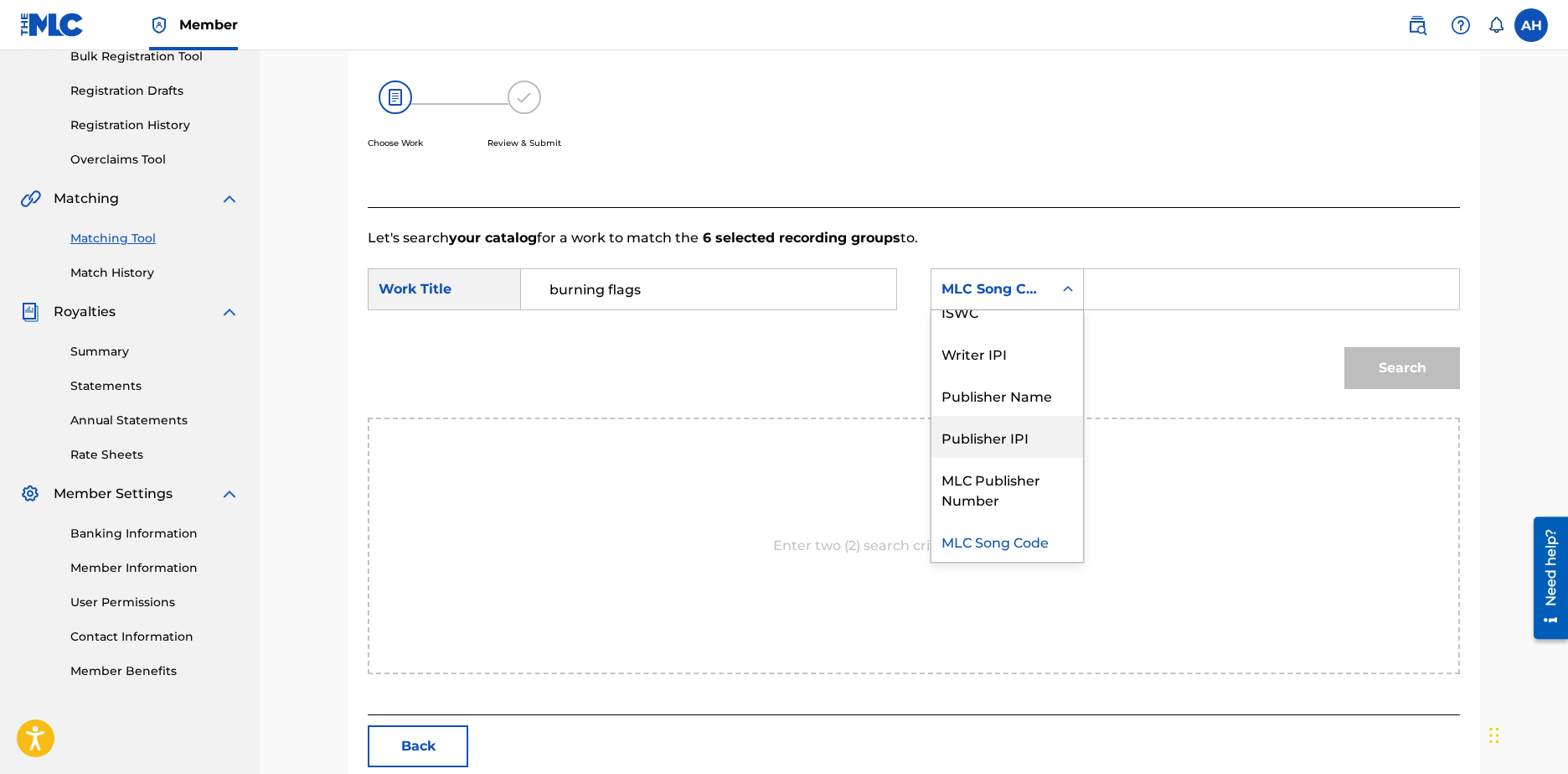
scroll to position [0, 0]
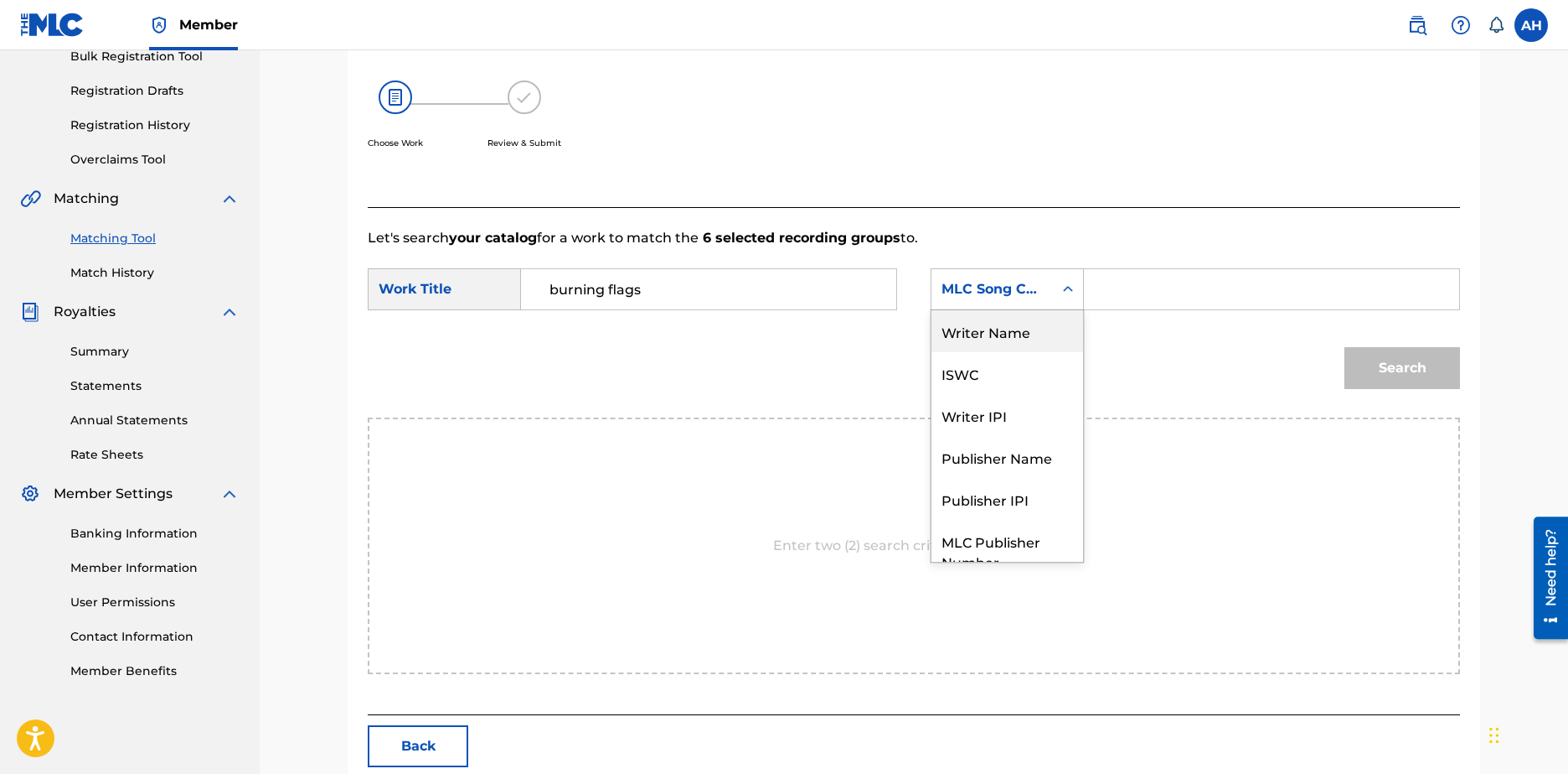
click at [1005, 335] on div "Writer Name" at bounding box center [1007, 331] width 151 height 42
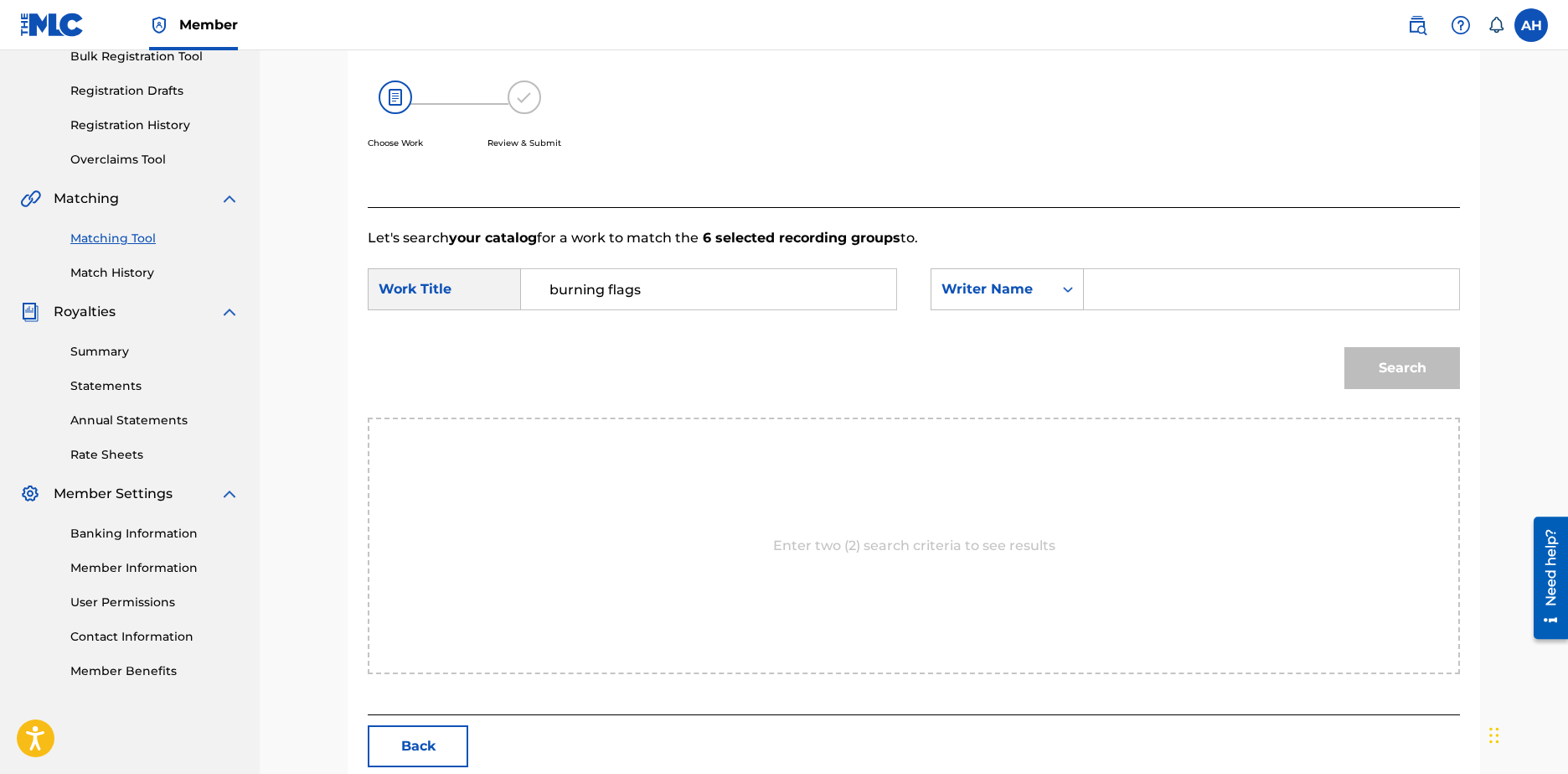
click at [1181, 297] on input "Search Form" at bounding box center [1271, 289] width 347 height 40
type input "Harzia"
click at [1371, 344] on div "Search" at bounding box center [1399, 364] width 124 height 67
click at [1375, 348] on button "Search" at bounding box center [1402, 368] width 116 height 42
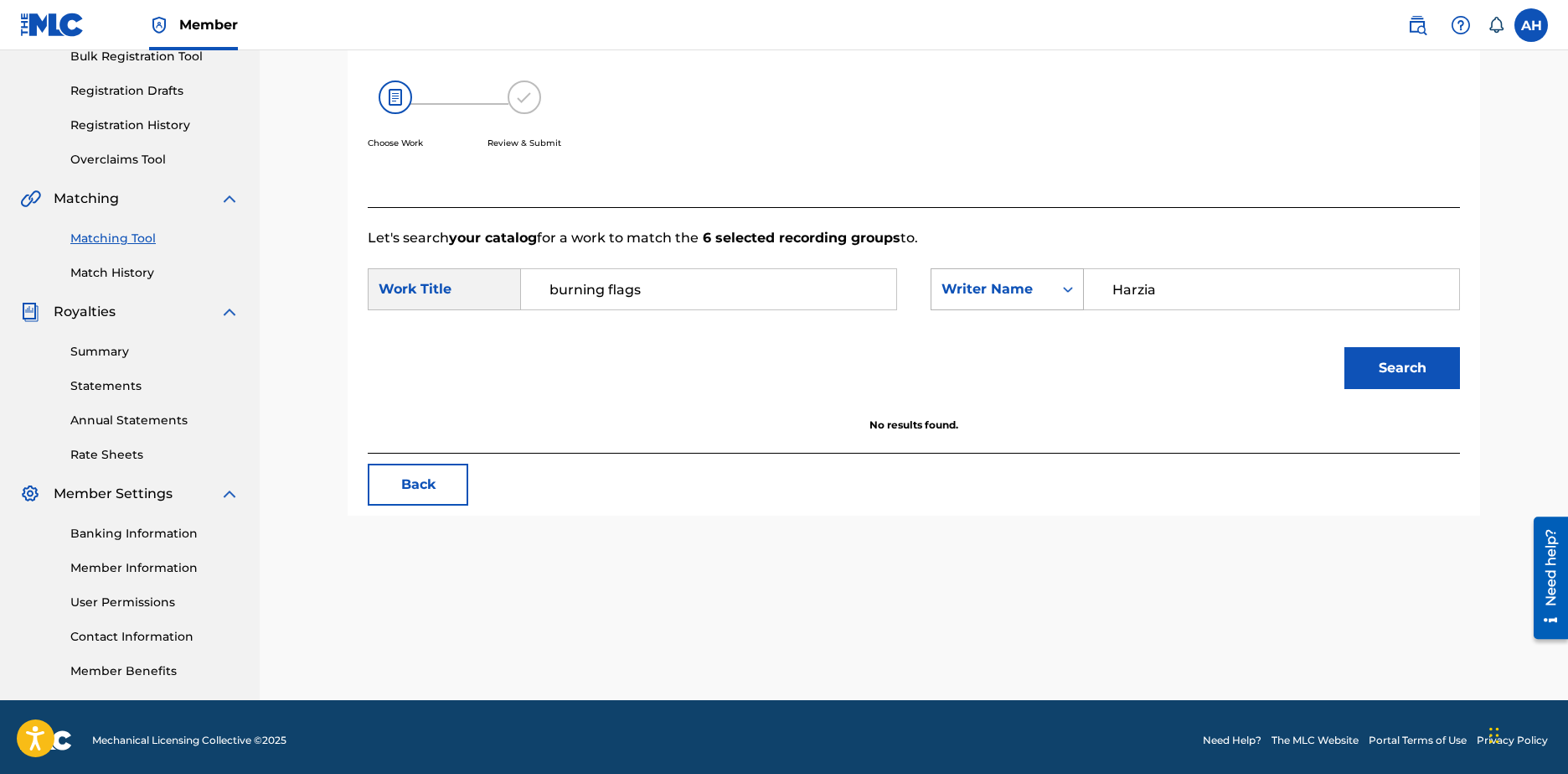
drag, startPoint x: 1183, startPoint y: 302, endPoint x: 938, endPoint y: 282, distance: 245.8
click at [938, 282] on div "SearchWithCriteriaded2aa95-b623-496f-878a-4171771486c1 Writer Name Harzia" at bounding box center [1195, 289] width 529 height 42
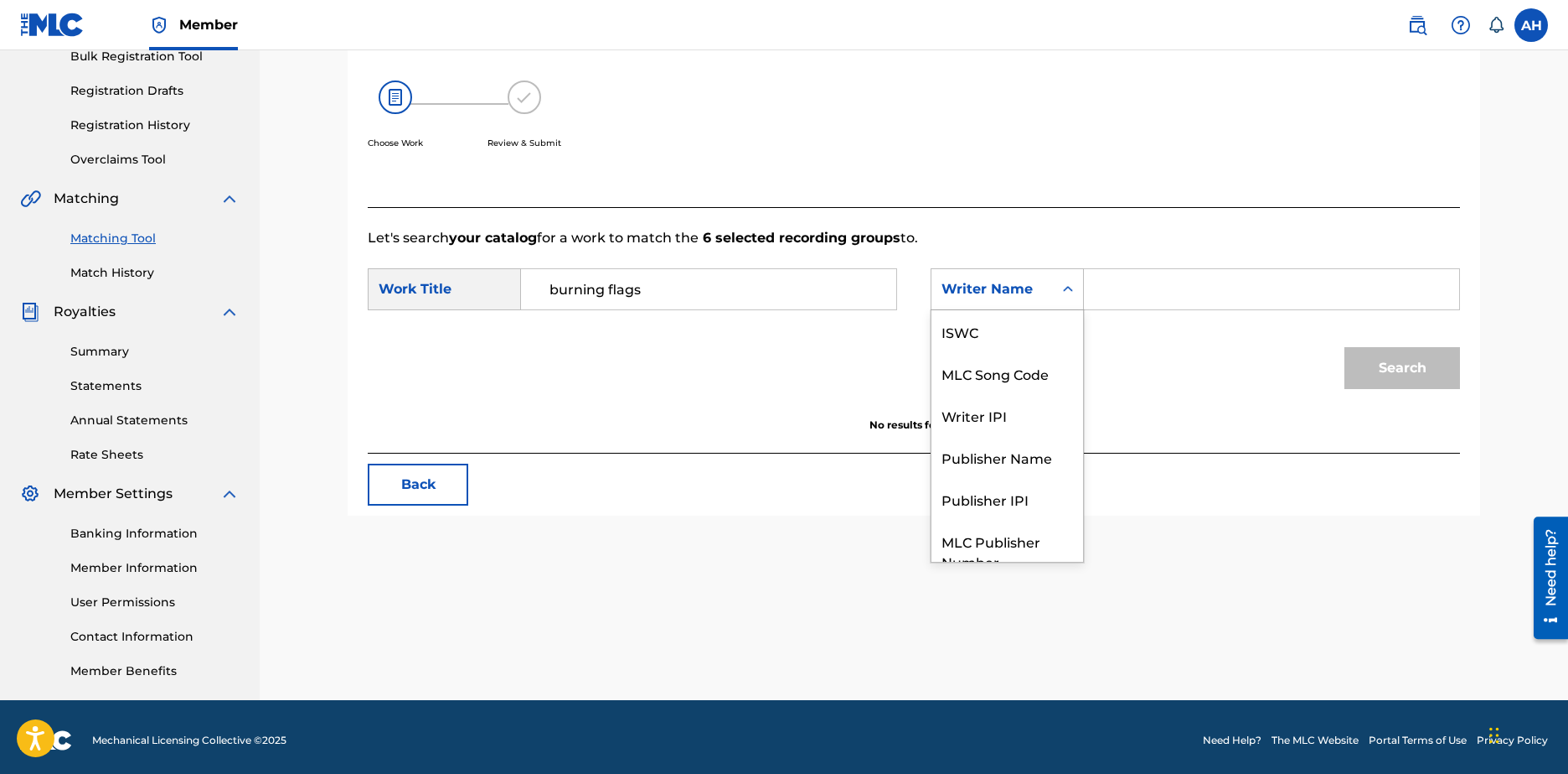
click at [938, 282] on div "Writer Name" at bounding box center [991, 289] width 121 height 32
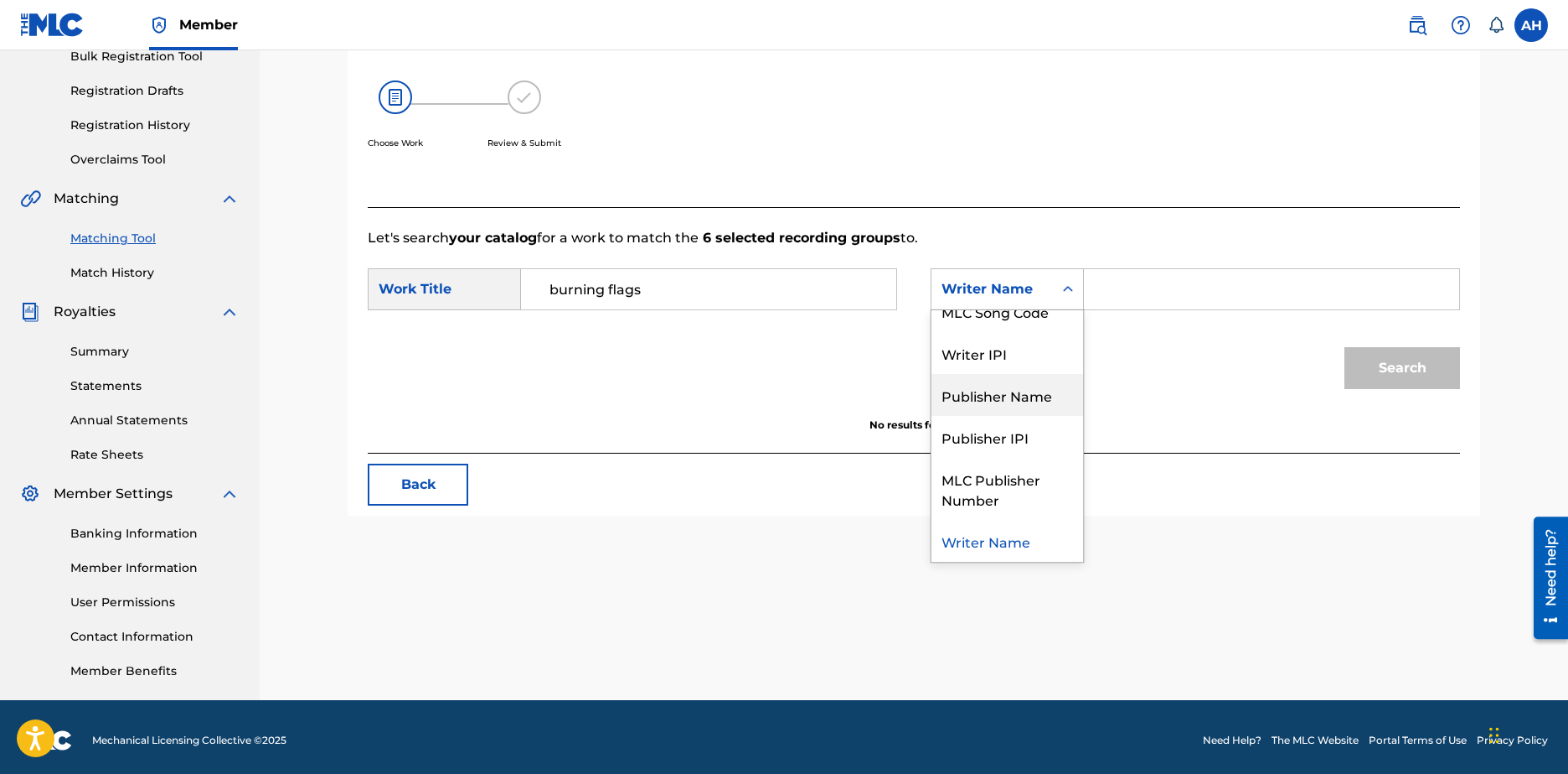
click at [1040, 401] on div "Publisher Name" at bounding box center [1007, 395] width 151 height 42
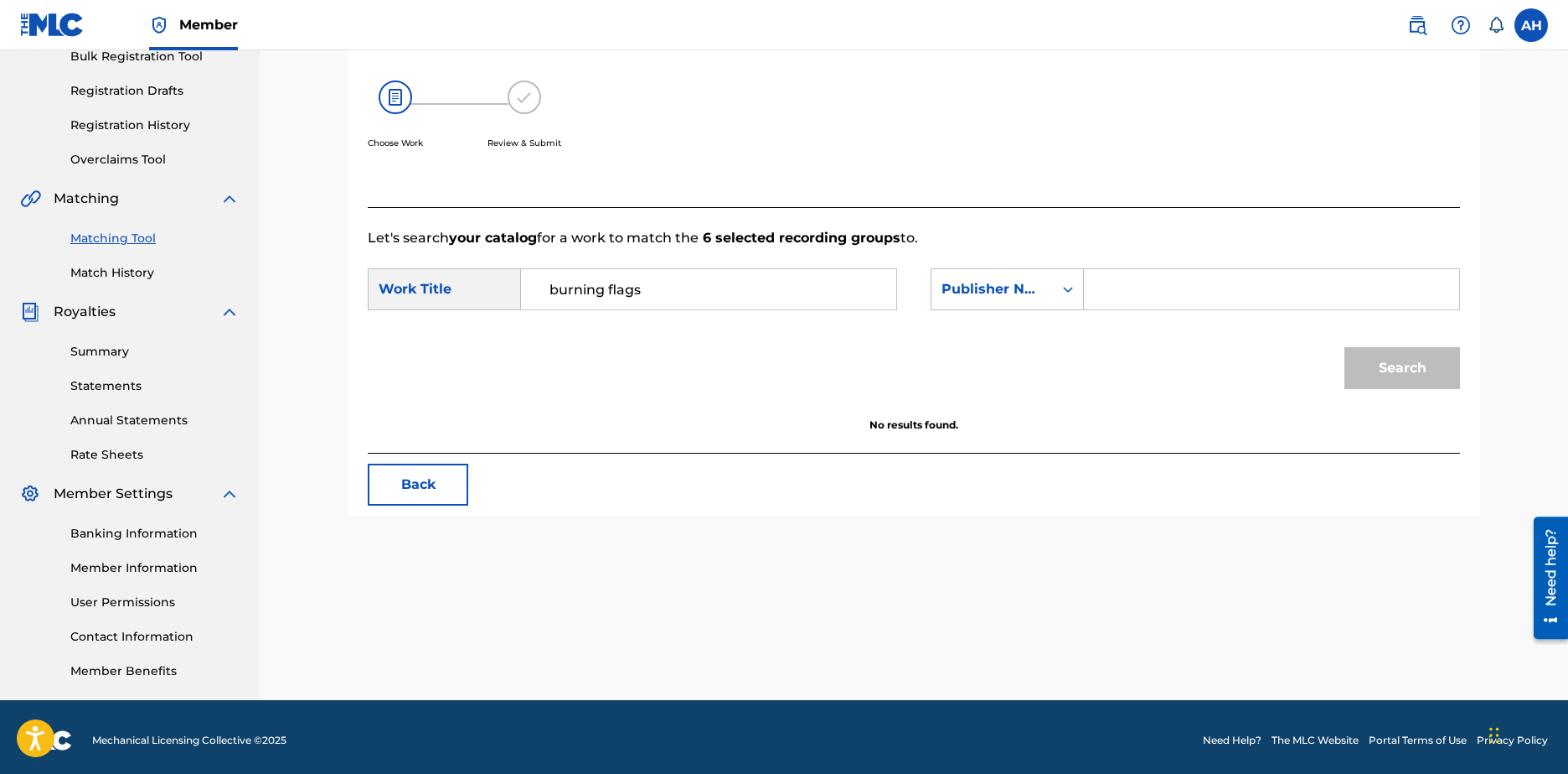
click at [1121, 309] on div "Search Form" at bounding box center [1272, 289] width 376 height 42
click at [1130, 284] on input "Search Form" at bounding box center [1271, 289] width 347 height 40
type input "Harzia"
click at [1401, 366] on button "Search" at bounding box center [1402, 368] width 116 height 42
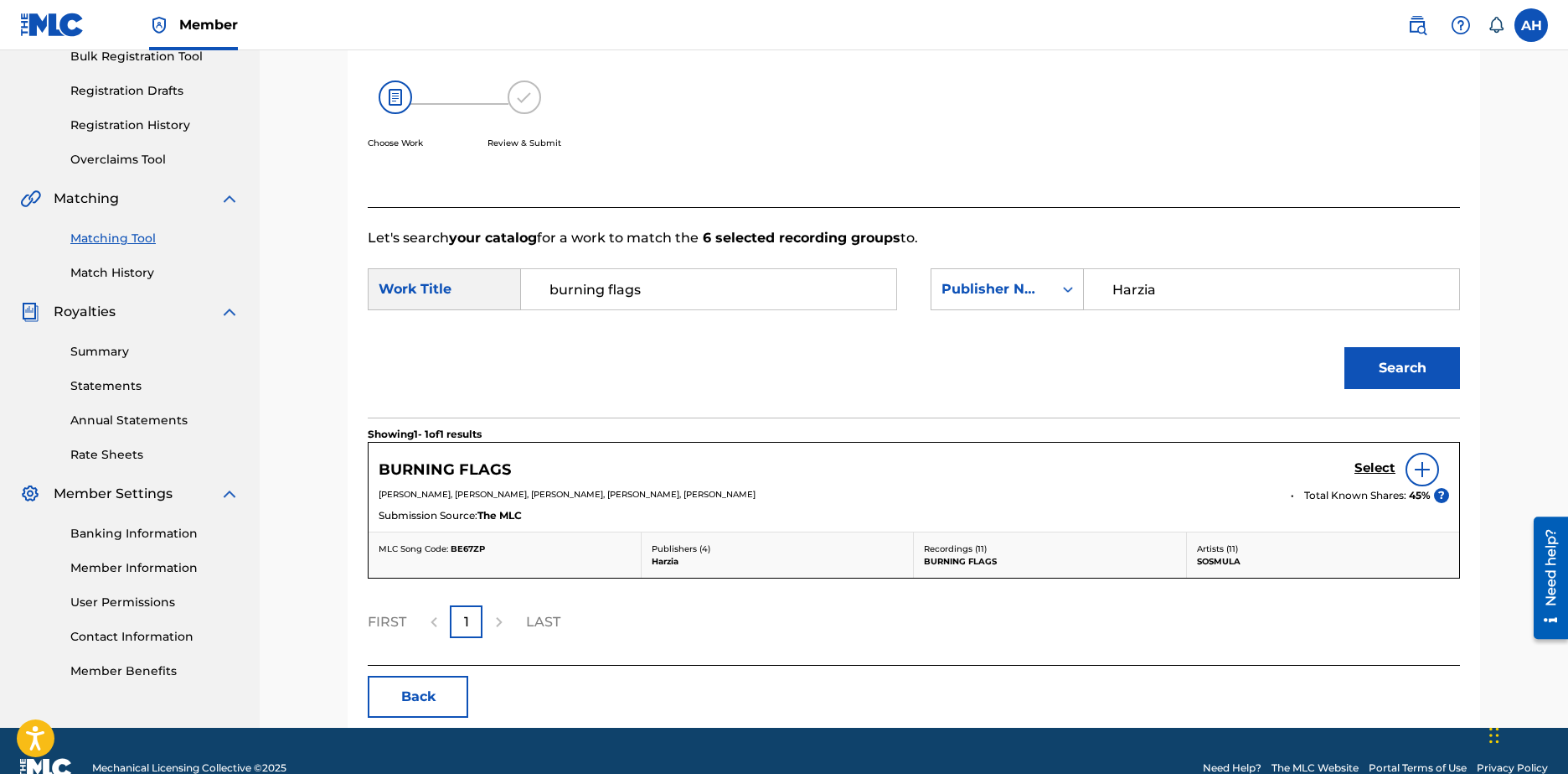
click at [1427, 472] on img at bounding box center [1422, 470] width 20 height 20
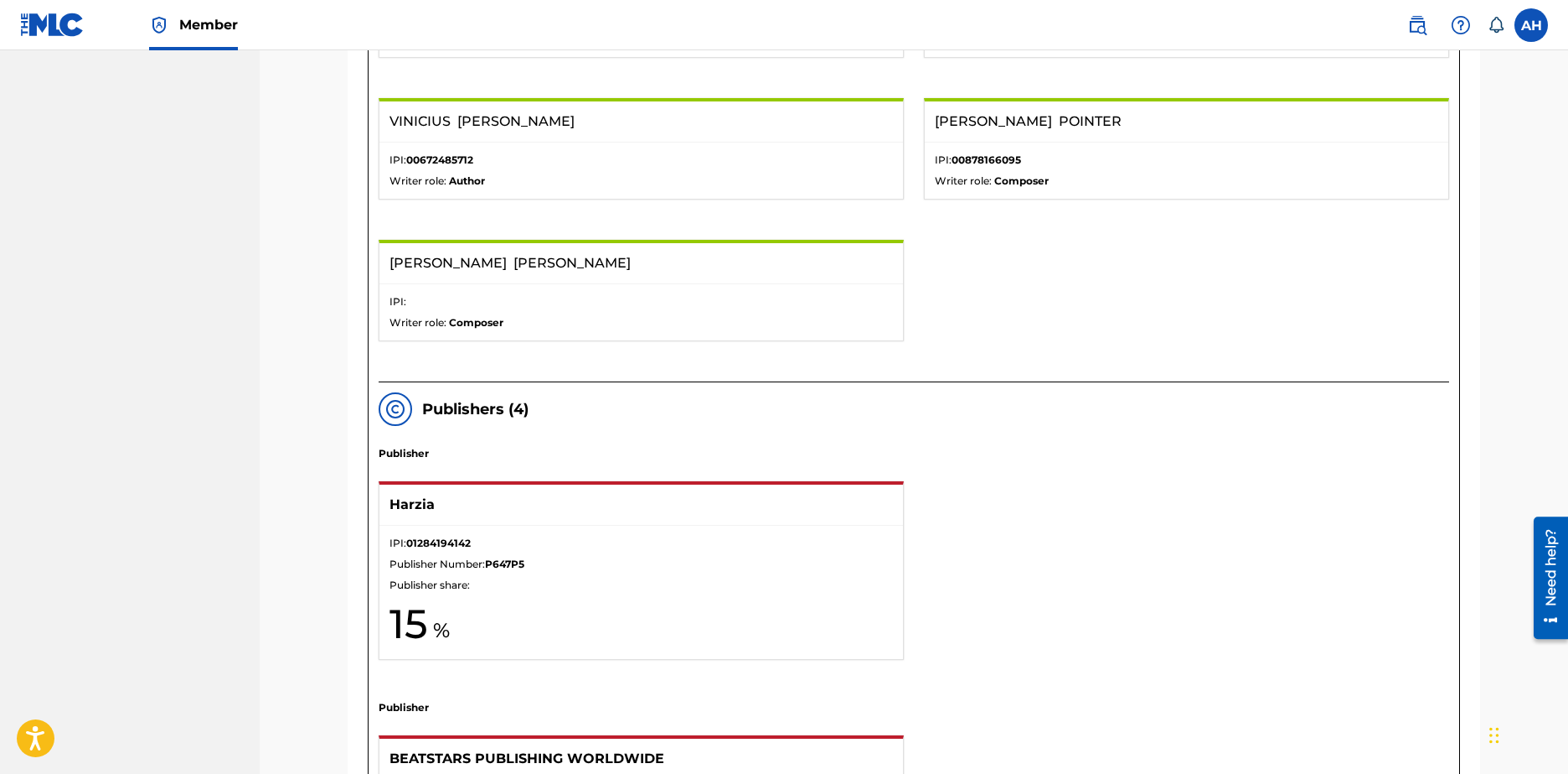
scroll to position [594, 0]
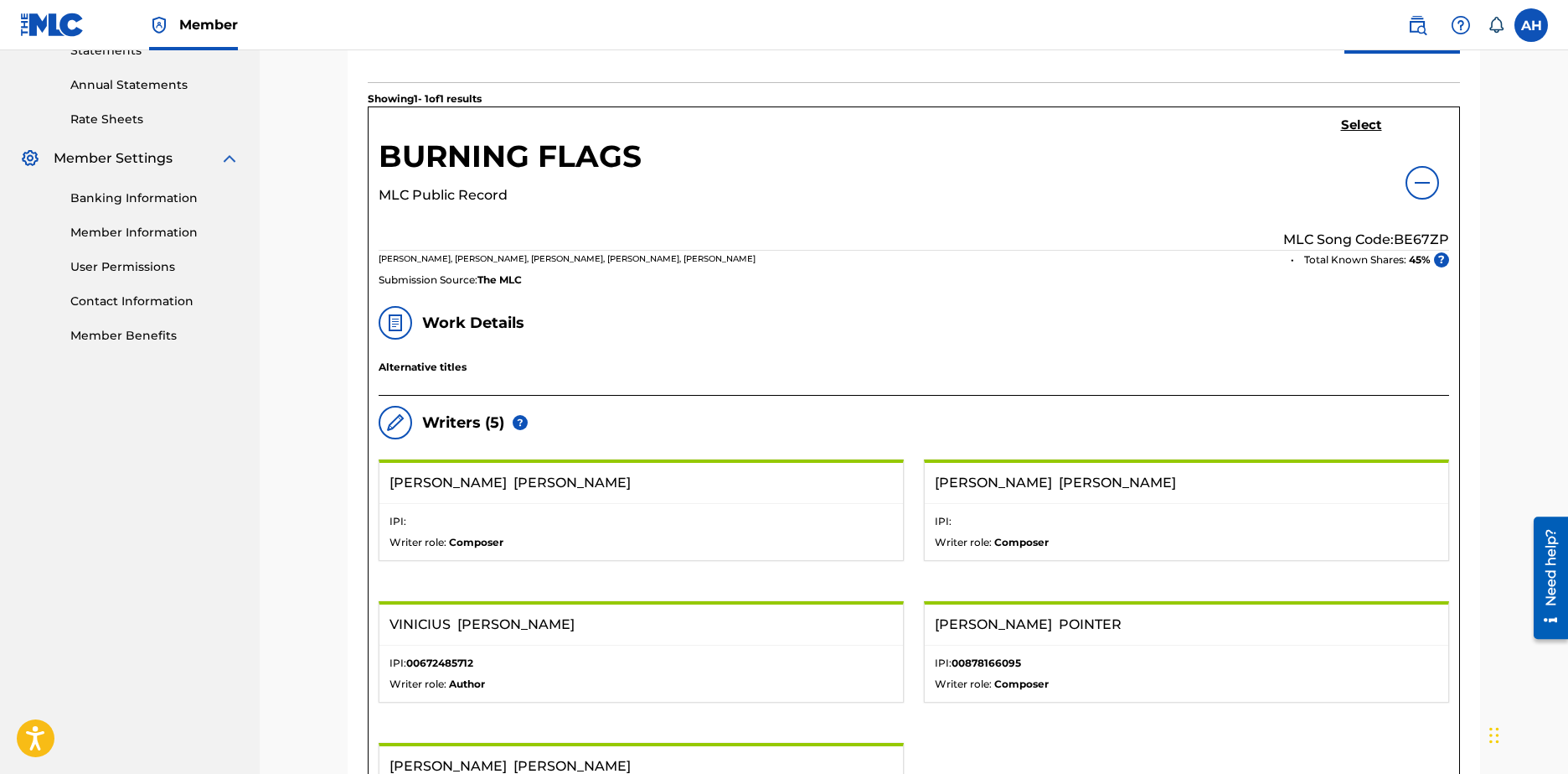
click at [1374, 124] on h5 "Select" at bounding box center [1361, 125] width 41 height 15
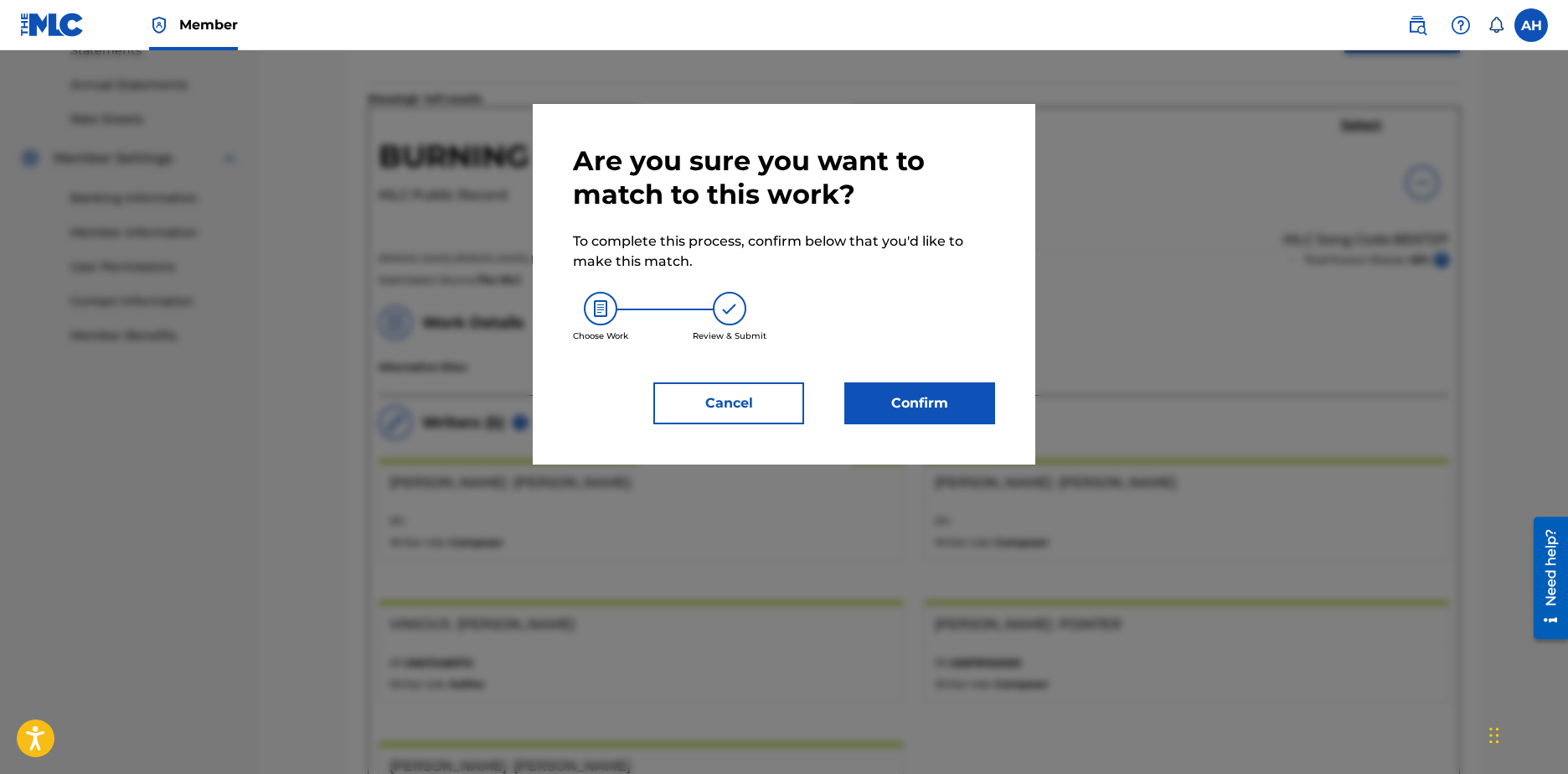
click at [712, 404] on button "Cancel" at bounding box center [729, 403] width 151 height 42
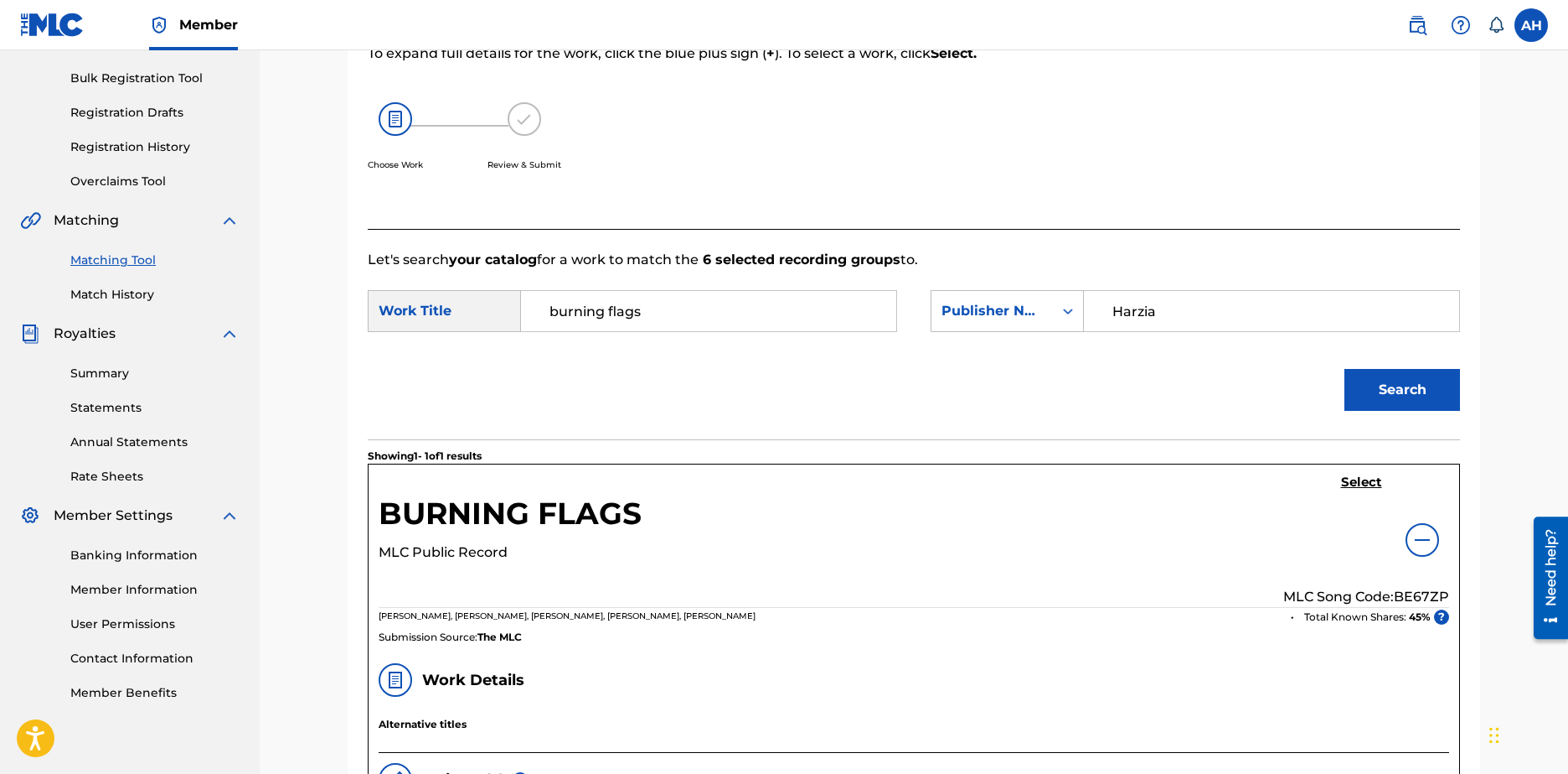
scroll to position [321, 0]
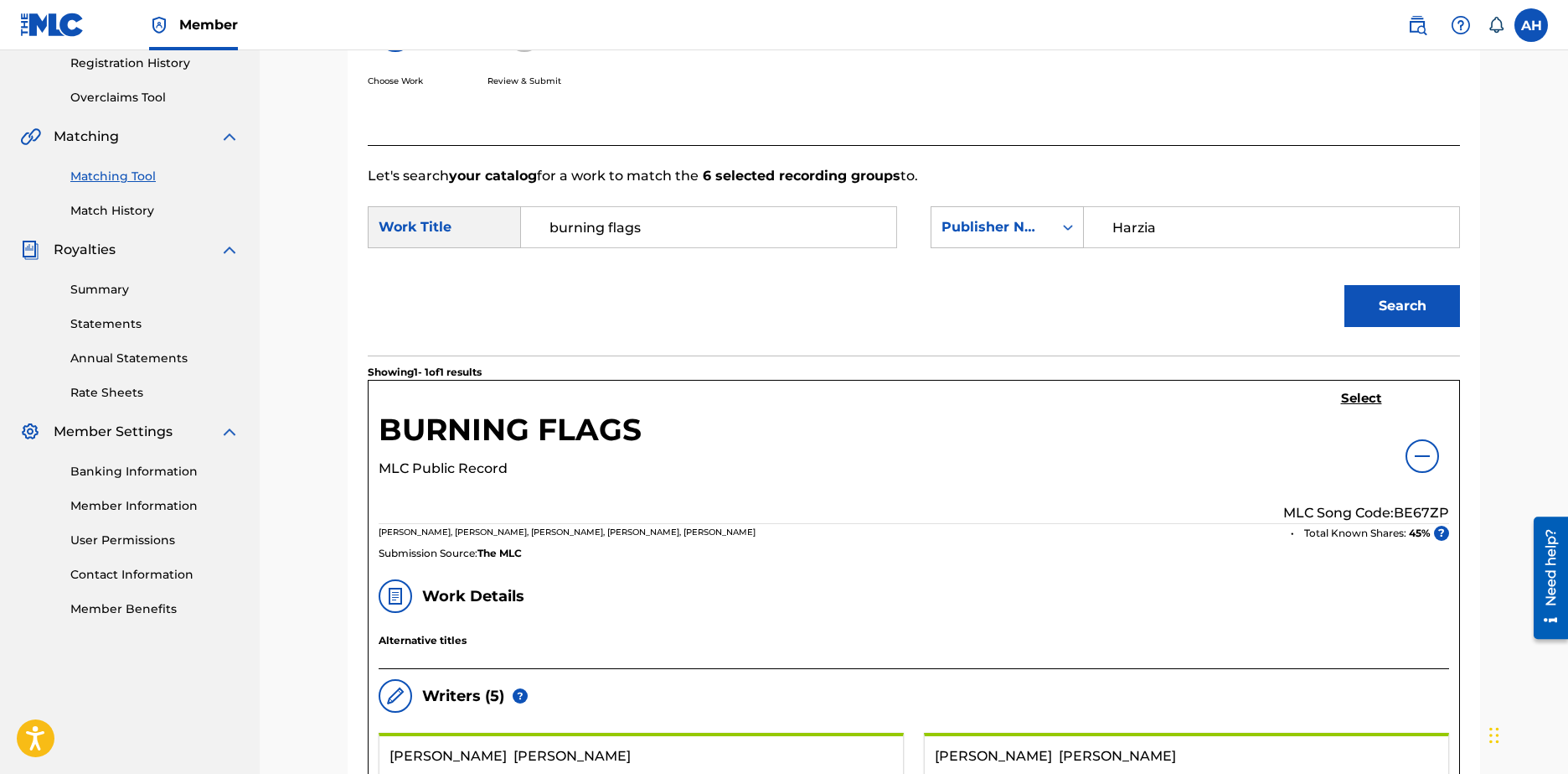
click at [1355, 398] on h5 "Select" at bounding box center [1361, 397] width 41 height 15
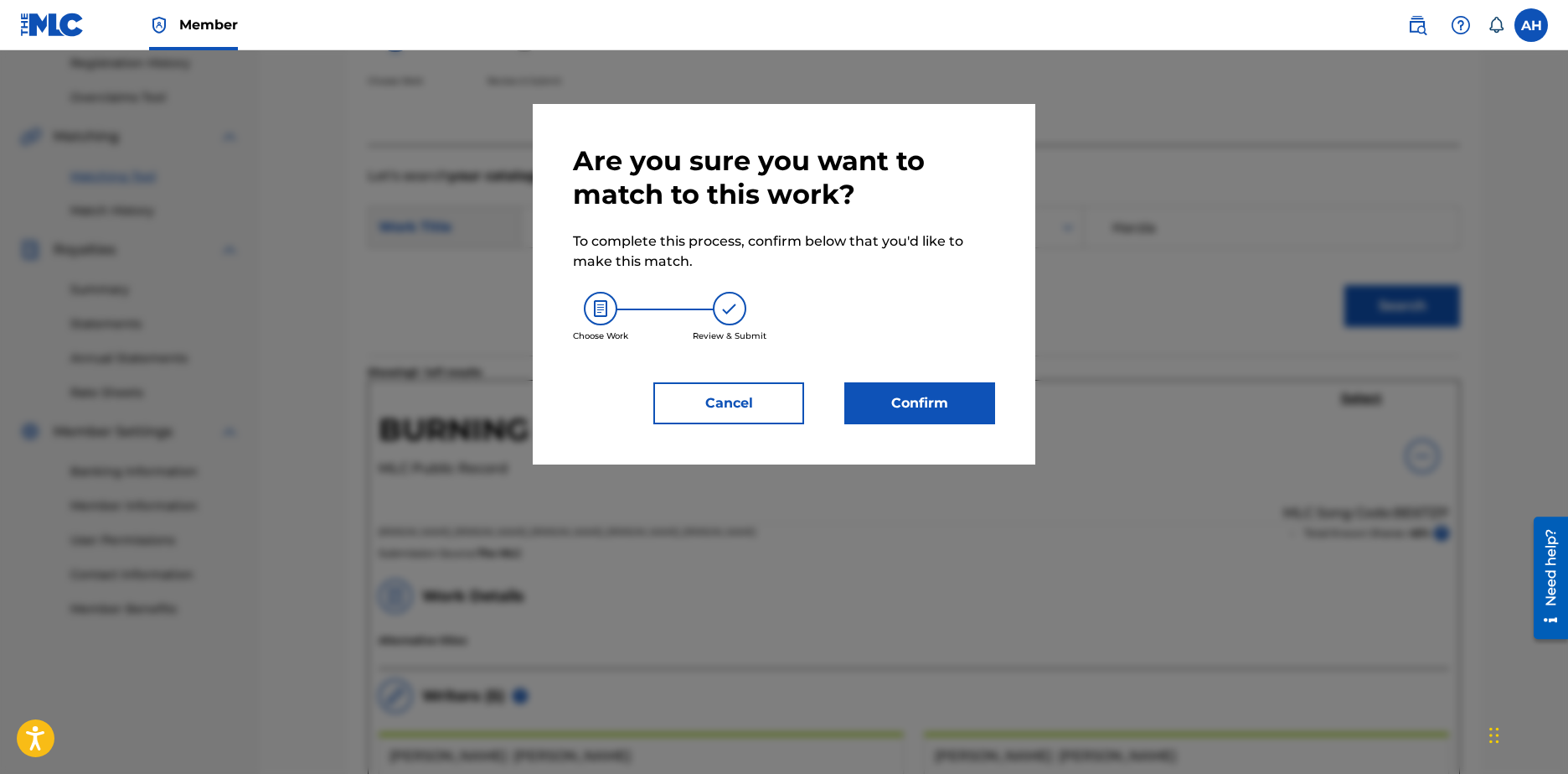
click at [944, 401] on button "Confirm" at bounding box center [920, 403] width 151 height 42
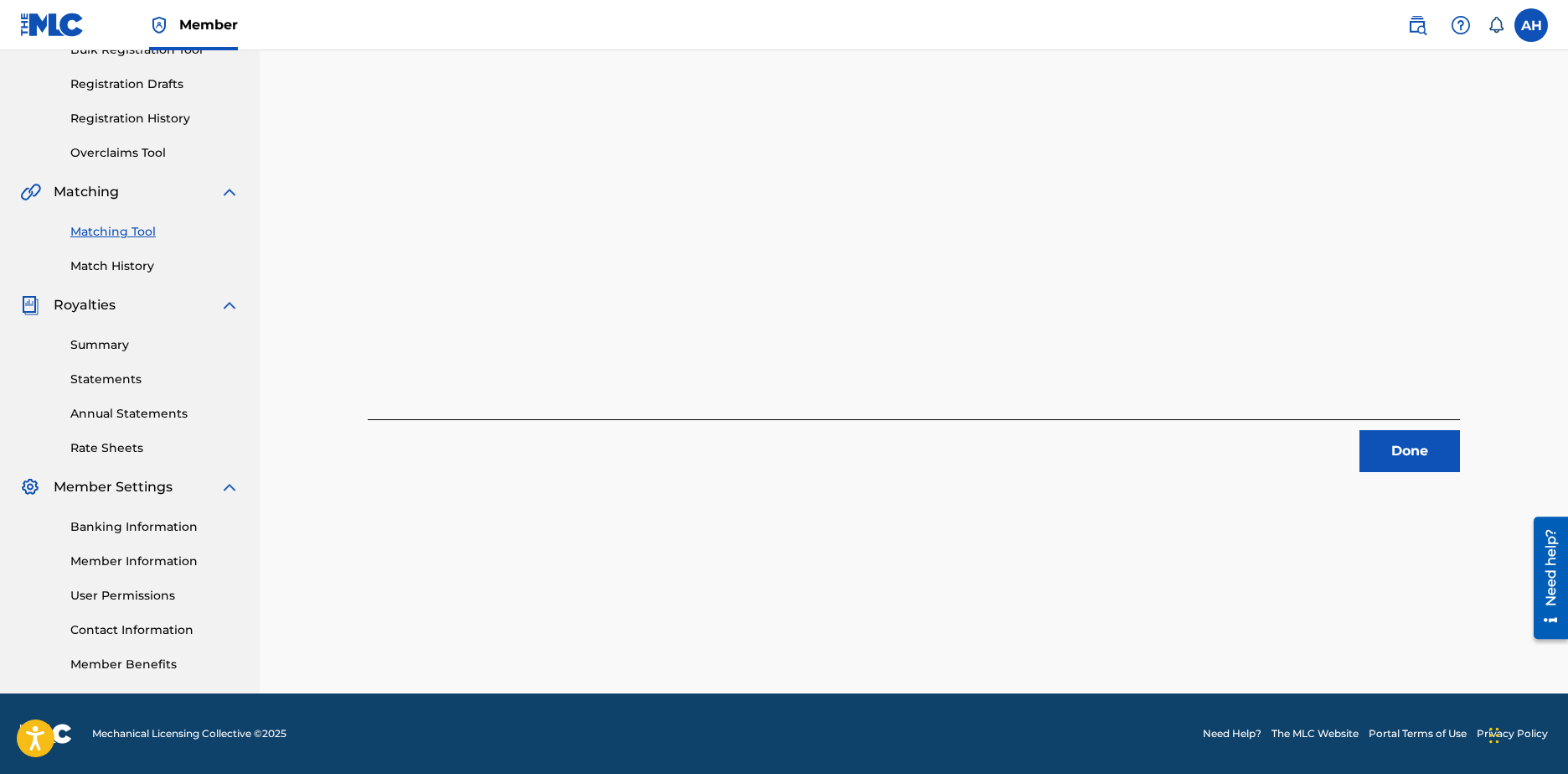
scroll to position [0, 0]
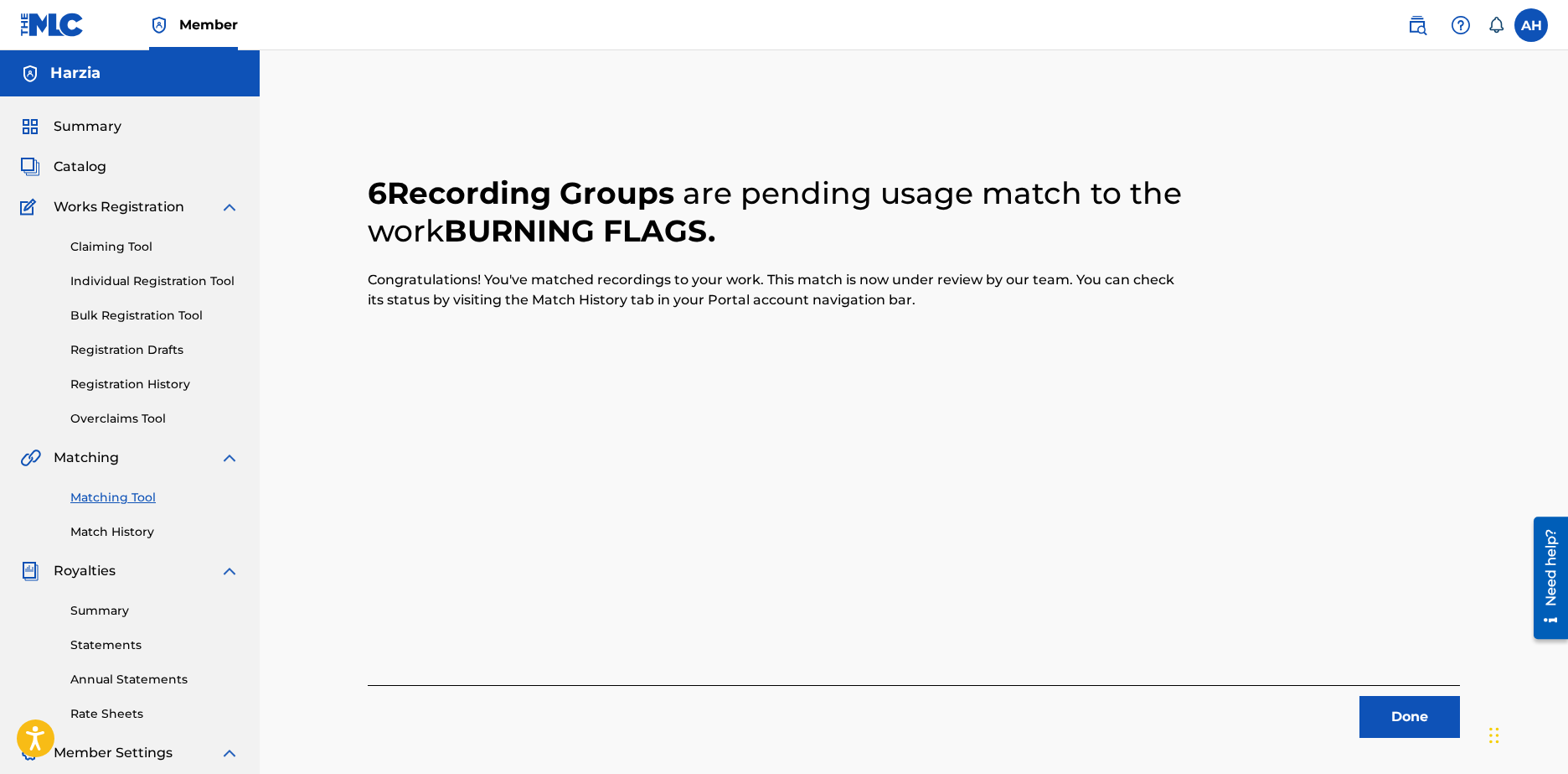
click at [1391, 718] on button "Done" at bounding box center [1409, 717] width 100 height 42
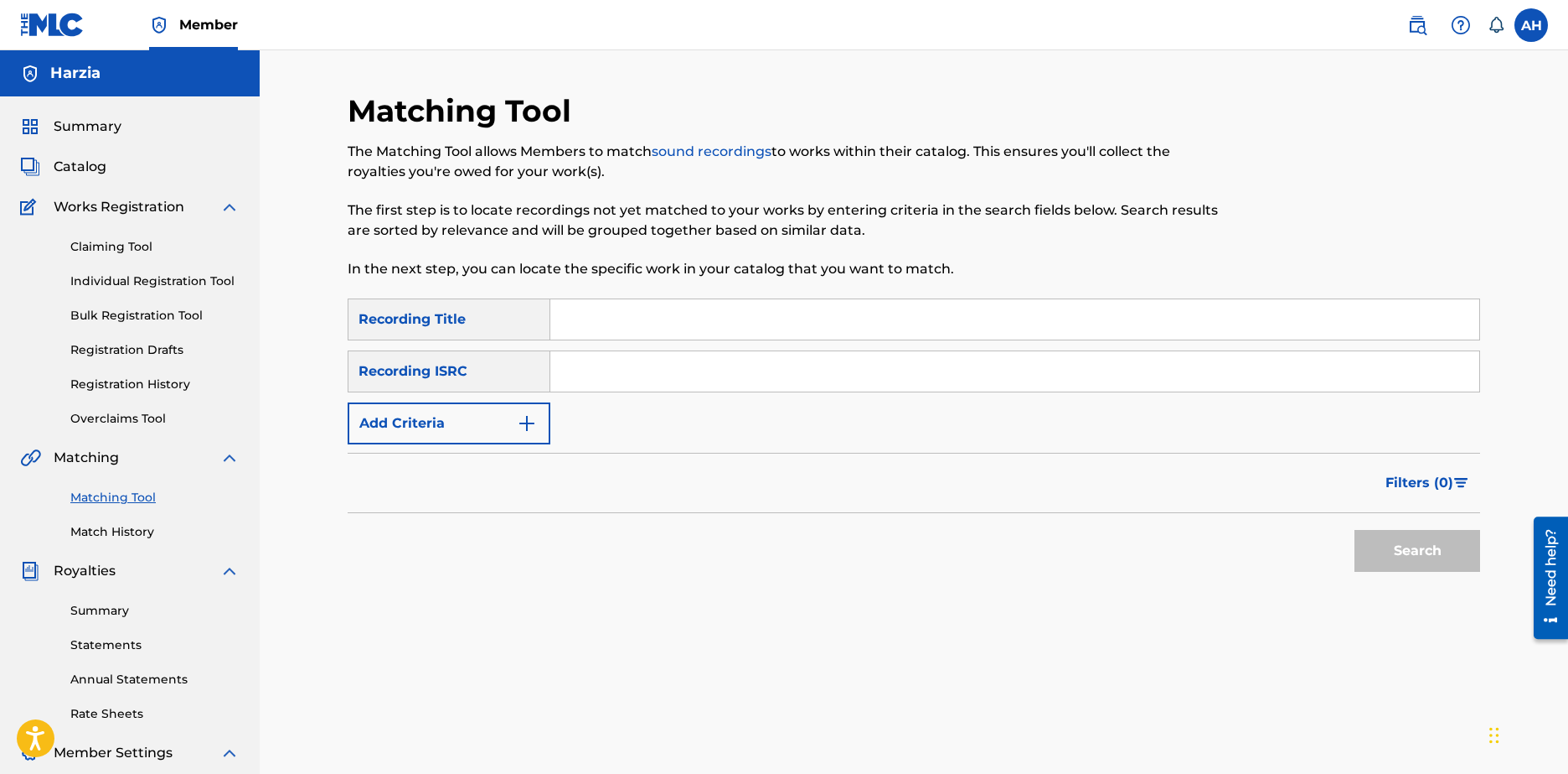
click at [132, 530] on link "Match History" at bounding box center [155, 531] width 169 height 17
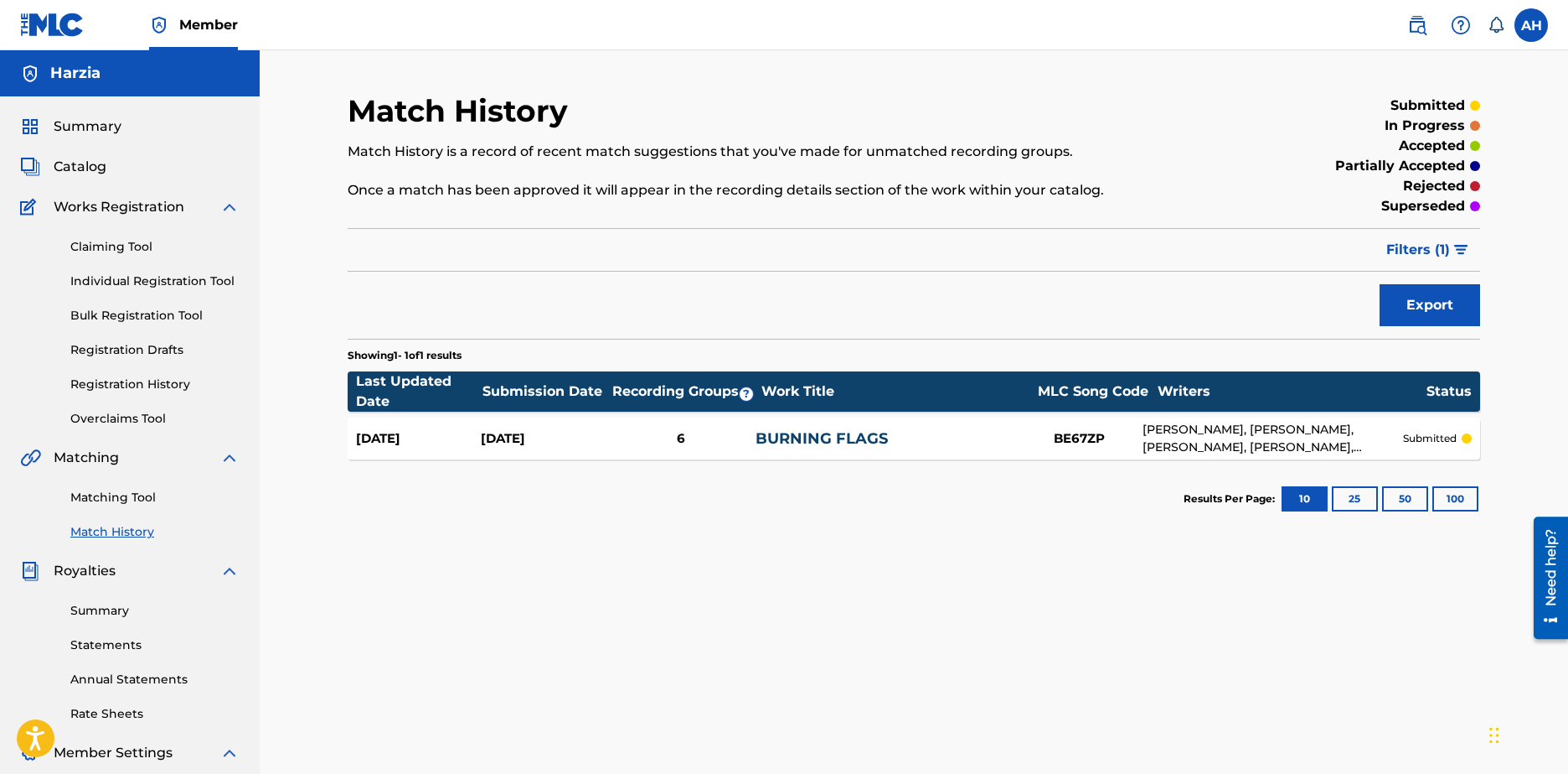
click at [56, 119] on span "Summary" at bounding box center [87, 127] width 67 height 20
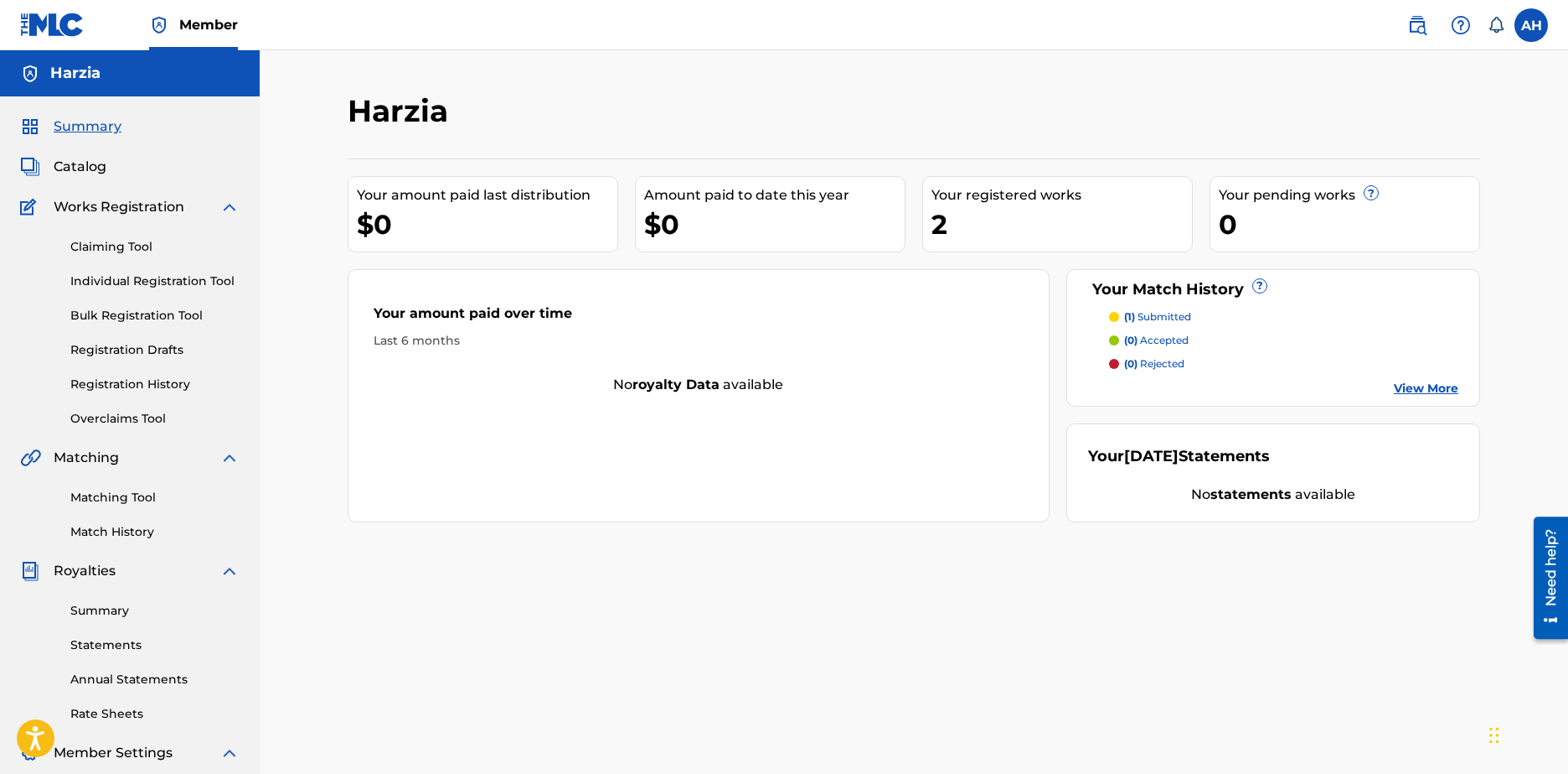
click at [93, 167] on span "Catalog" at bounding box center [80, 167] width 53 height 20
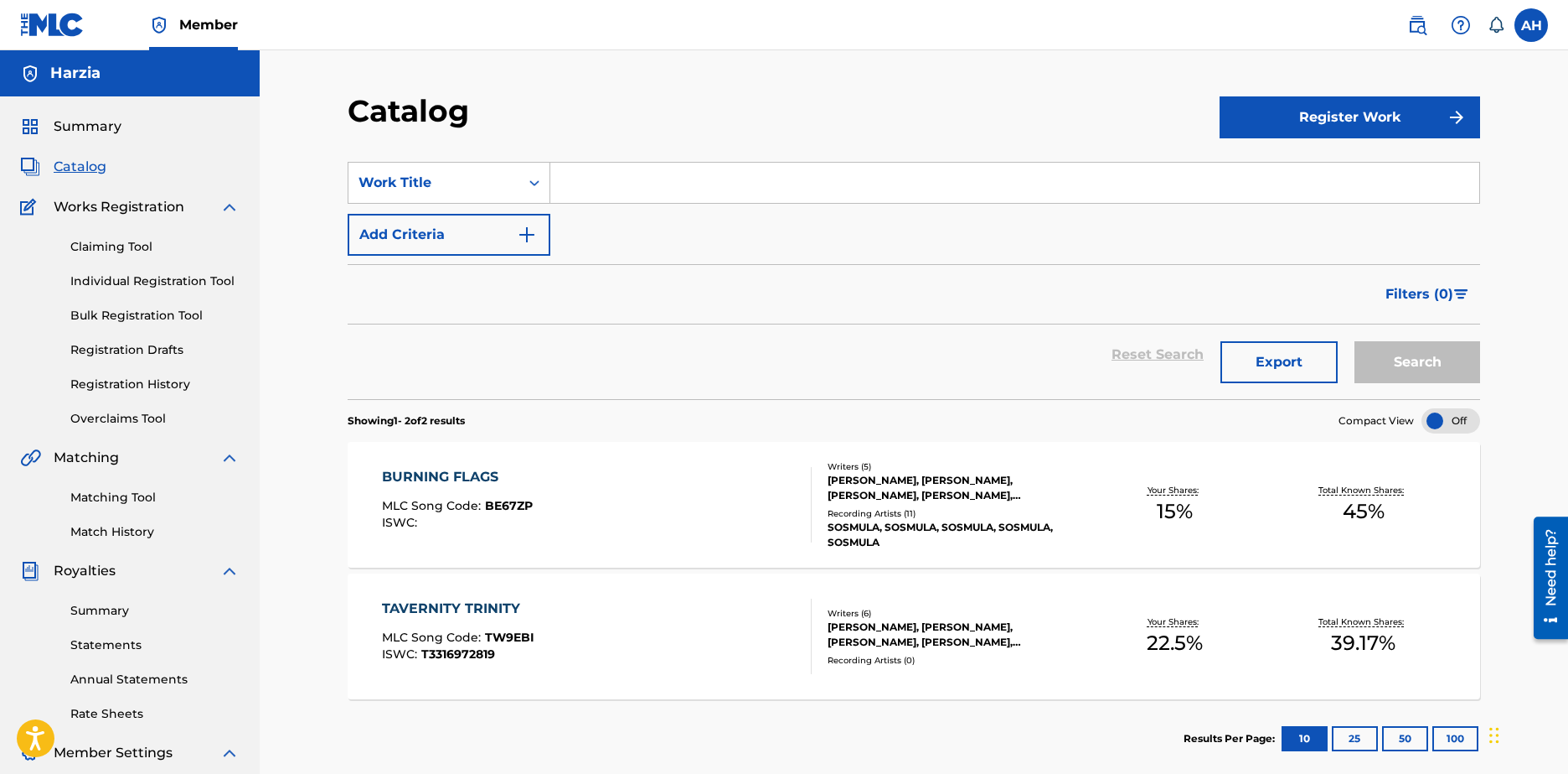
scroll to position [84, 0]
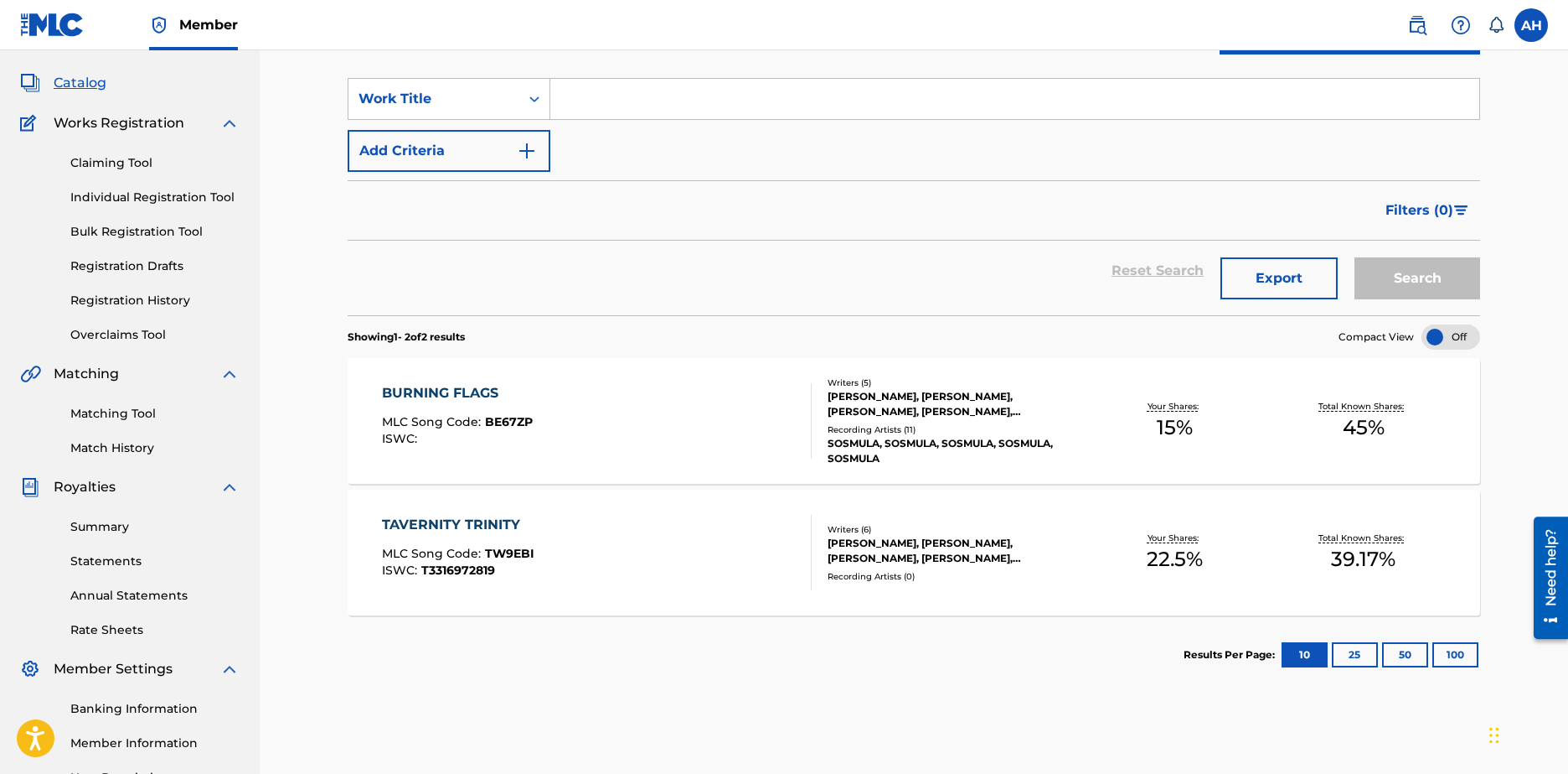
click at [109, 521] on link "Summary" at bounding box center [155, 526] width 169 height 17
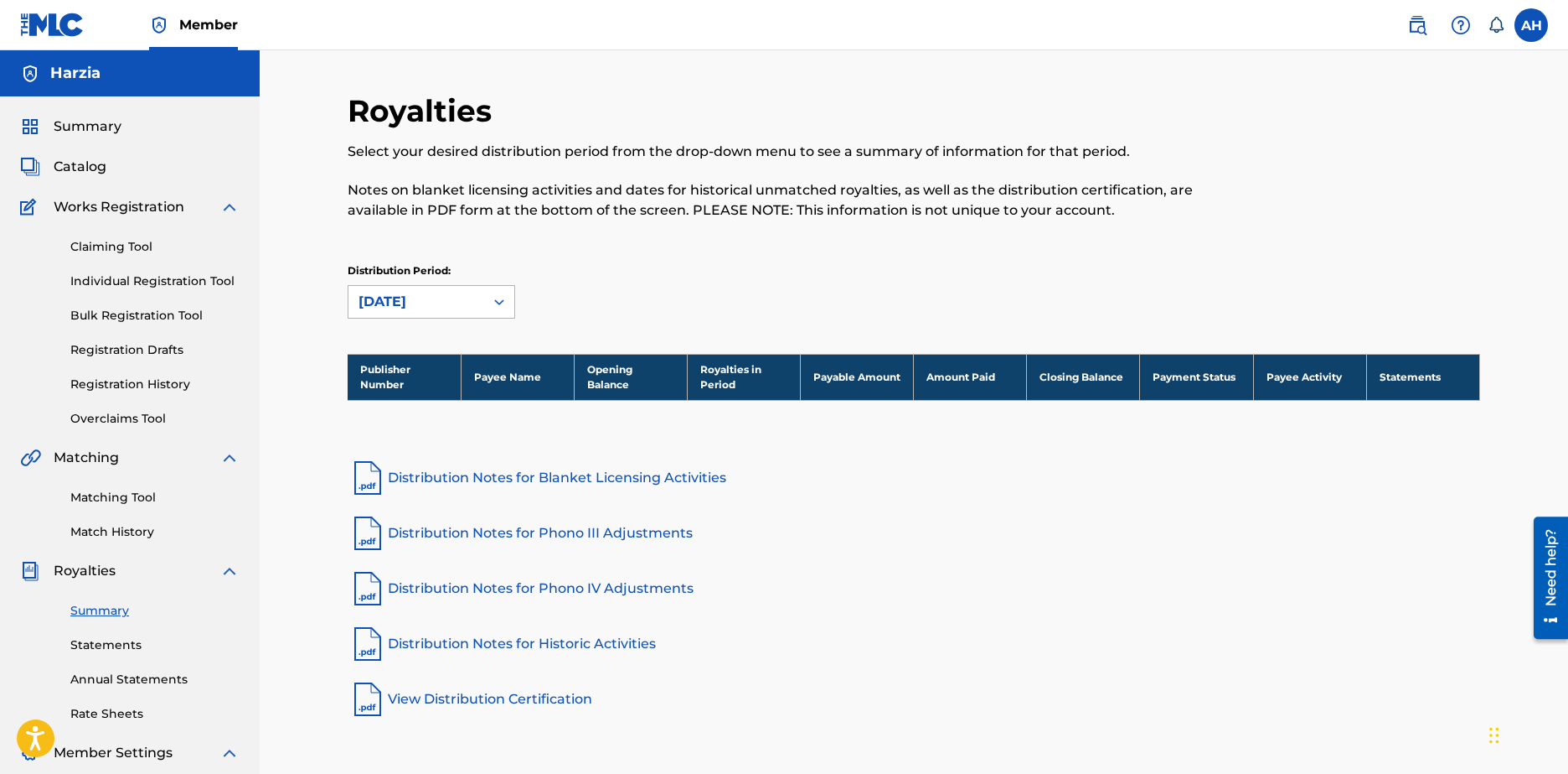
click at [473, 313] on div "[DATE]" at bounding box center [416, 302] width 136 height 32
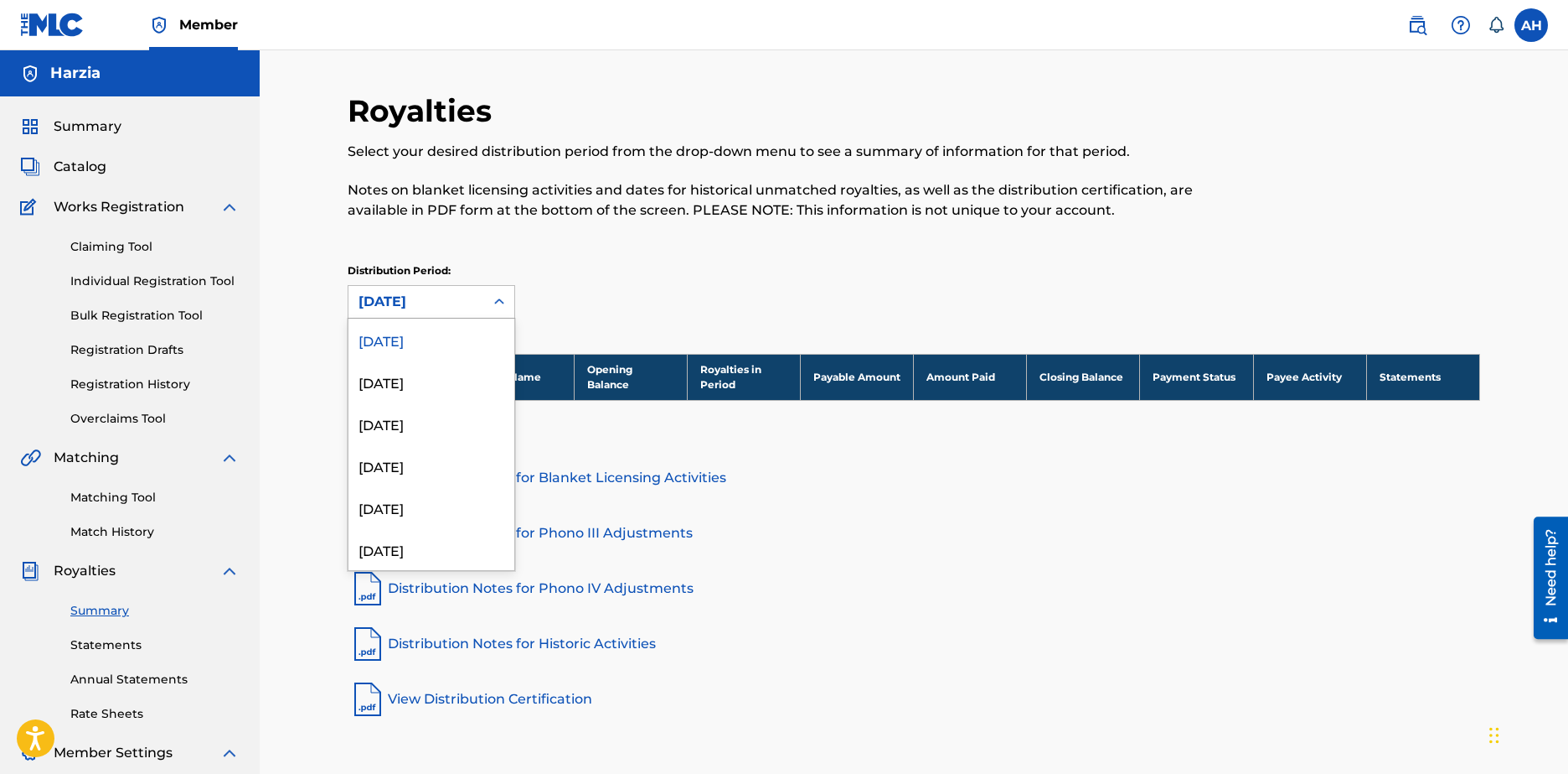
click at [466, 304] on div "[DATE]" at bounding box center [416, 302] width 116 height 20
click at [484, 295] on div "[DATE]" at bounding box center [416, 302] width 136 height 32
click at [484, 296] on div at bounding box center [498, 301] width 30 height 30
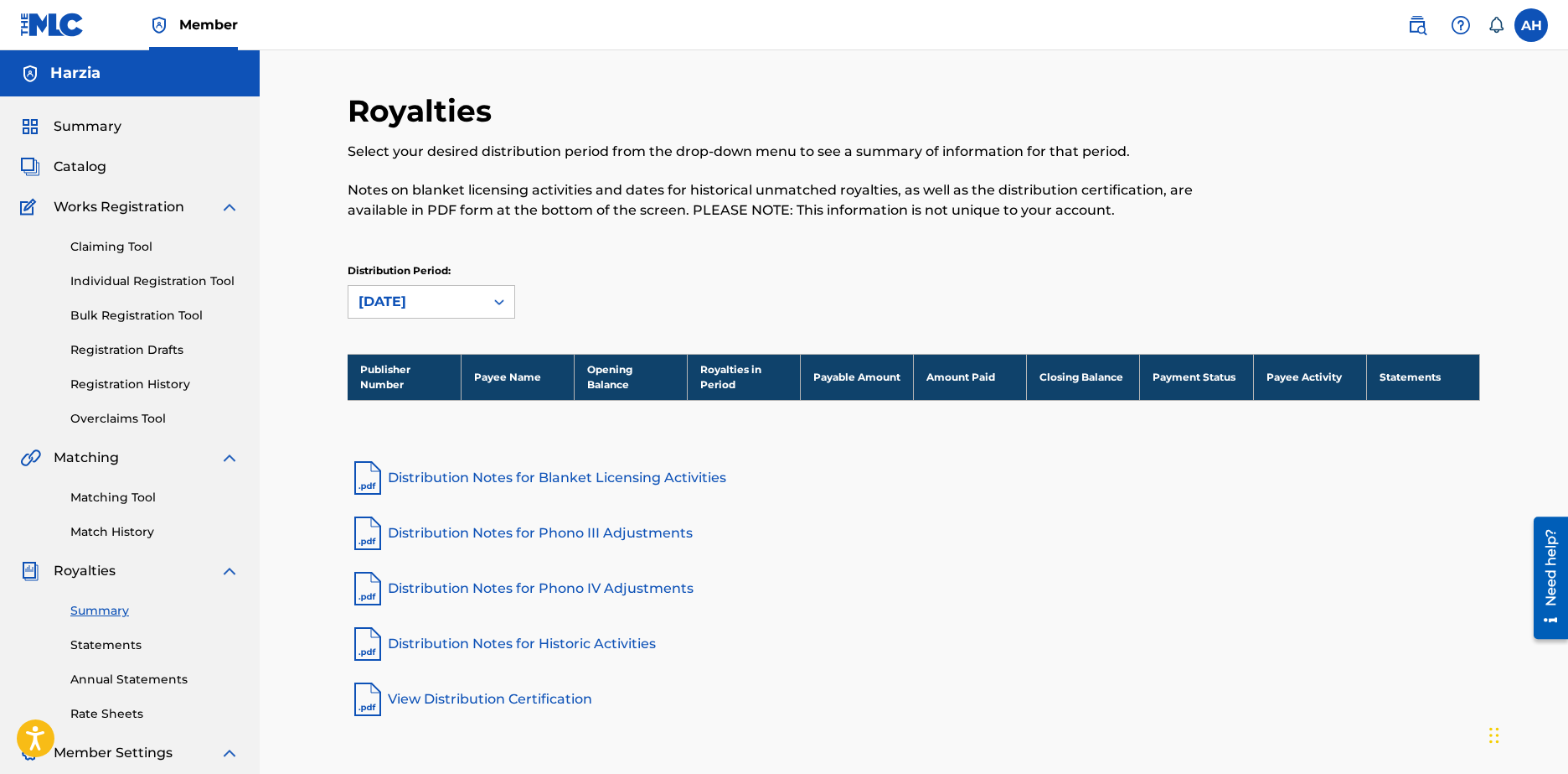
click at [476, 308] on div "[DATE]" at bounding box center [416, 302] width 136 height 32
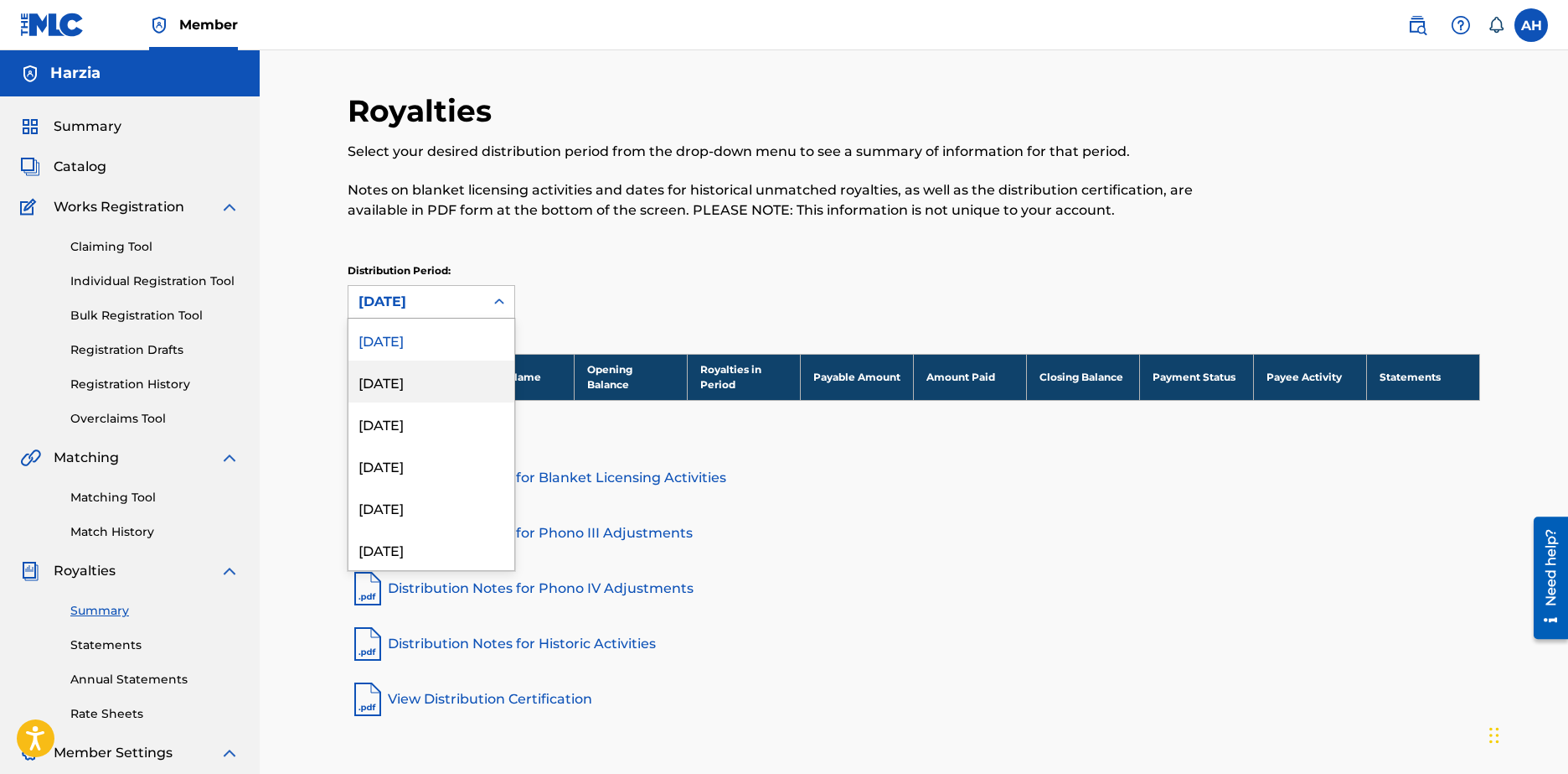
click at [109, 646] on link "Statements" at bounding box center [155, 645] width 169 height 17
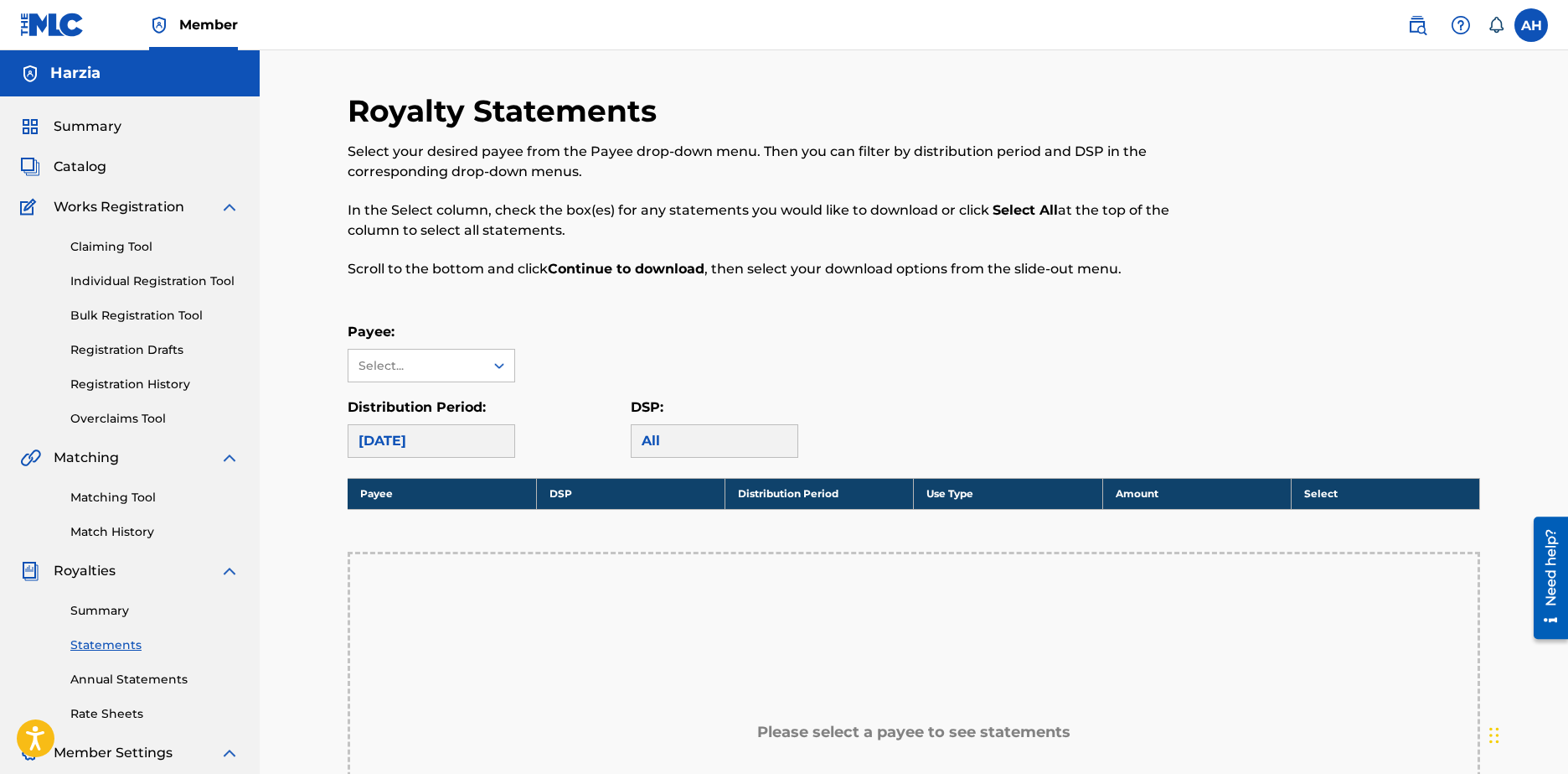
click at [119, 614] on link "Summary" at bounding box center [155, 610] width 169 height 17
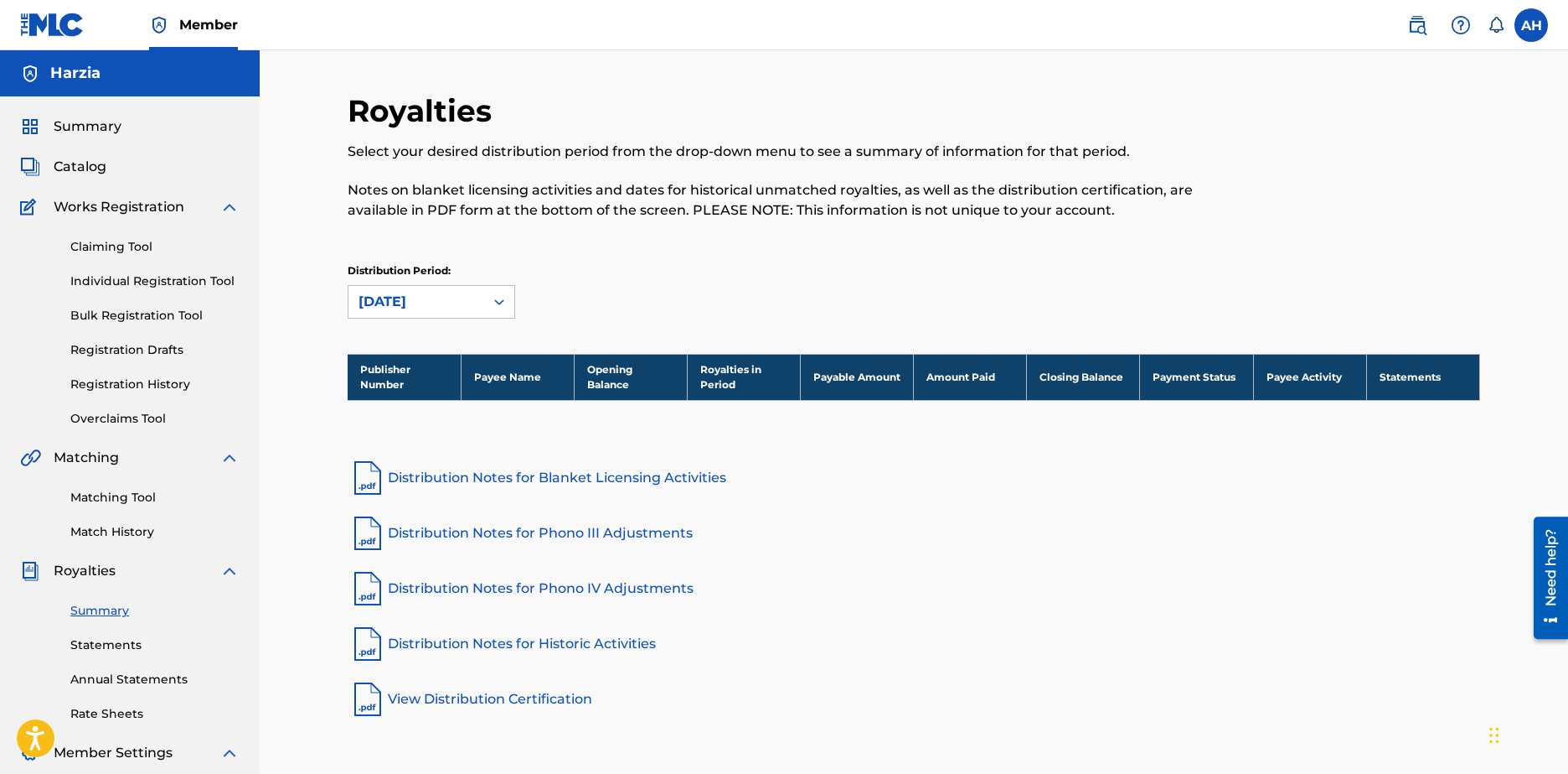
scroll to position [84, 0]
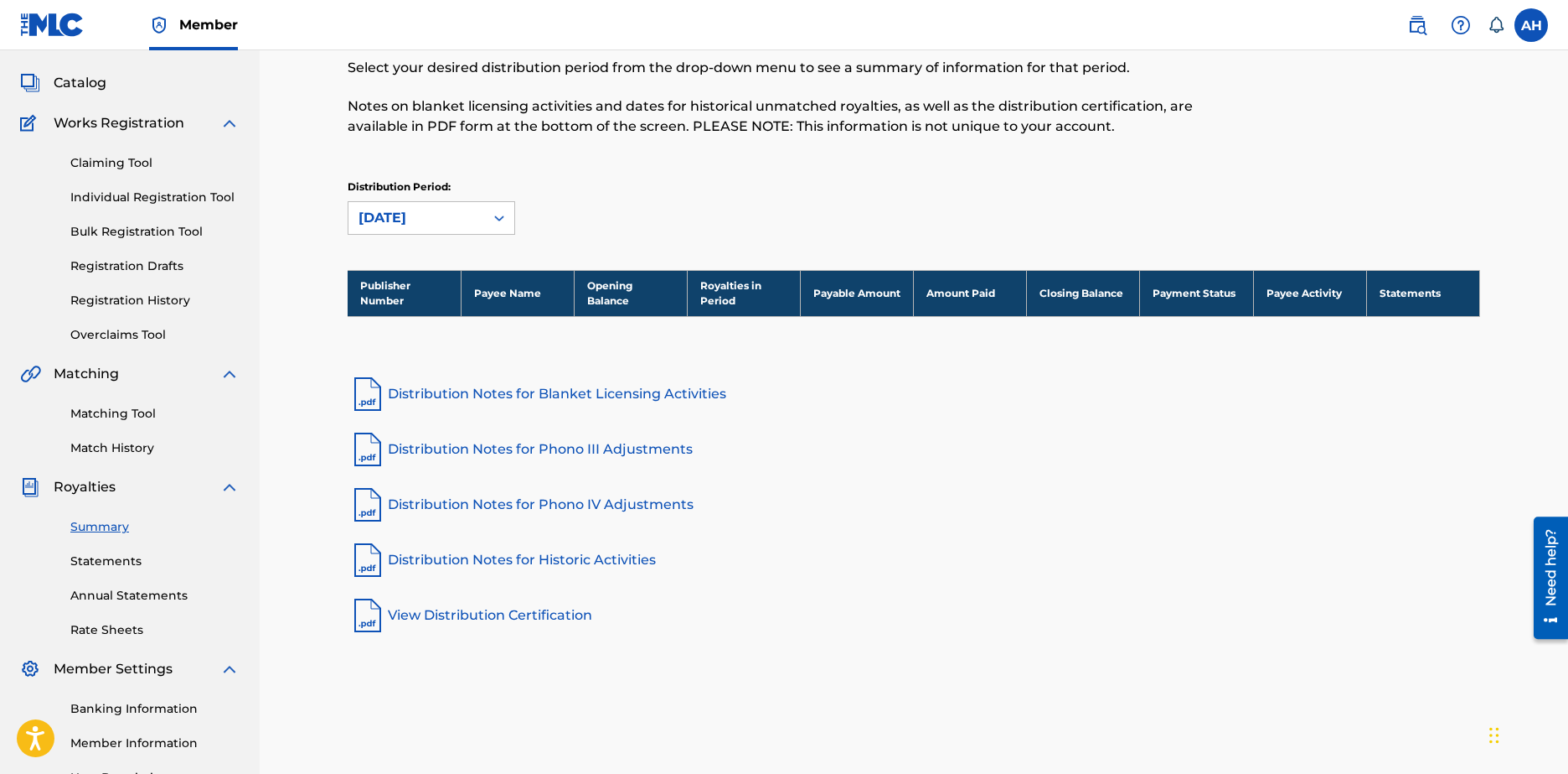
click at [121, 633] on link "Rate Sheets" at bounding box center [155, 629] width 169 height 17
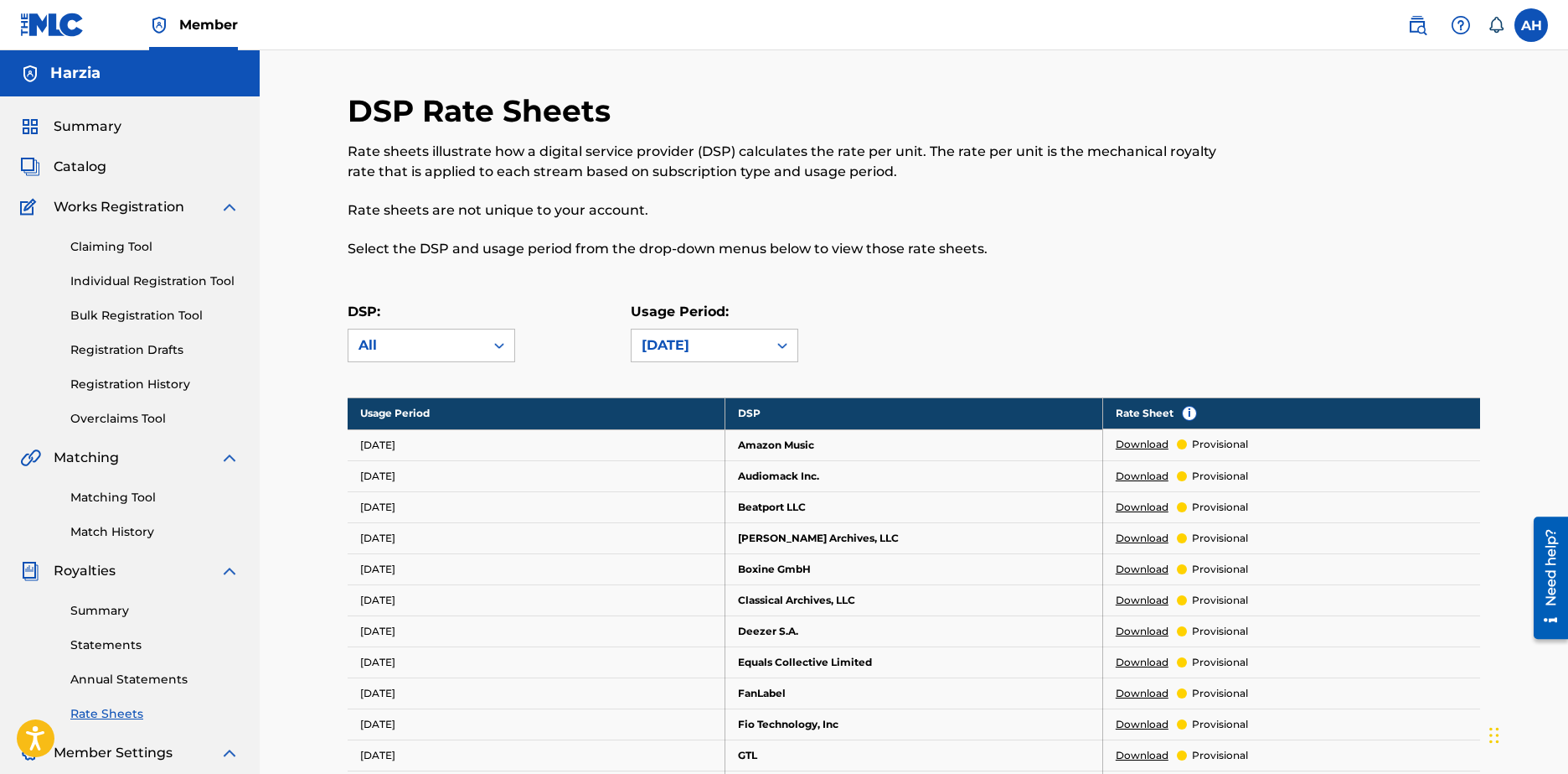
click at [132, 612] on link "Summary" at bounding box center [155, 610] width 169 height 17
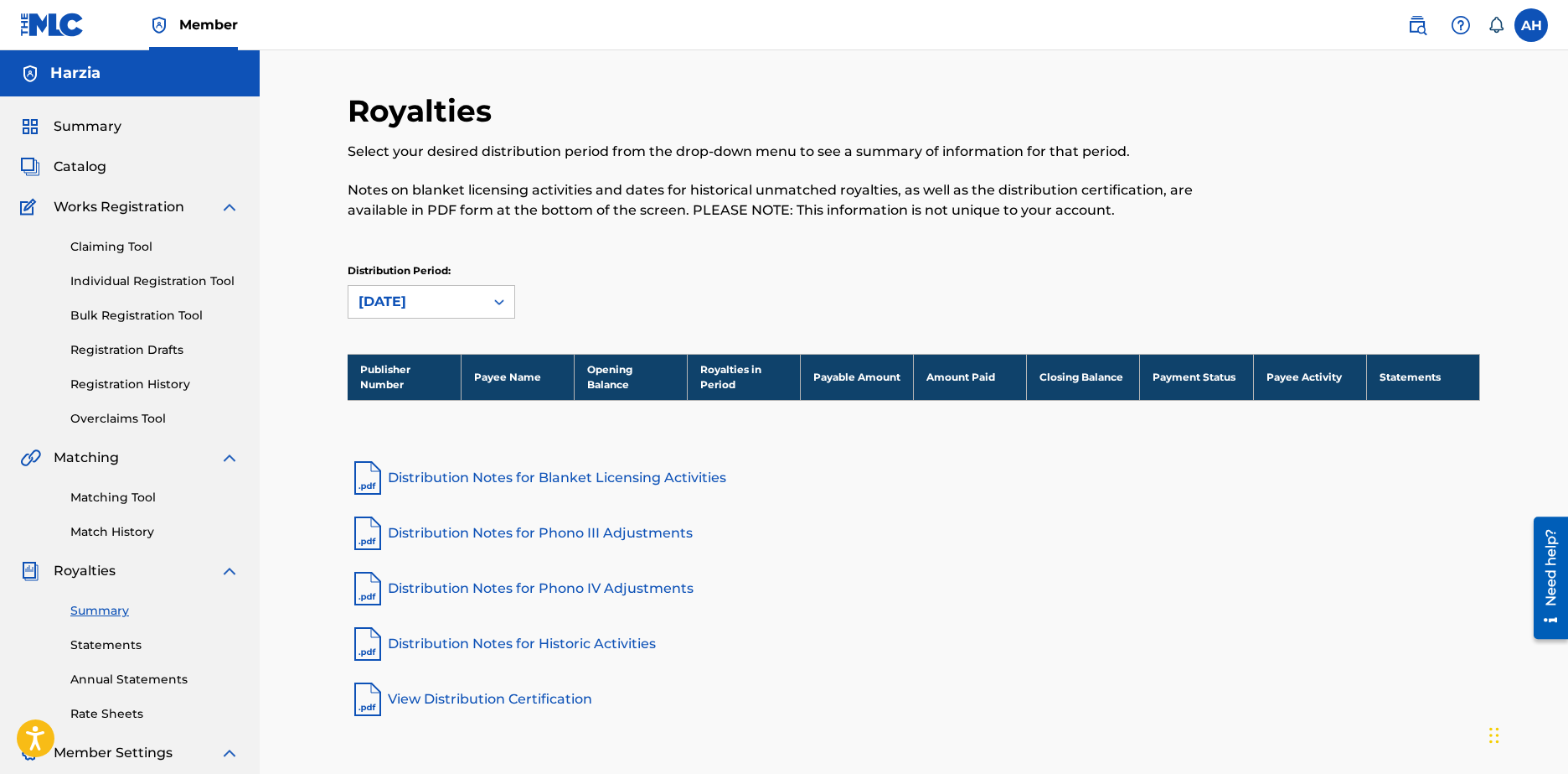
click at [134, 646] on link "Statements" at bounding box center [155, 645] width 169 height 17
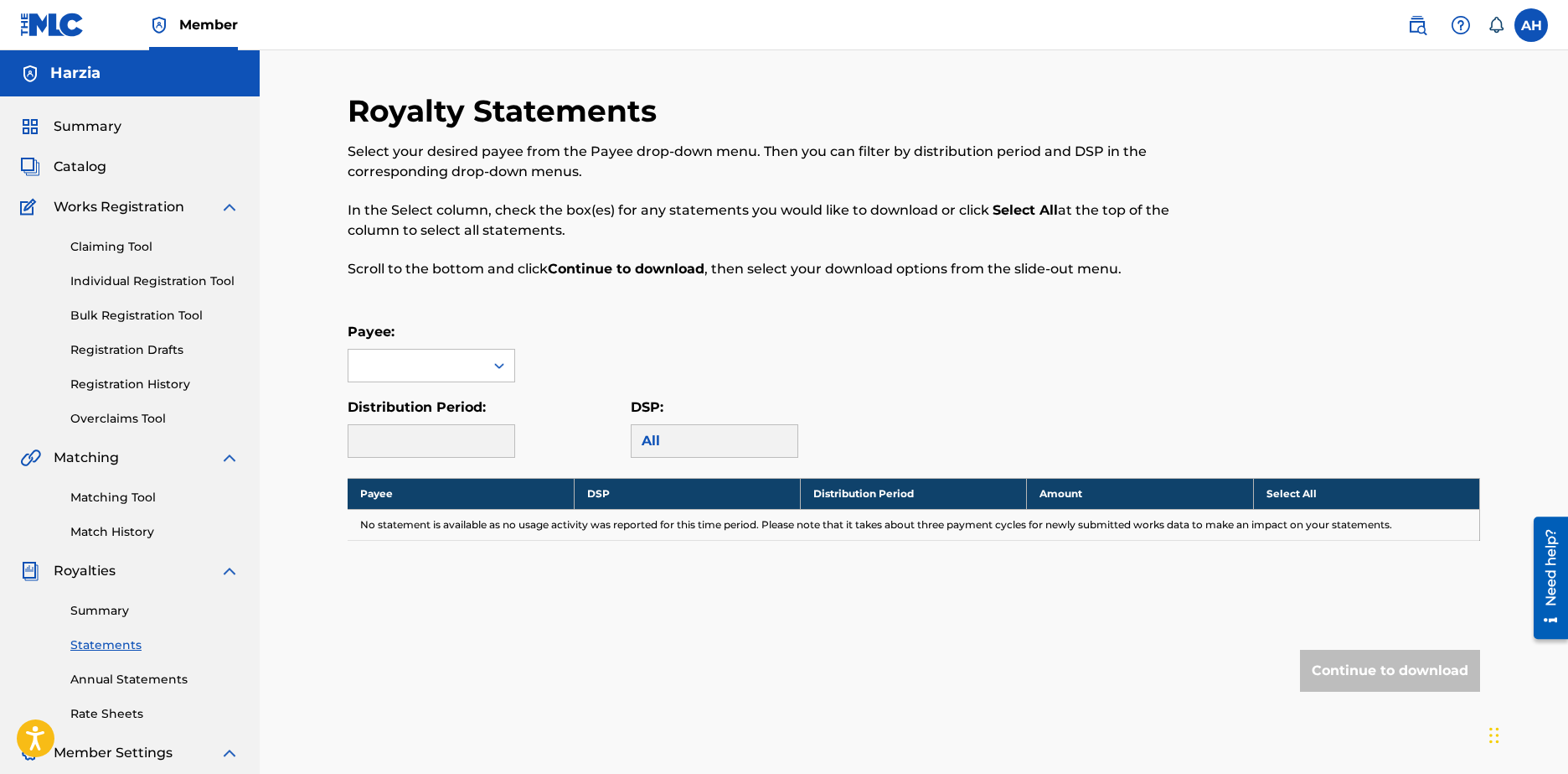
click at [139, 680] on link "Annual Statements" at bounding box center [155, 679] width 169 height 17
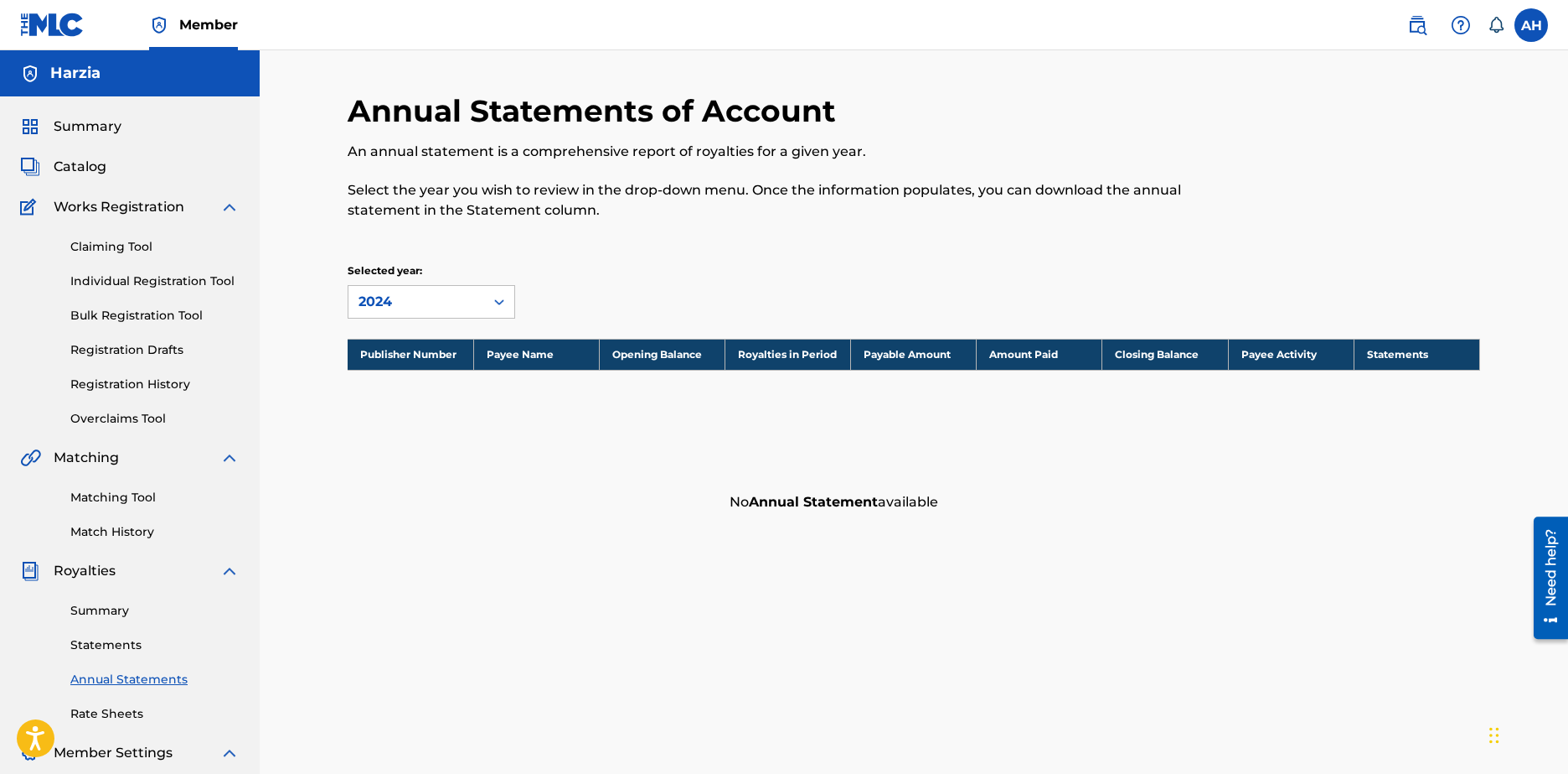
click at [136, 712] on link "Rate Sheets" at bounding box center [155, 713] width 169 height 17
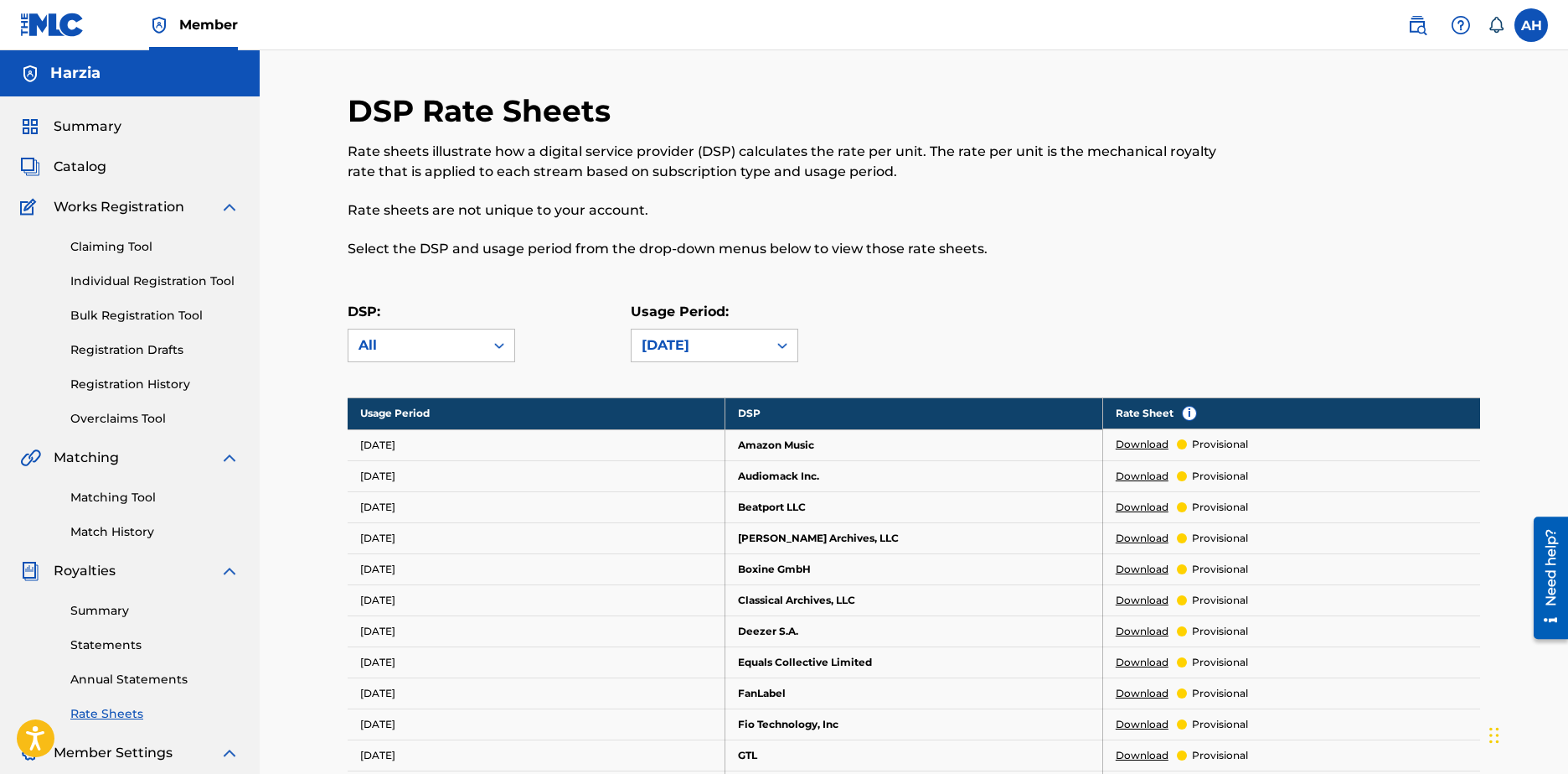
click at [69, 163] on span "Catalog" at bounding box center [80, 167] width 53 height 20
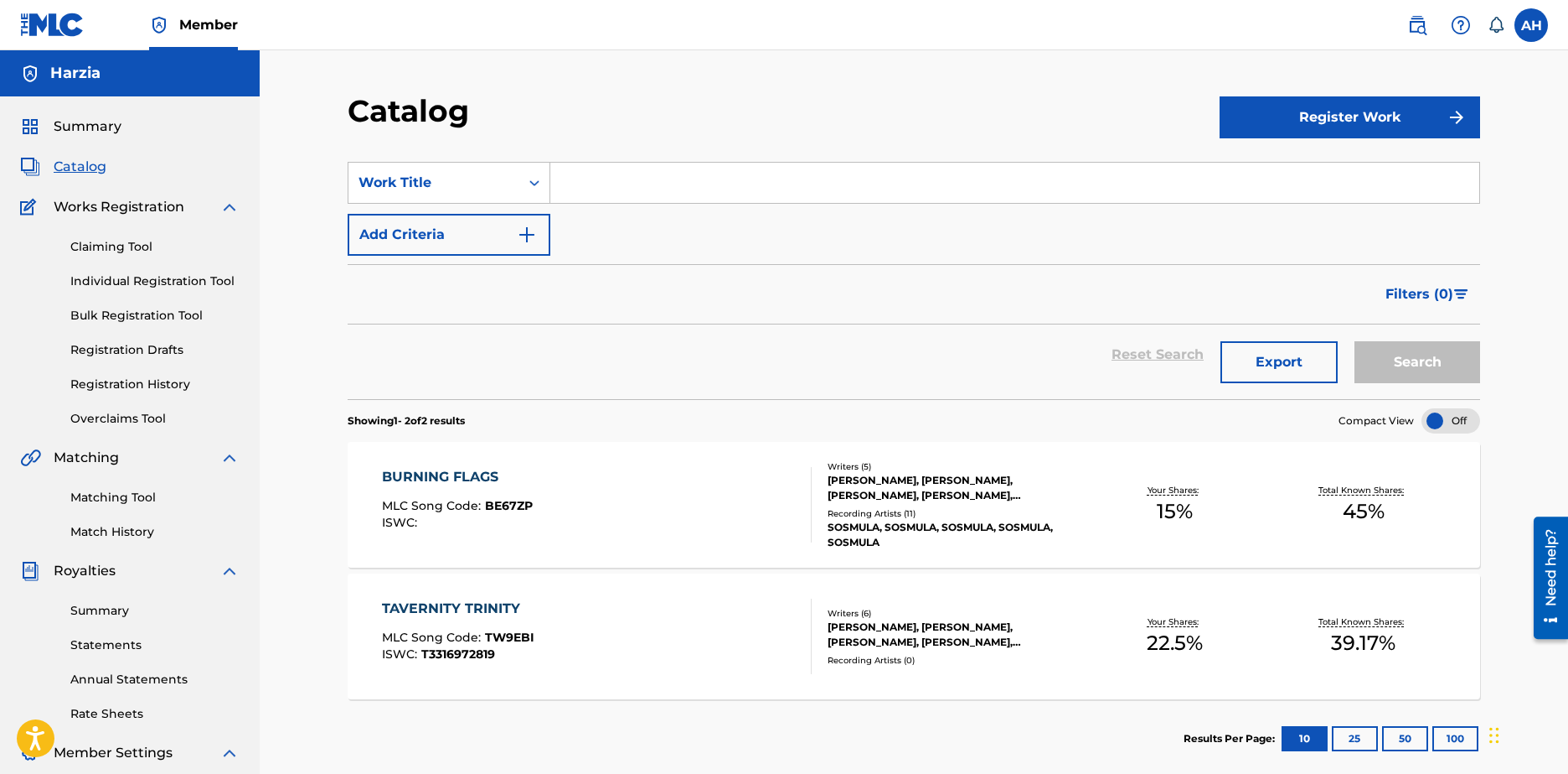
click at [74, 121] on span "Summary" at bounding box center [87, 127] width 67 height 20
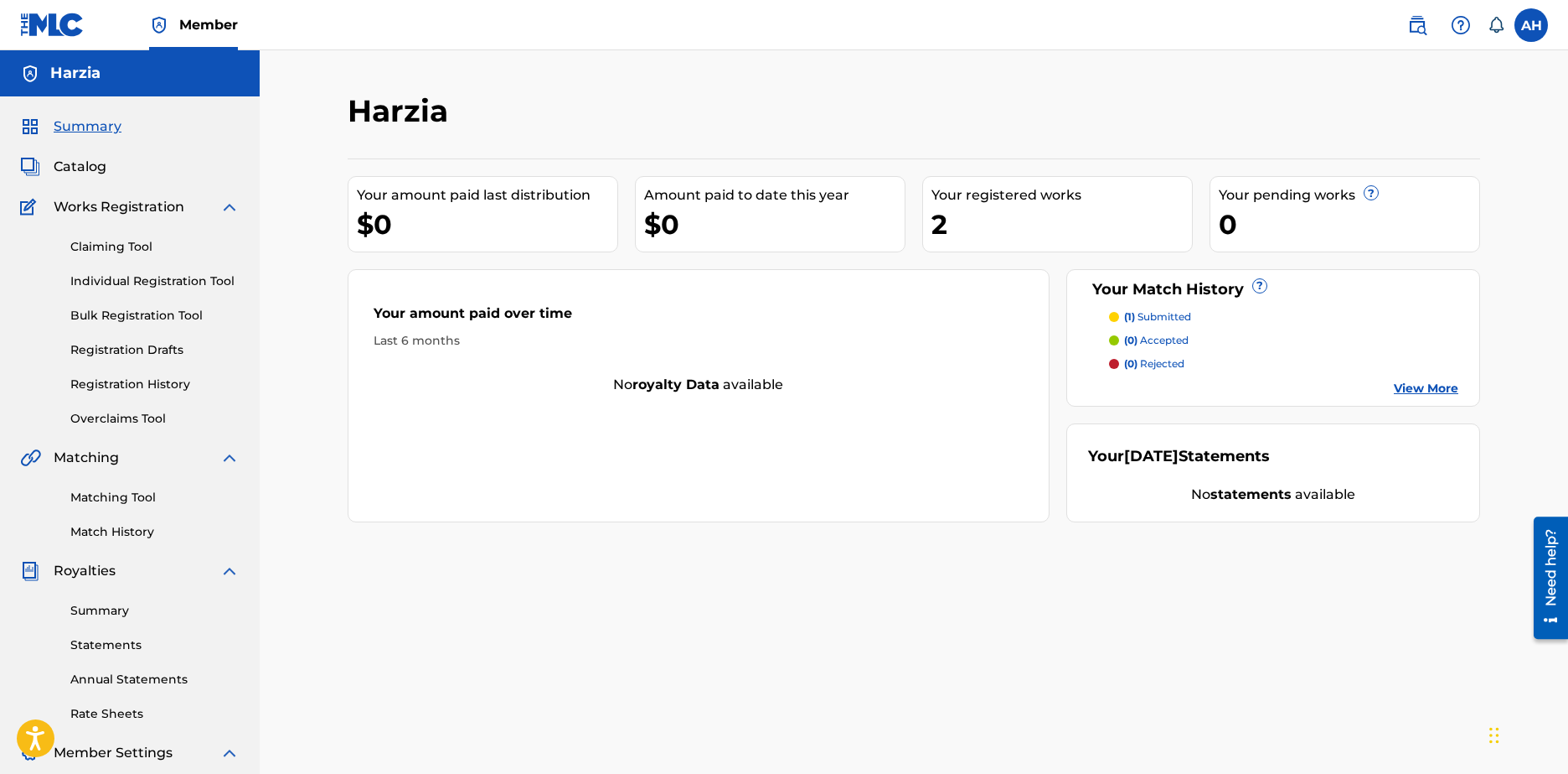
click at [1453, 23] on img at bounding box center [1461, 26] width 20 height 20
click at [1409, 22] on img at bounding box center [1418, 26] width 20 height 20
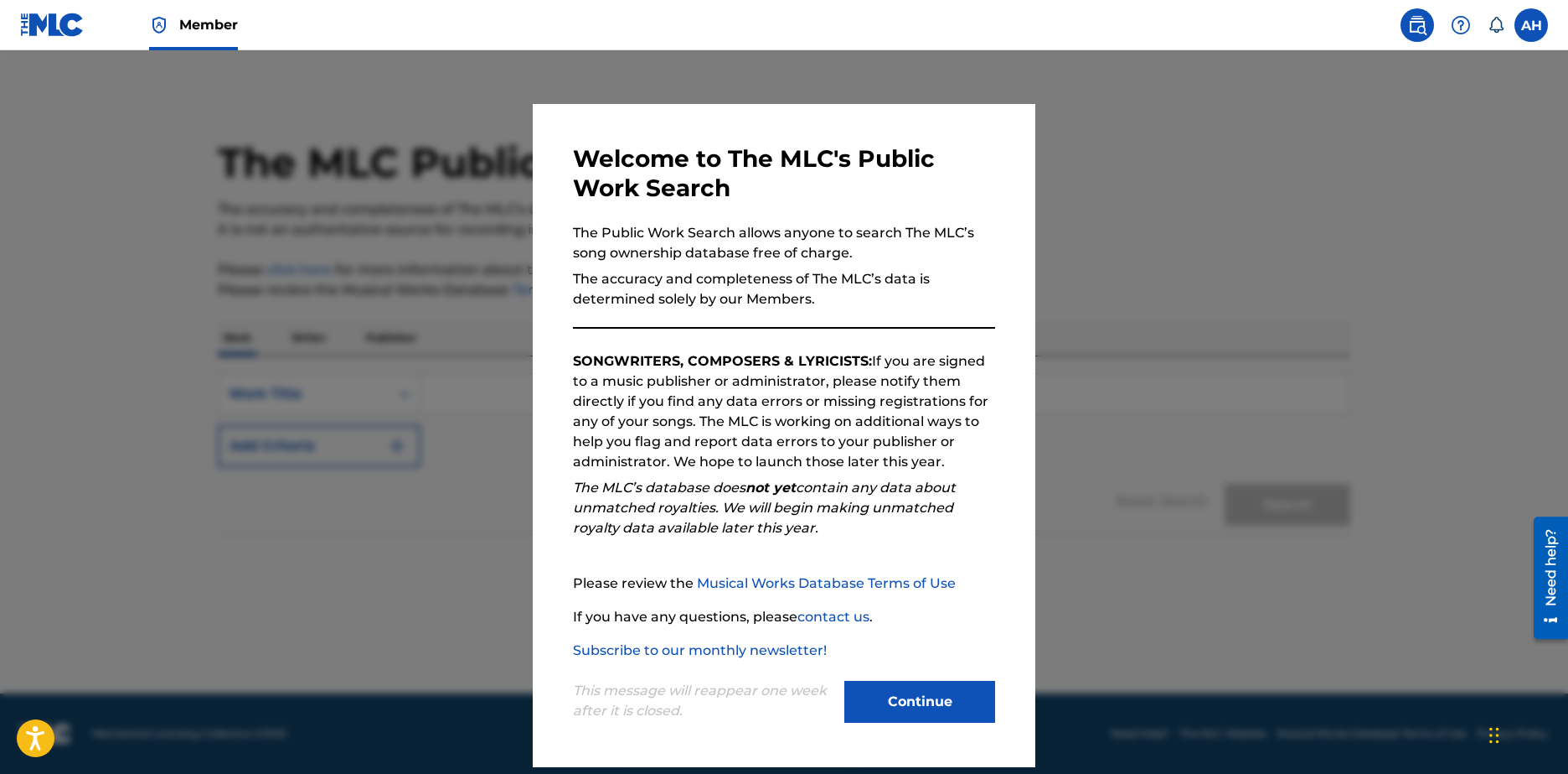
click at [1409, 22] on img at bounding box center [1418, 26] width 20 height 20
click at [921, 686] on button "Continue" at bounding box center [920, 702] width 151 height 42
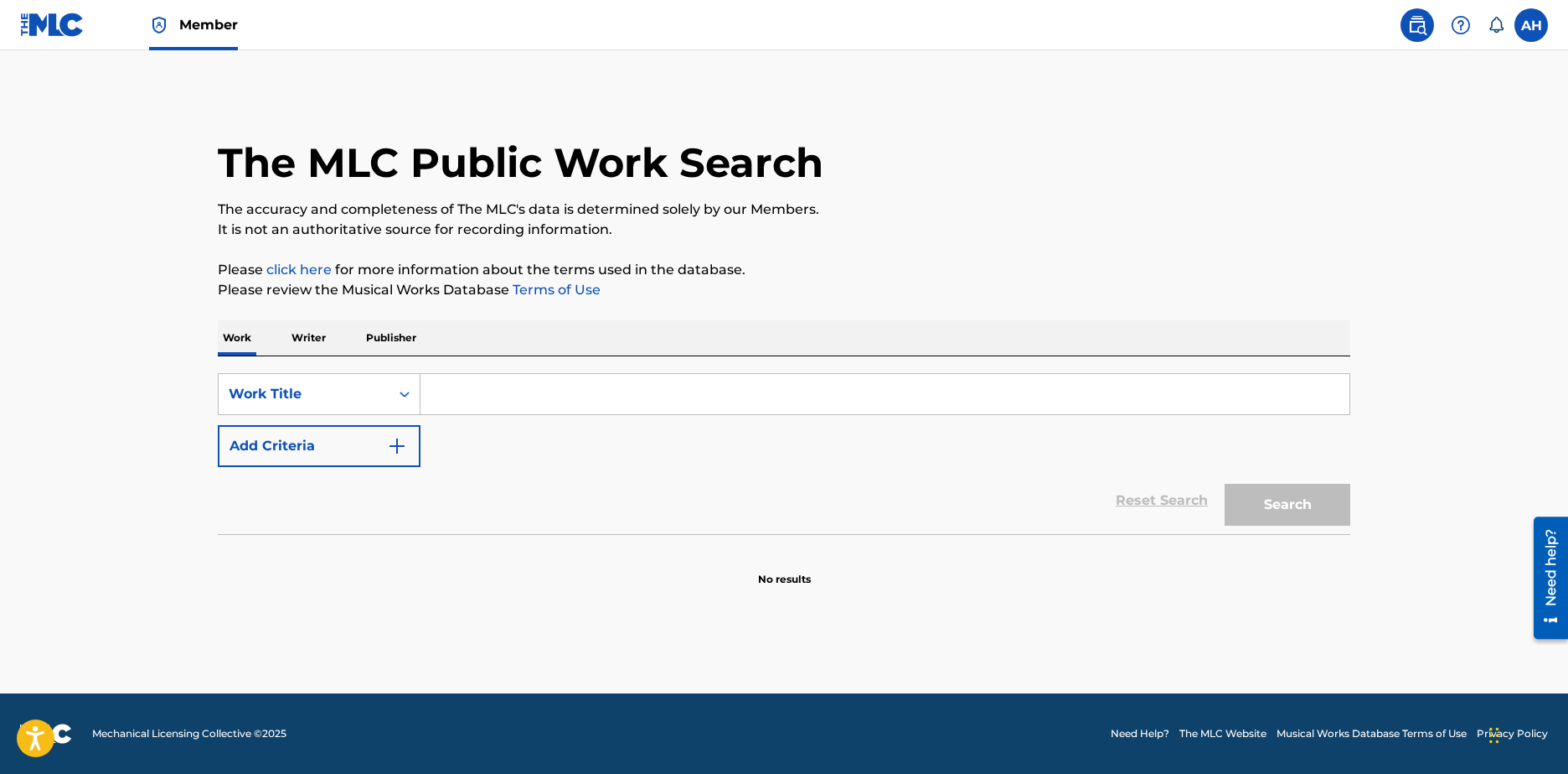
click at [55, 30] on img at bounding box center [52, 25] width 65 height 25
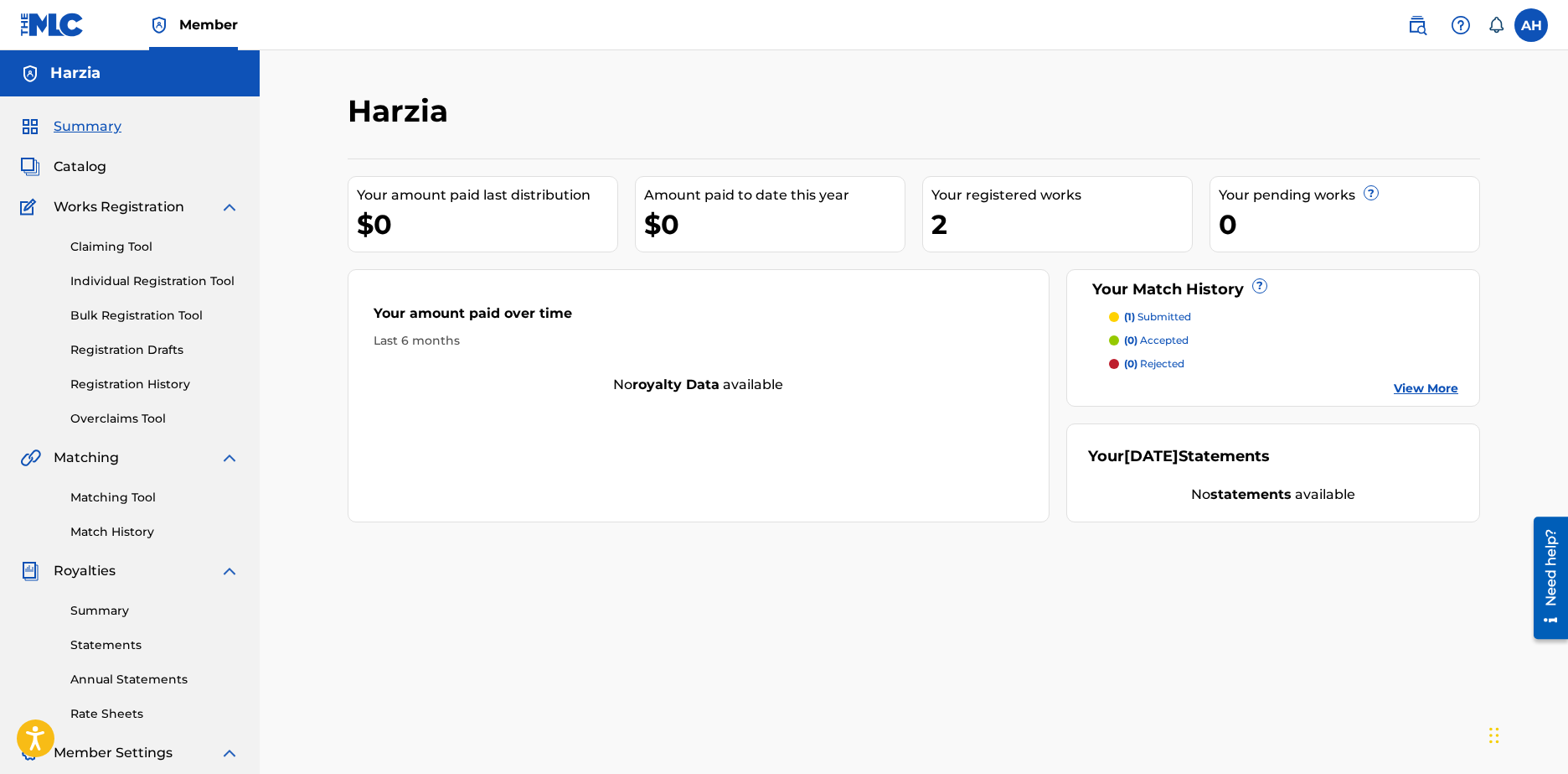
click at [1537, 18] on label at bounding box center [1531, 25] width 34 height 34
click at [1532, 26] on input "AH [PERSON_NAME] [EMAIL_ADDRESS][DOMAIN_NAME] Notification Preferences Profile …" at bounding box center [1532, 26] width 0 height 0
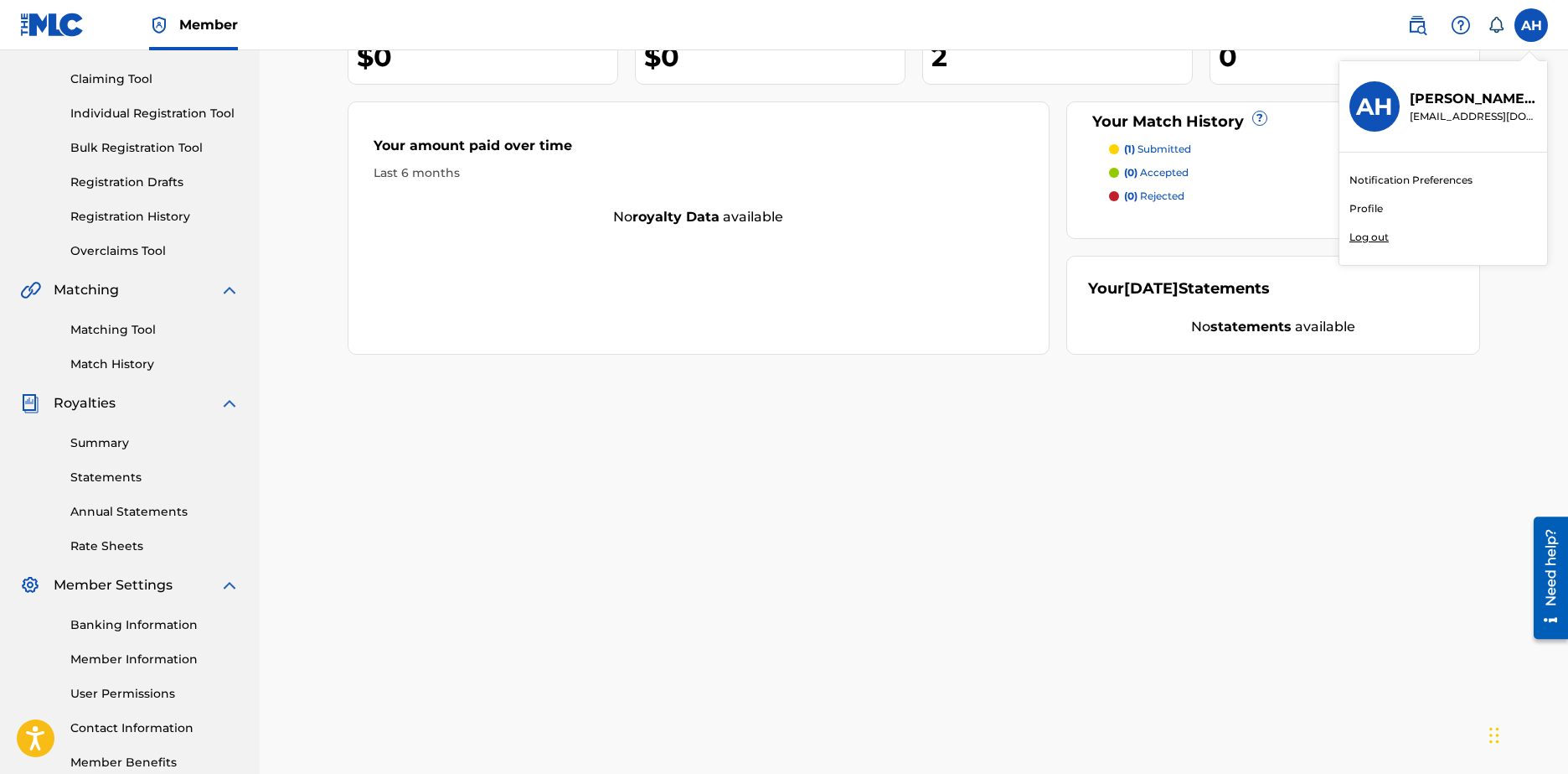
scroll to position [265, 0]
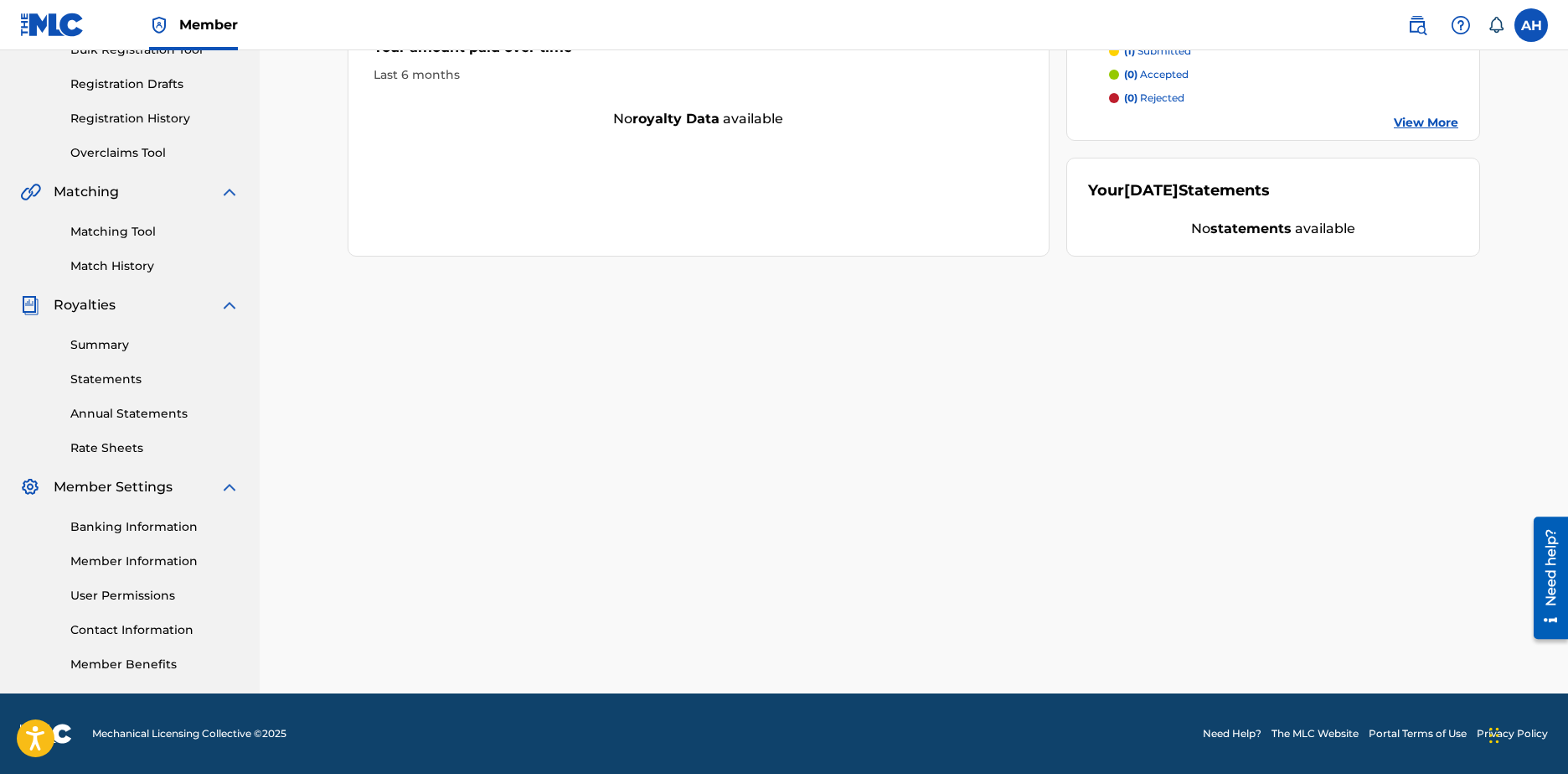
click at [1234, 733] on link "Need Help?" at bounding box center [1232, 733] width 58 height 15
